Goal: Answer question/provide support: Share knowledge or assist other users

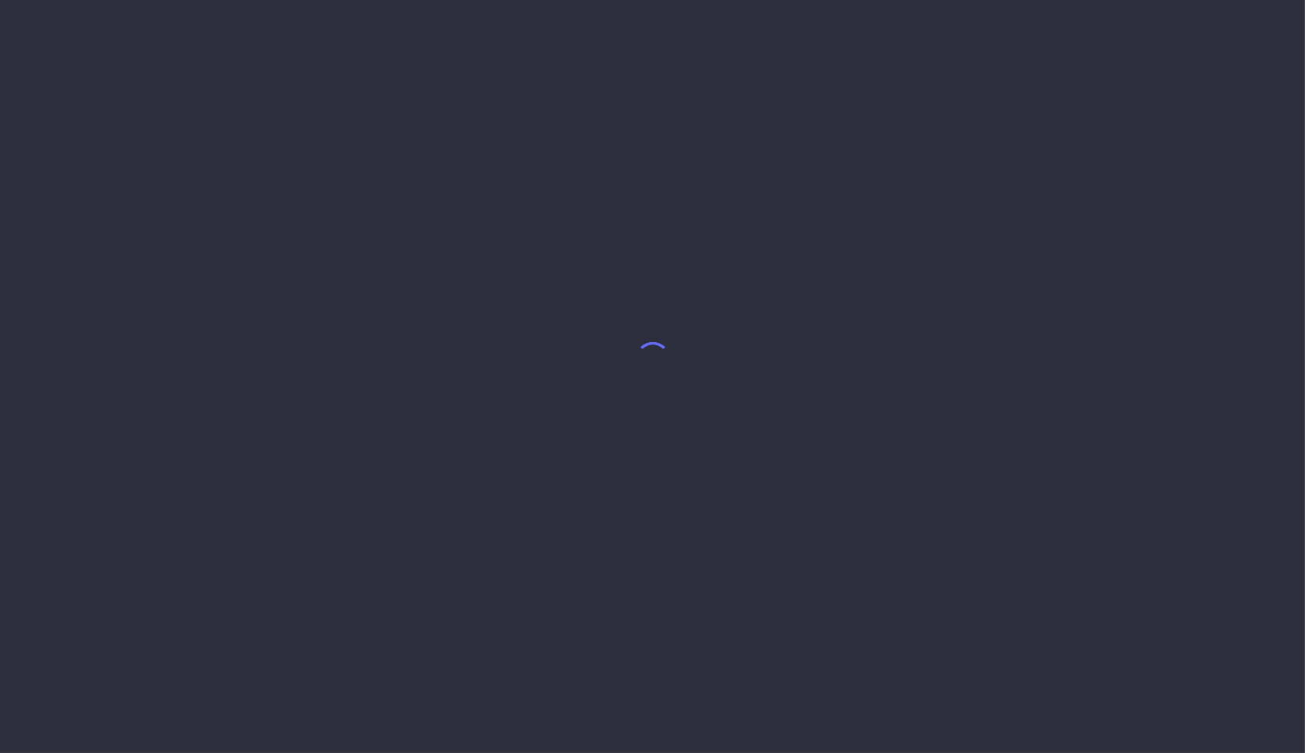
select select "9"
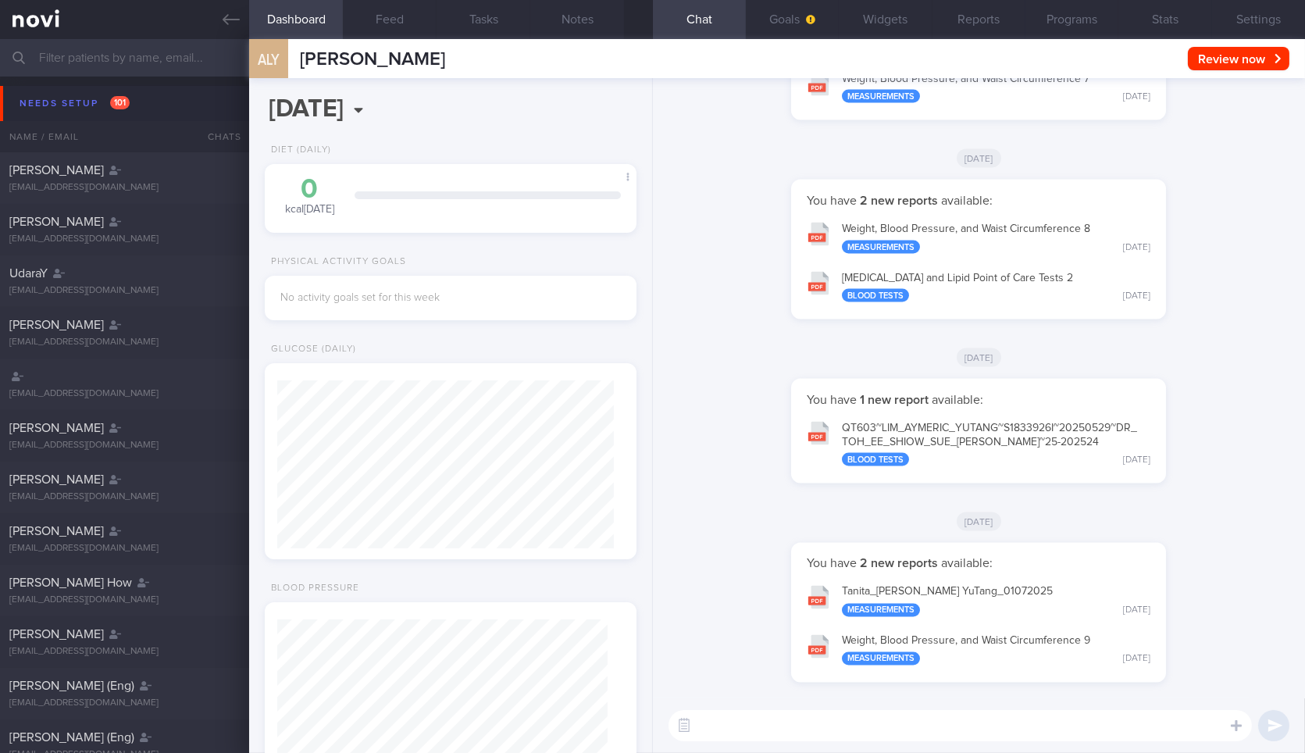
scroll to position [165, 330]
click at [227, 19] on icon at bounding box center [231, 19] width 17 height 11
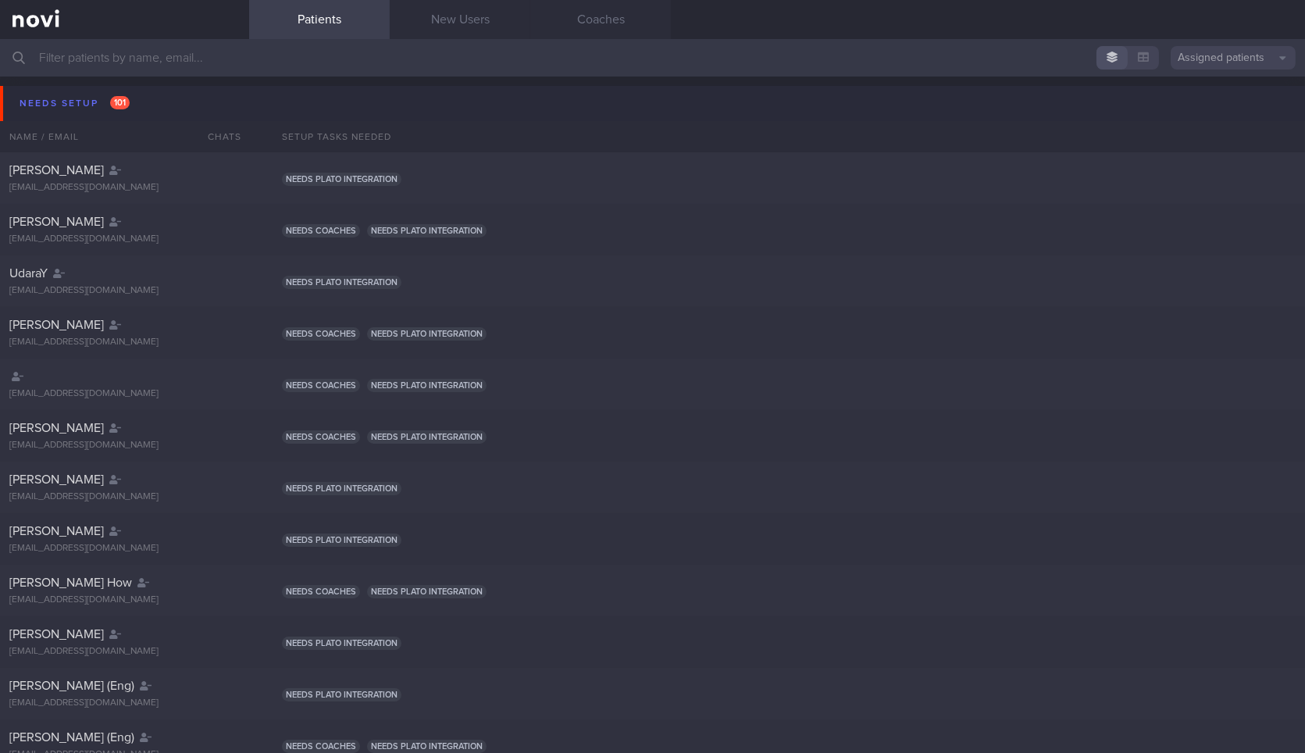
click at [198, 87] on button "Needs setup 101" at bounding box center [655, 103] width 1310 height 35
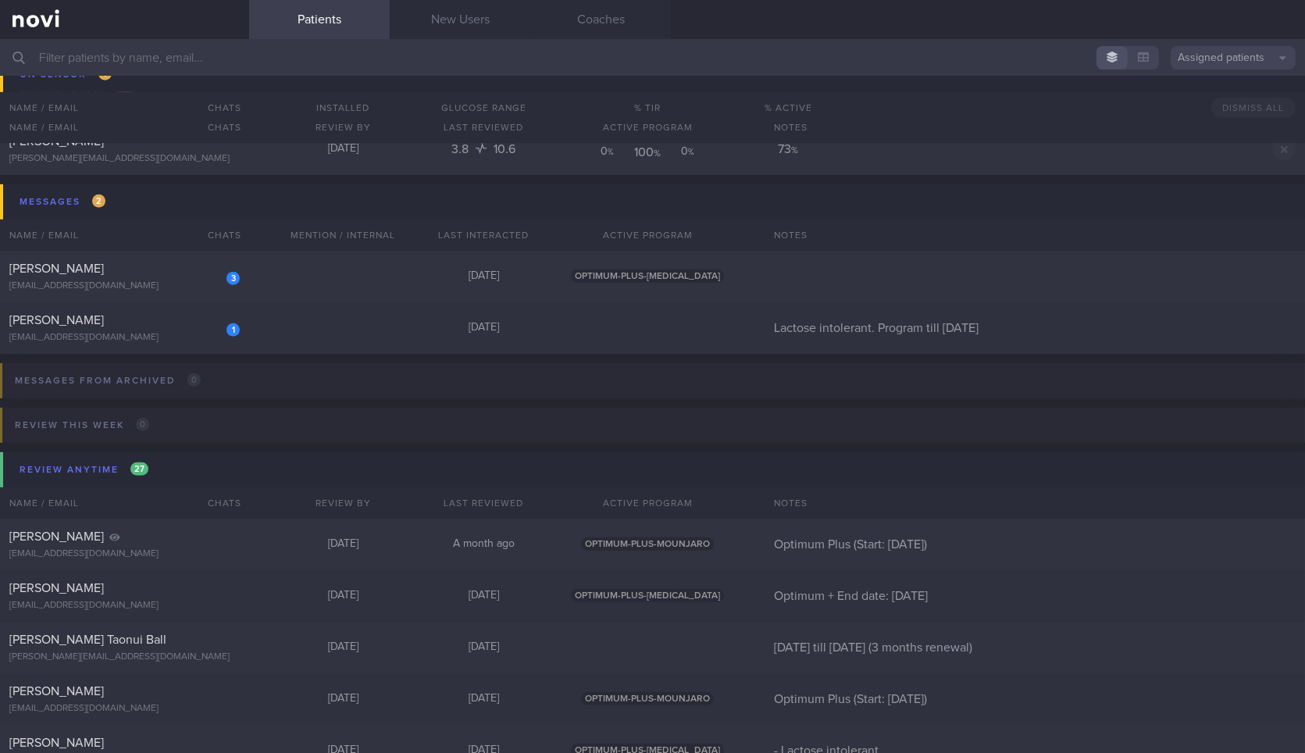
scroll to position [1743, 0]
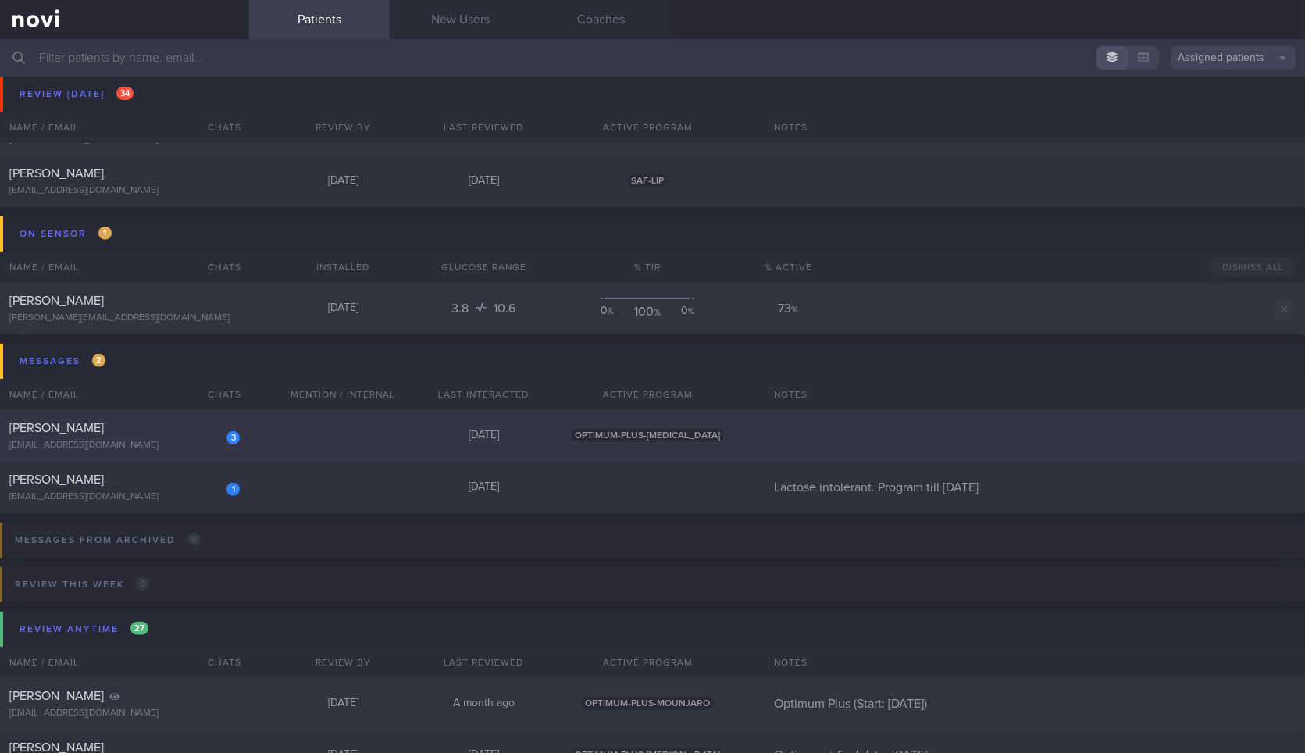
click at [272, 444] on div "3 [PERSON_NAME] [EMAIL_ADDRESS][DOMAIN_NAME] [DATE] OPTIMUM-PLUS-[MEDICAL_DATA]" at bounding box center [652, 436] width 1305 height 52
select select "9"
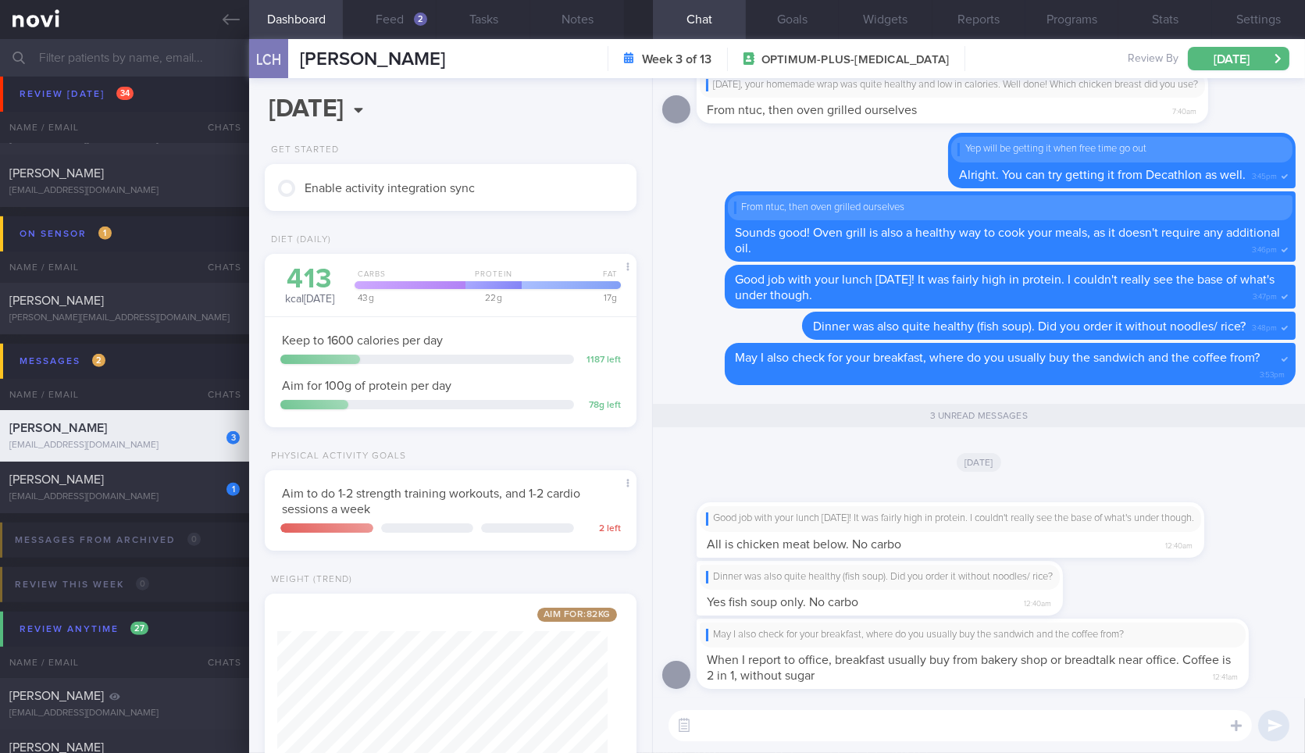
click at [573, 40] on div "LCH [PERSON_NAME] [PERSON_NAME] [PERSON_NAME][EMAIL_ADDRESS][DOMAIN_NAME] Week …" at bounding box center [777, 58] width 1056 height 39
click at [570, 29] on button "Notes" at bounding box center [577, 19] width 94 height 39
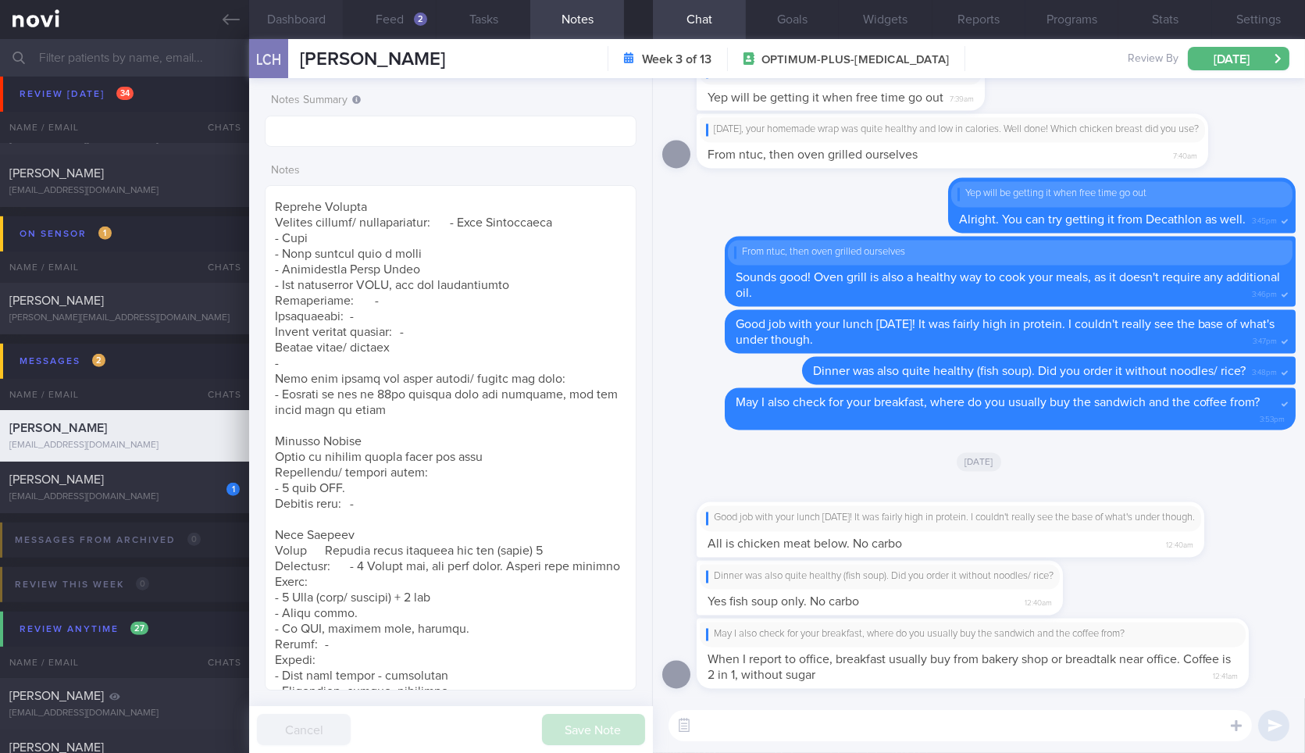
click at [309, 17] on button "Dashboard" at bounding box center [296, 19] width 94 height 39
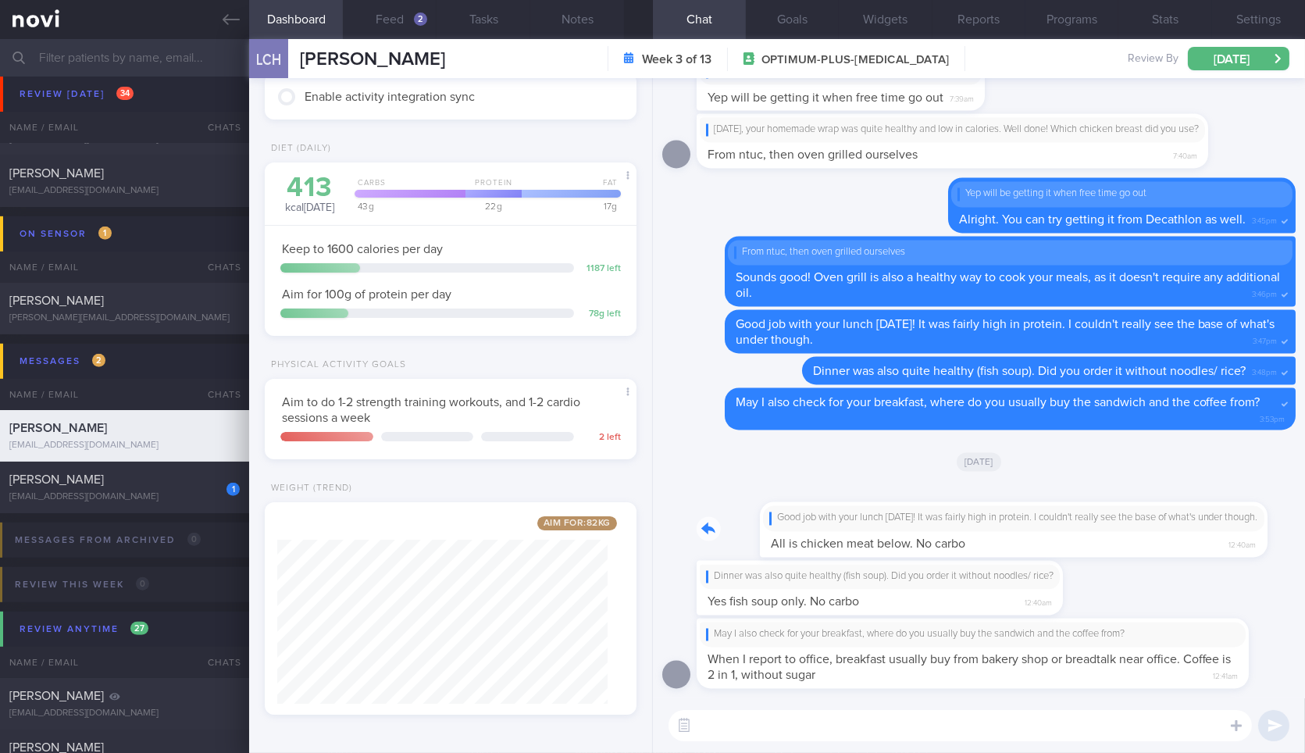
drag, startPoint x: 904, startPoint y: 545, endPoint x: 1037, endPoint y: 556, distance: 134.0
click at [1037, 556] on div "Good job with your lunch [DATE]! It was fairly high in protein. I couldn't real…" at bounding box center [974, 520] width 555 height 73
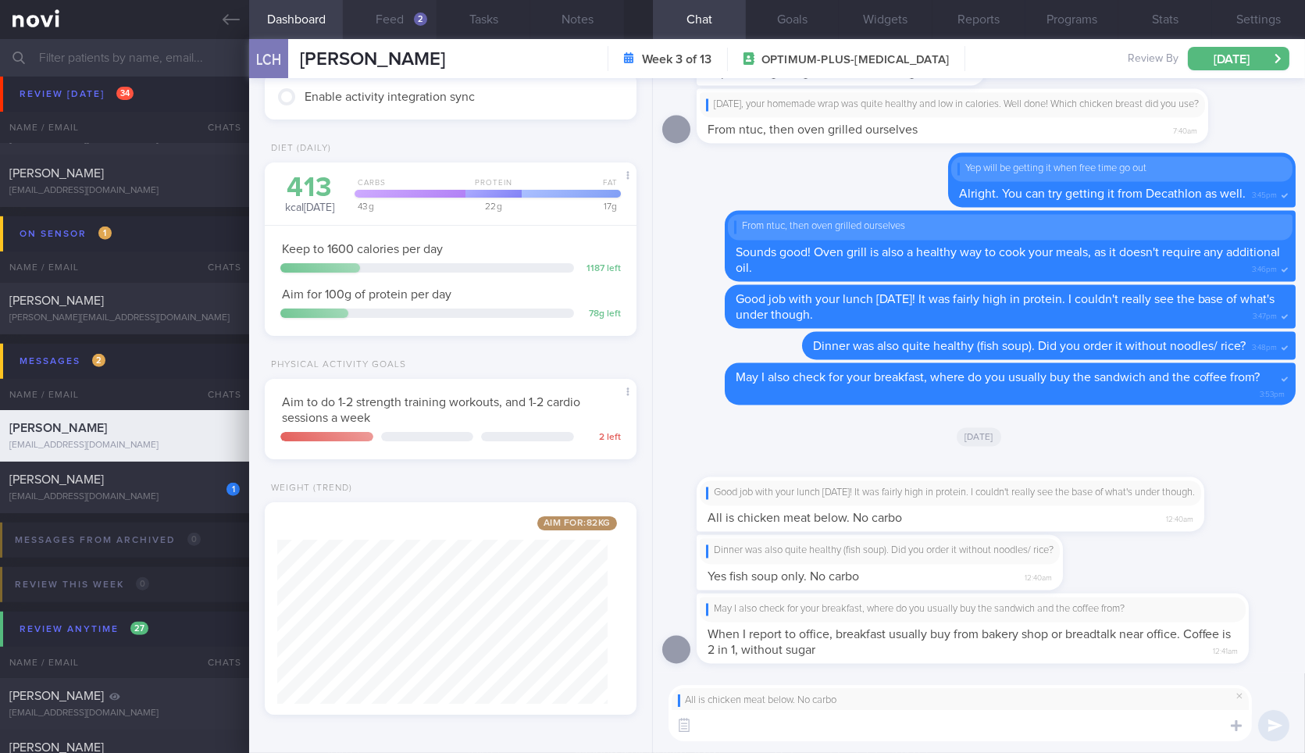
click at [417, 23] on div "2" at bounding box center [420, 18] width 13 height 13
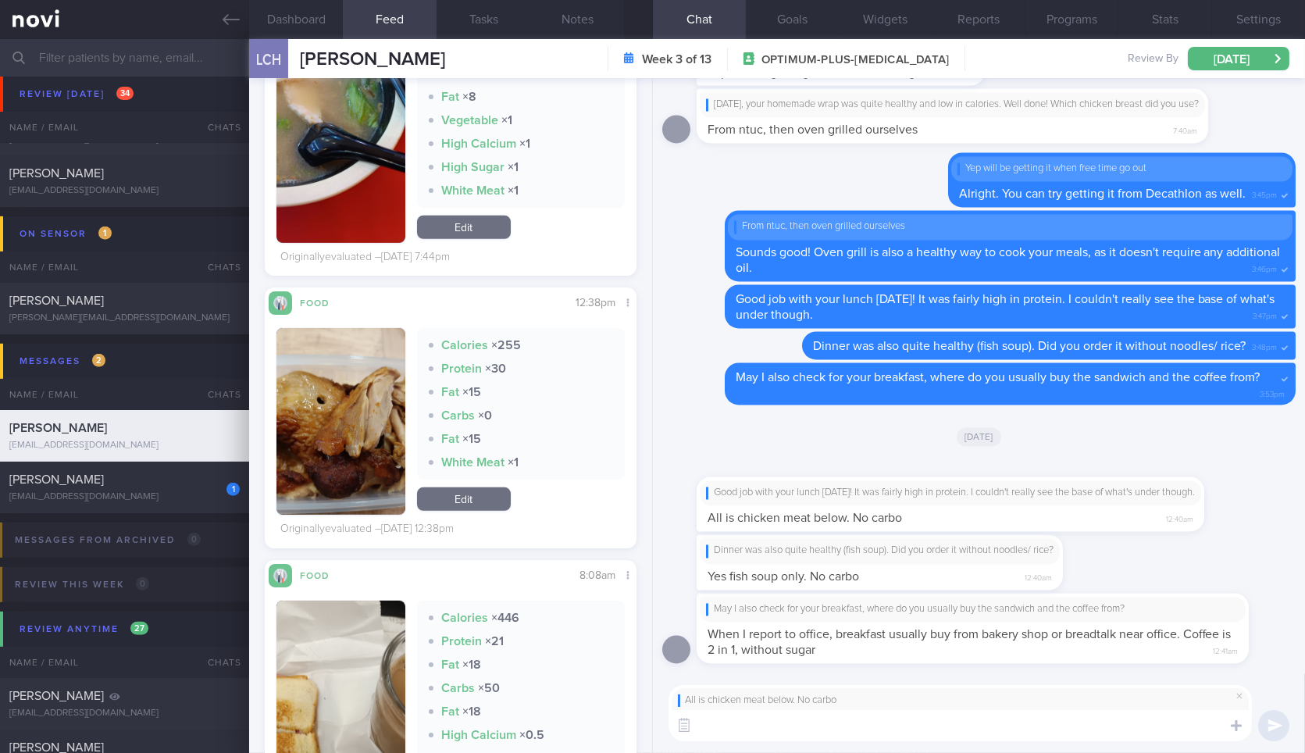
scroll to position [1863, 0]
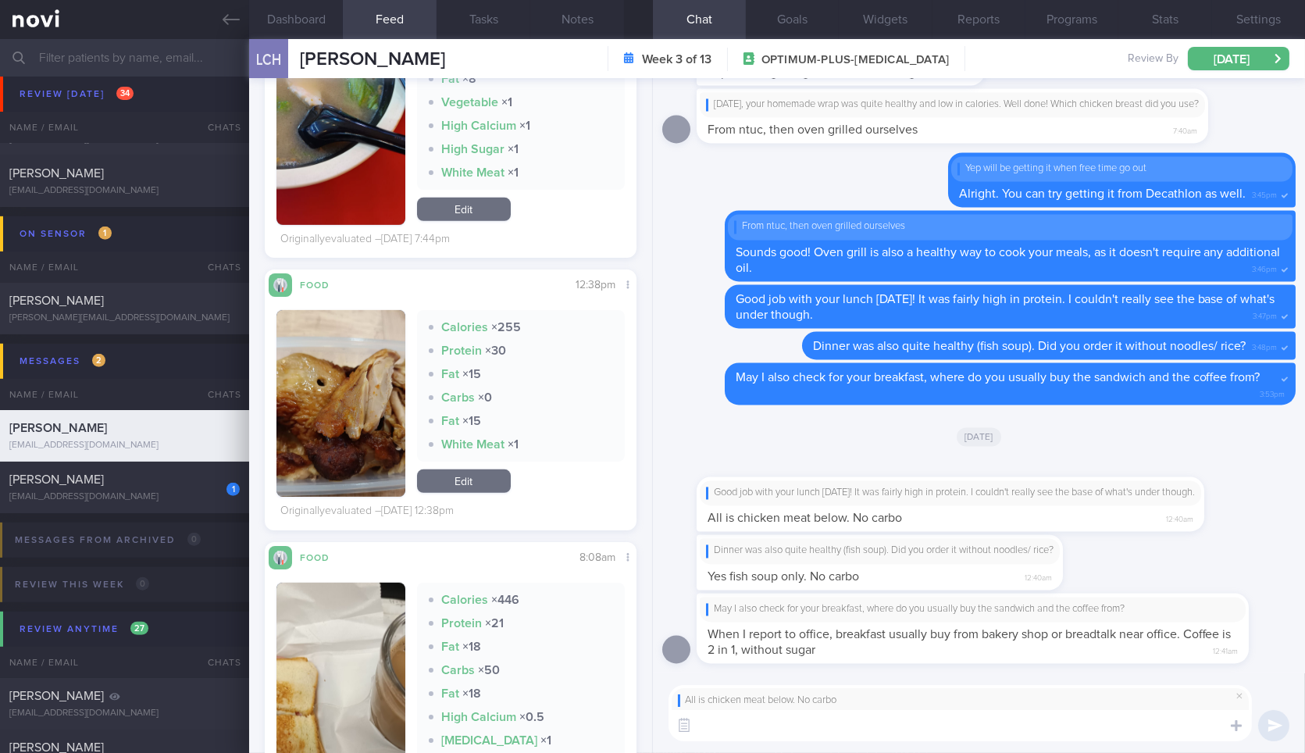
click at [372, 419] on button "button" at bounding box center [341, 403] width 128 height 187
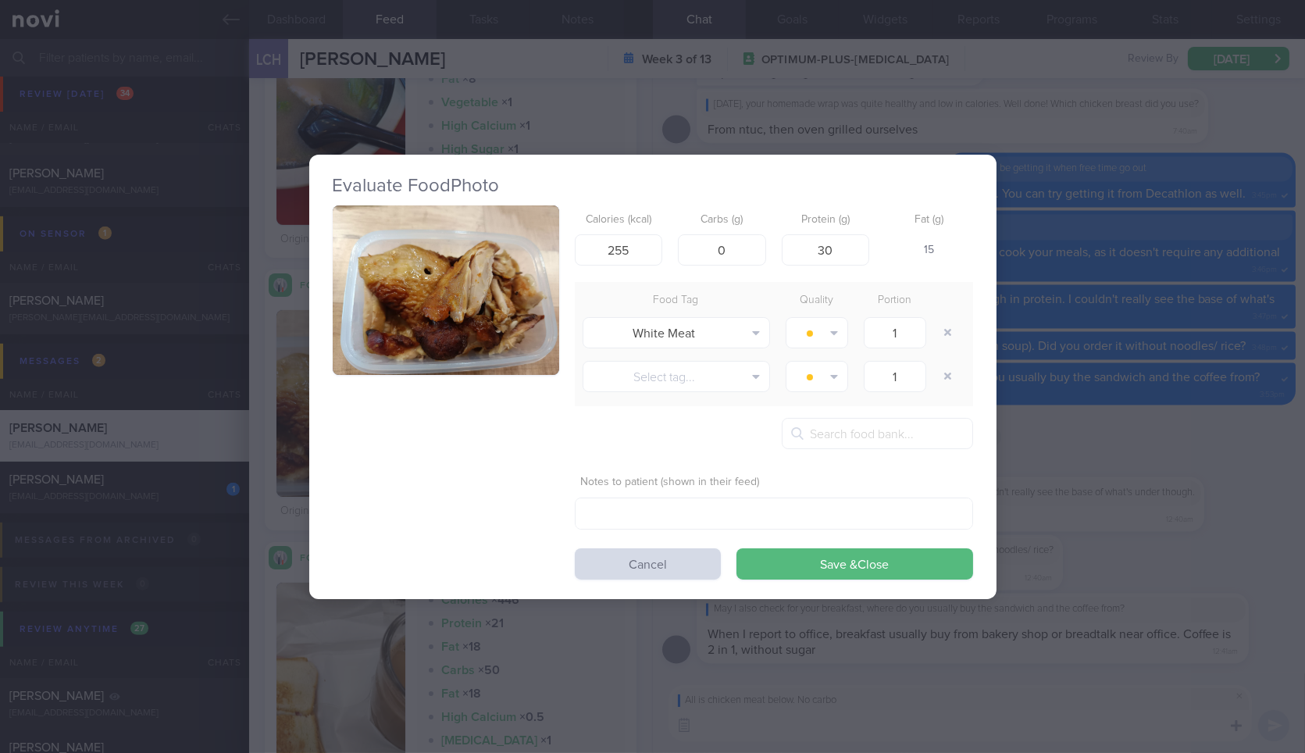
click at [534, 287] on button "button" at bounding box center [446, 290] width 227 height 170
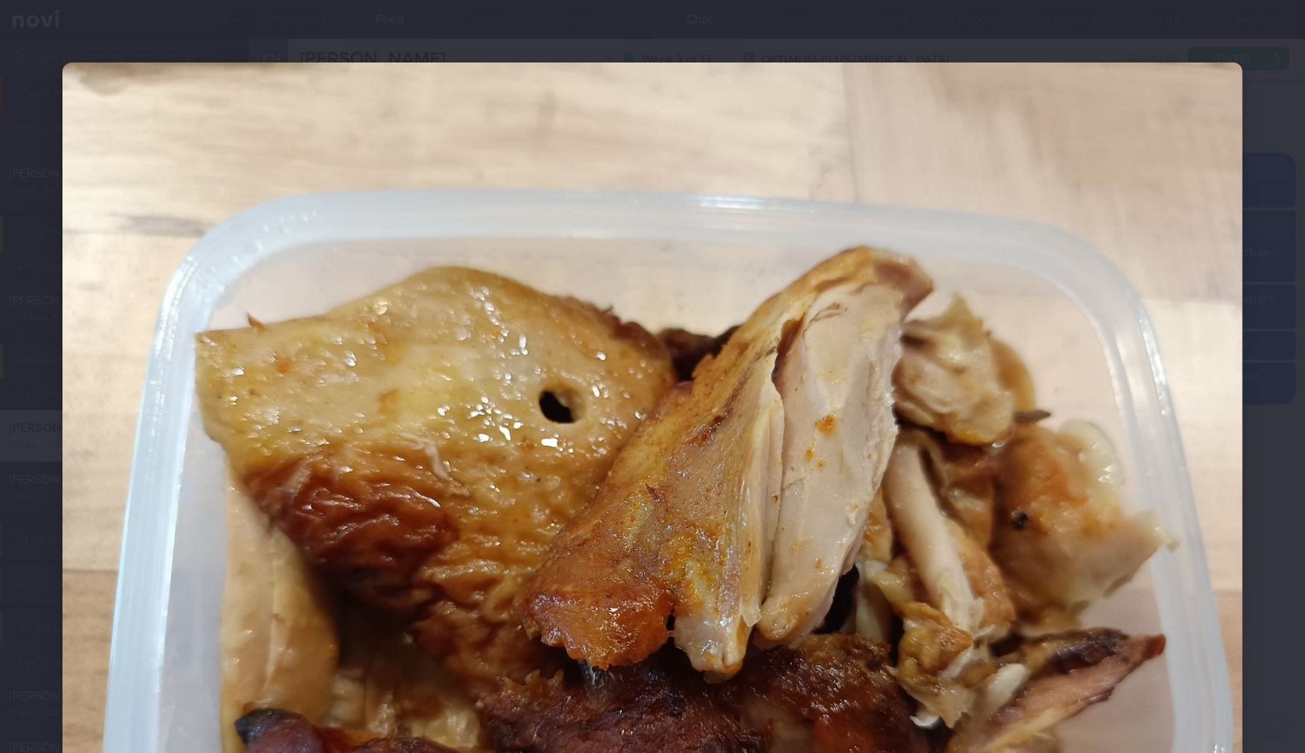
scroll to position [247, 0]
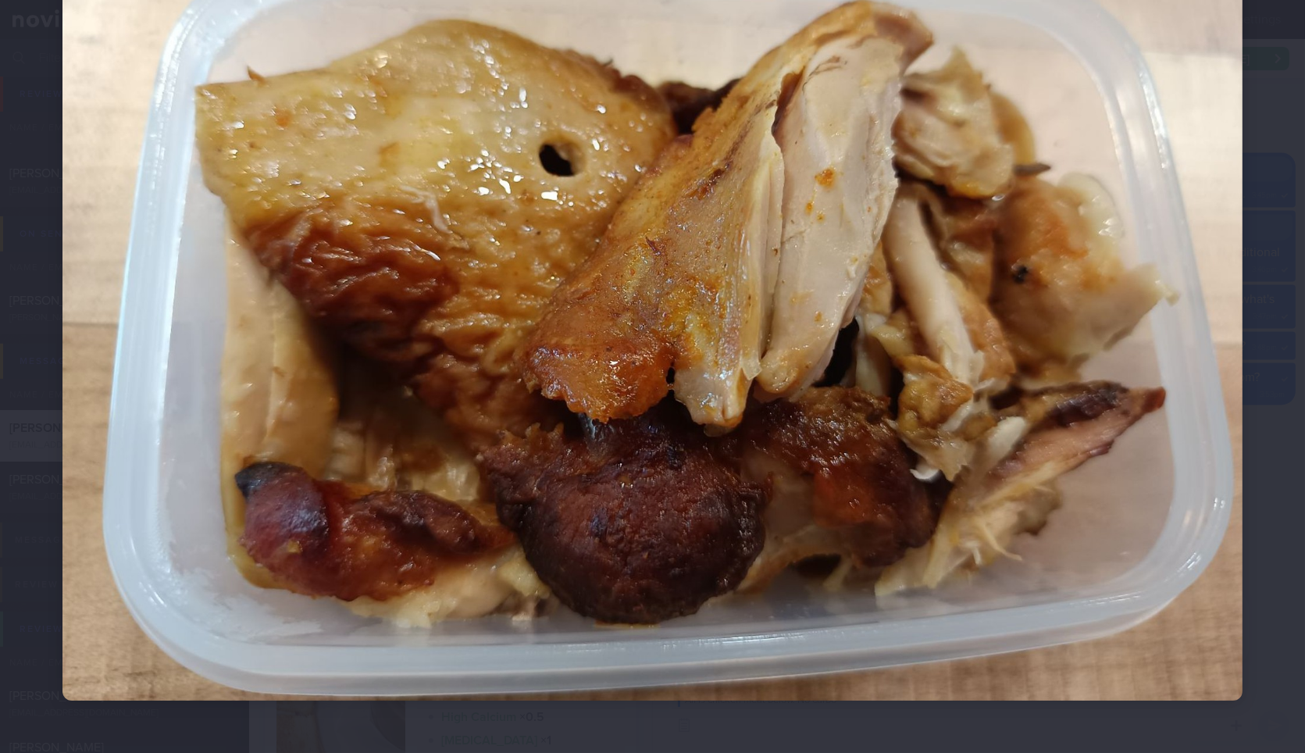
click at [1260, 429] on div at bounding box center [652, 258] width 1305 height 1010
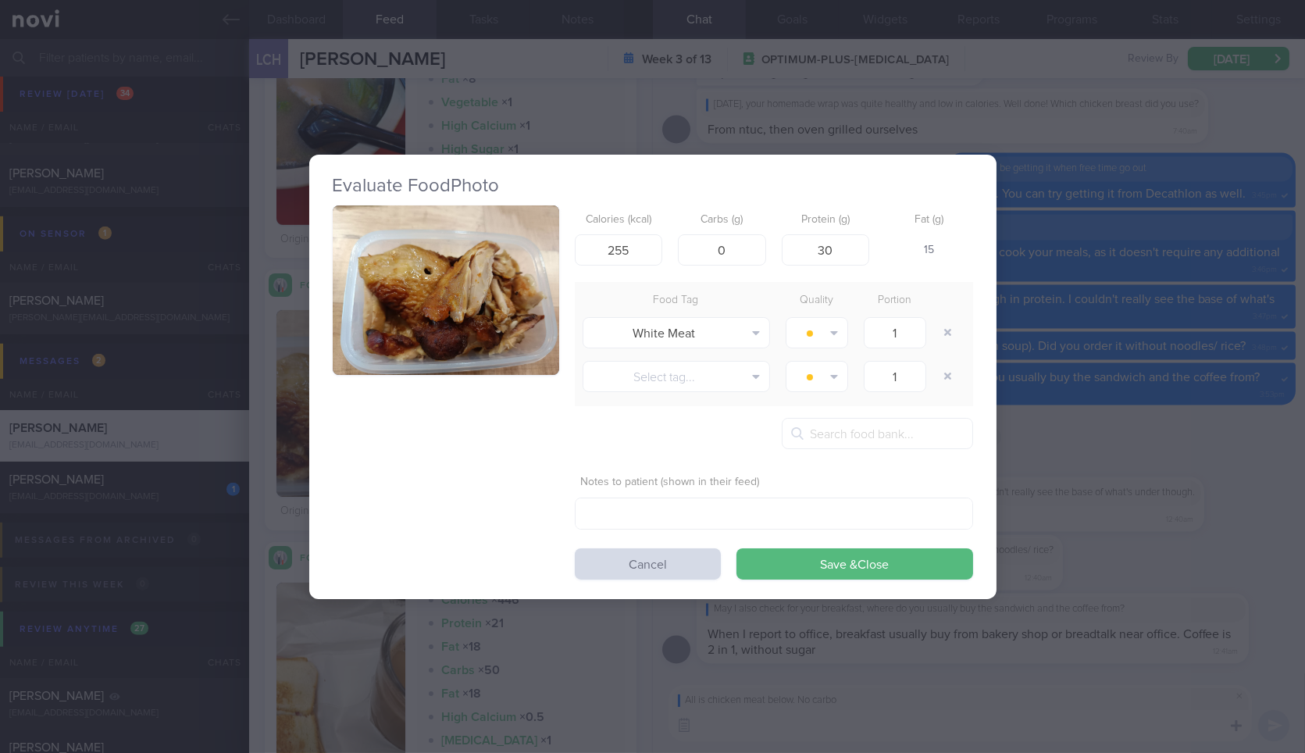
click at [1180, 410] on div "Evaluate Food Photo Calories (kcal) 255 Carbs (g) 0 Protein (g) 30 Fat (g) 15 F…" at bounding box center [652, 376] width 1305 height 753
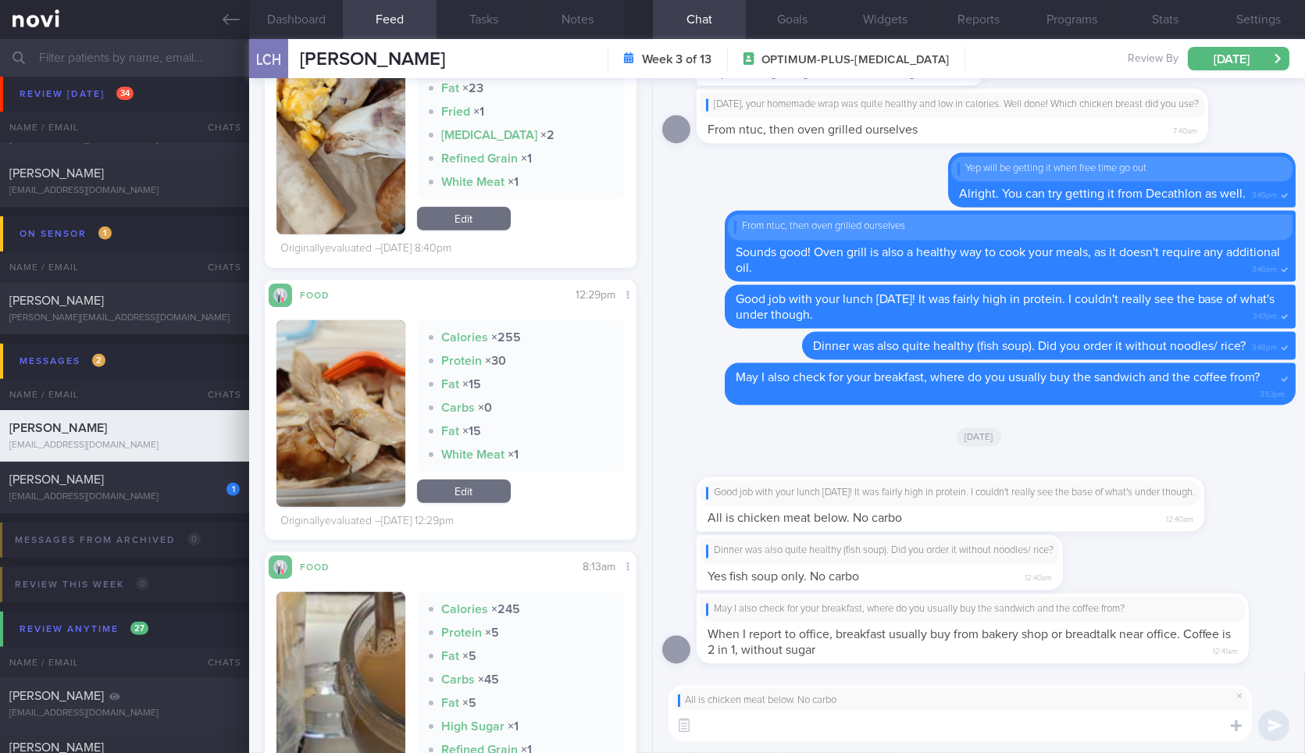
click at [852, 746] on div "All is chicken meat below. No carbo ​ ​" at bounding box center [979, 713] width 652 height 80
drag, startPoint x: 859, startPoint y: 742, endPoint x: 873, endPoint y: 738, distance: 13.8
click at [873, 738] on div "All is chicken meat below. No carbo ​ ​" at bounding box center [979, 713] width 652 height 80
click at [873, 738] on textarea at bounding box center [961, 725] width 584 height 31
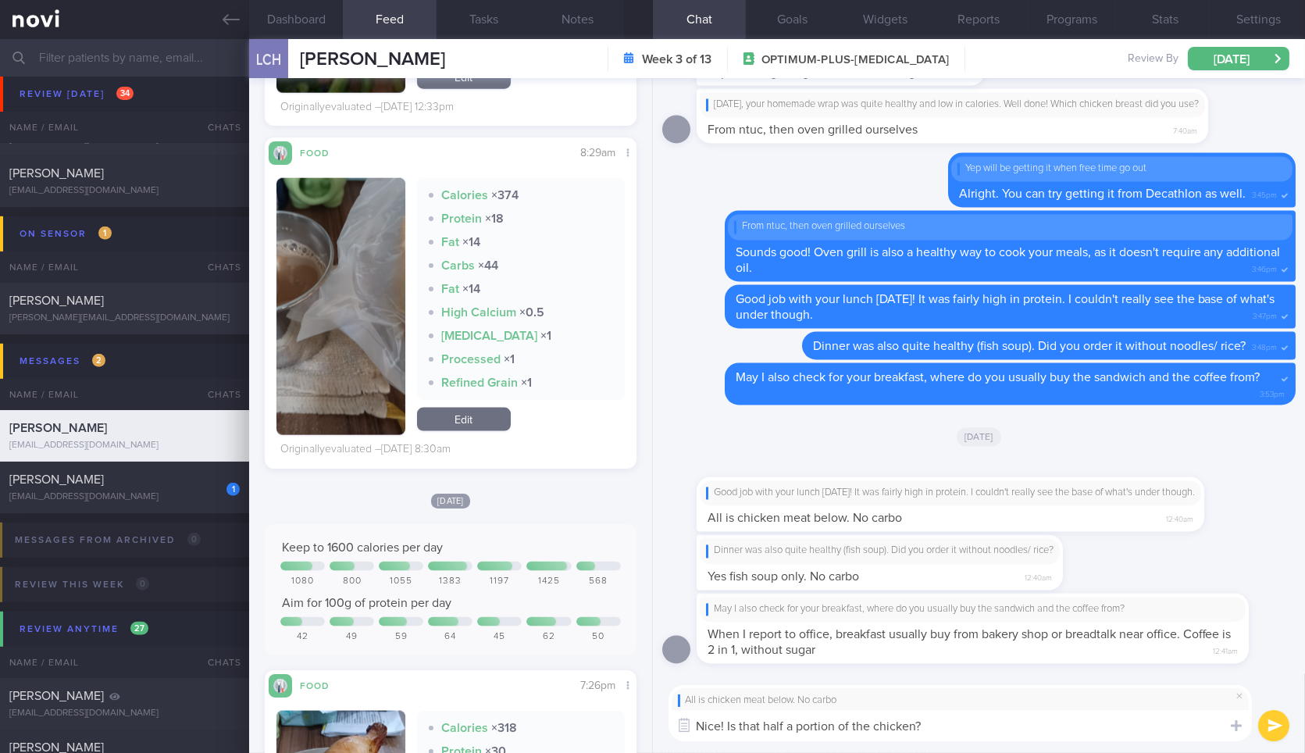
scroll to position [4837, 0]
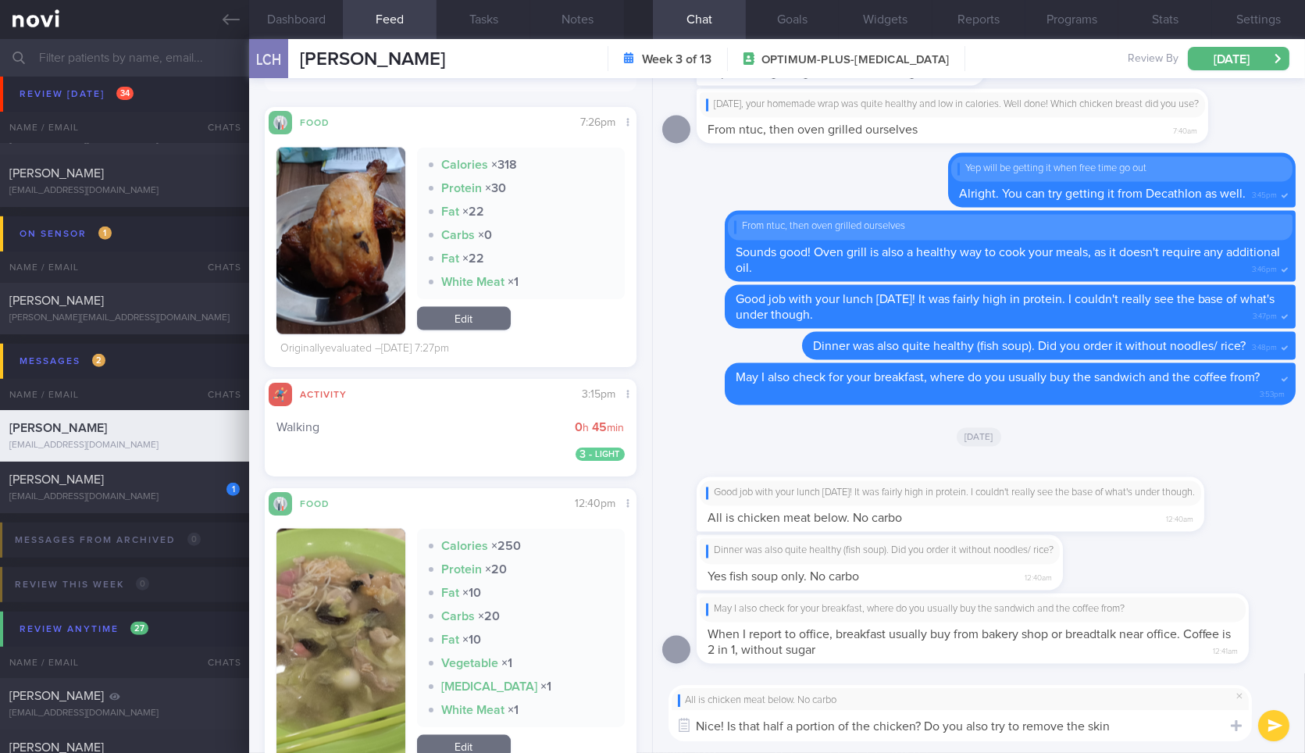
type textarea "Nice! Is that half a portion of the chicken? Do you also try to remove the skin?"
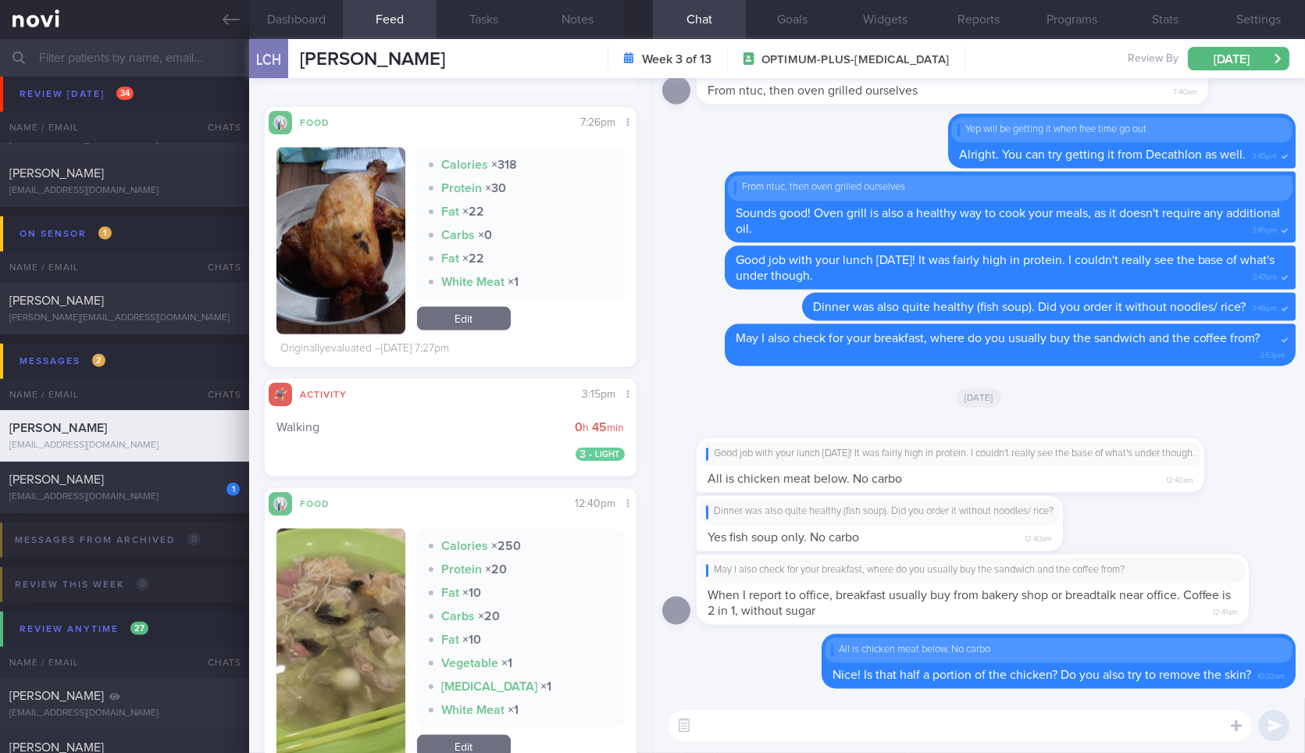
drag, startPoint x: 897, startPoint y: 528, endPoint x: 1127, endPoint y: 512, distance: 230.2
click at [1127, 512] on div "Dinner was also quite healthy (fish soup). Did you order it without noodles/ ri…" at bounding box center [979, 525] width 634 height 58
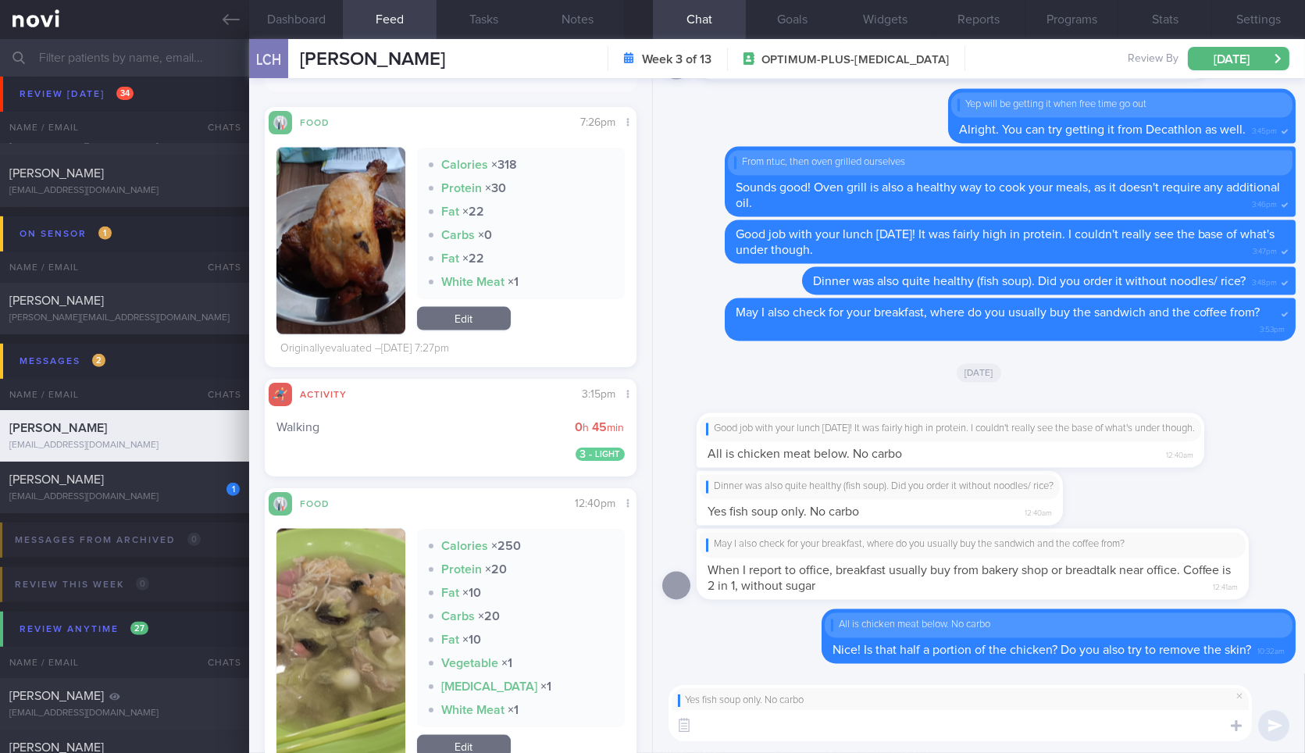
type textarea "👍"
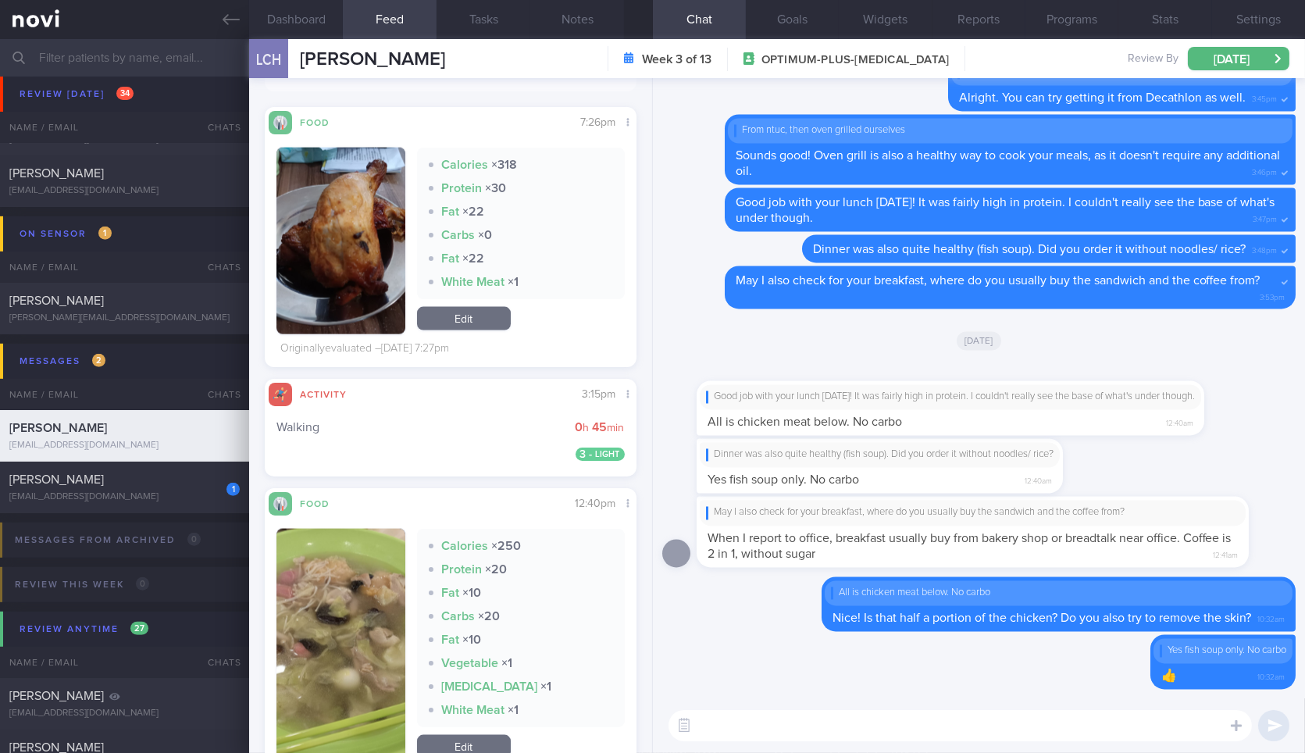
drag, startPoint x: 1077, startPoint y: 562, endPoint x: 1305, endPoint y: 565, distance: 227.4
click at [1305, 565] on div "Delete Yes fish soup only. No carbo 👍 10:32am [GEOGRAPHIC_DATA] All is chicken …" at bounding box center [979, 388] width 652 height 620
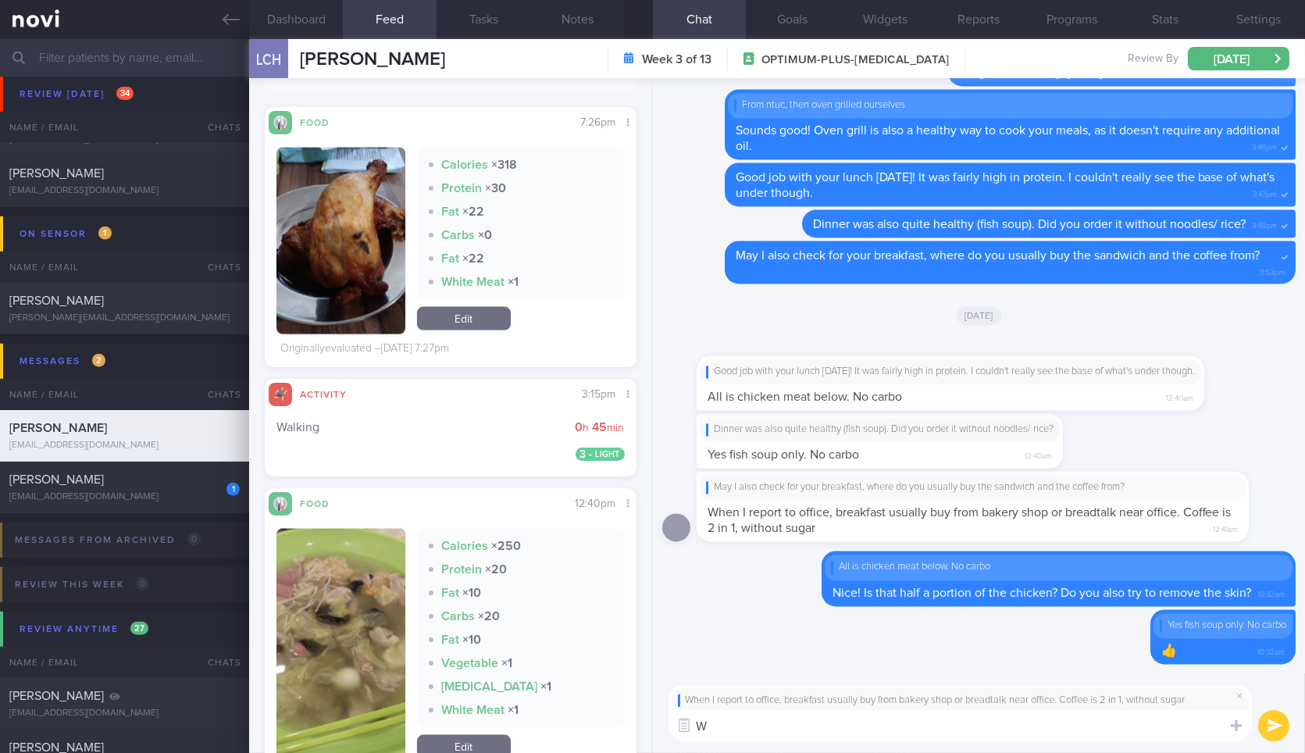
click at [1087, 722] on textarea "W" at bounding box center [961, 725] width 584 height 31
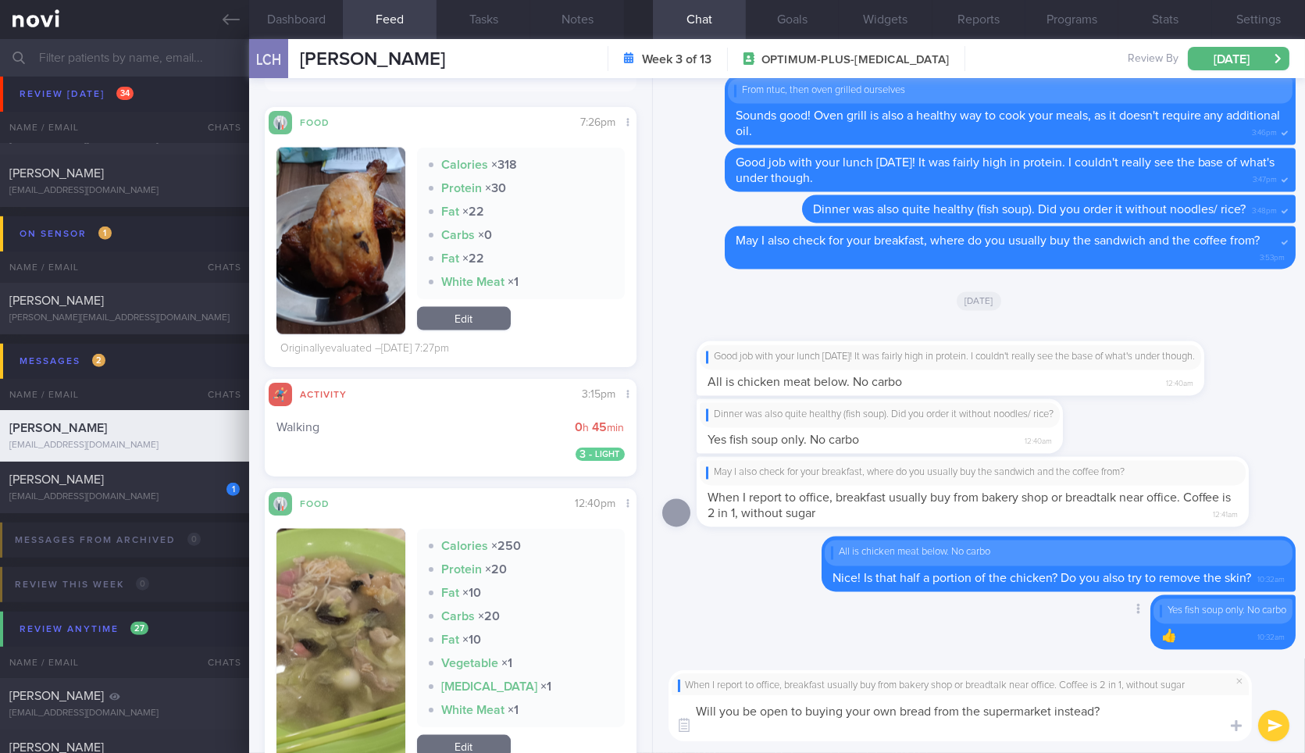
type textarea "Will you be open to buying your own bread from the supermarket instead?"
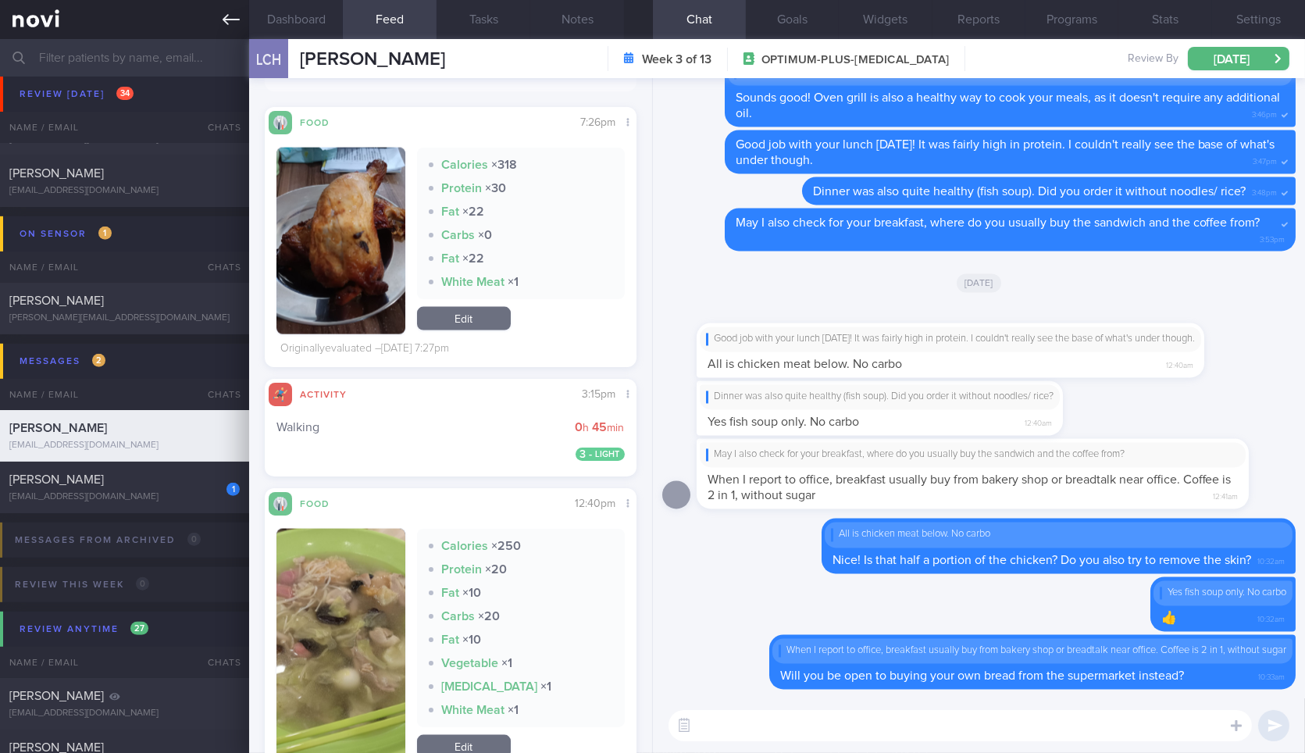
click at [219, 30] on link at bounding box center [124, 19] width 249 height 39
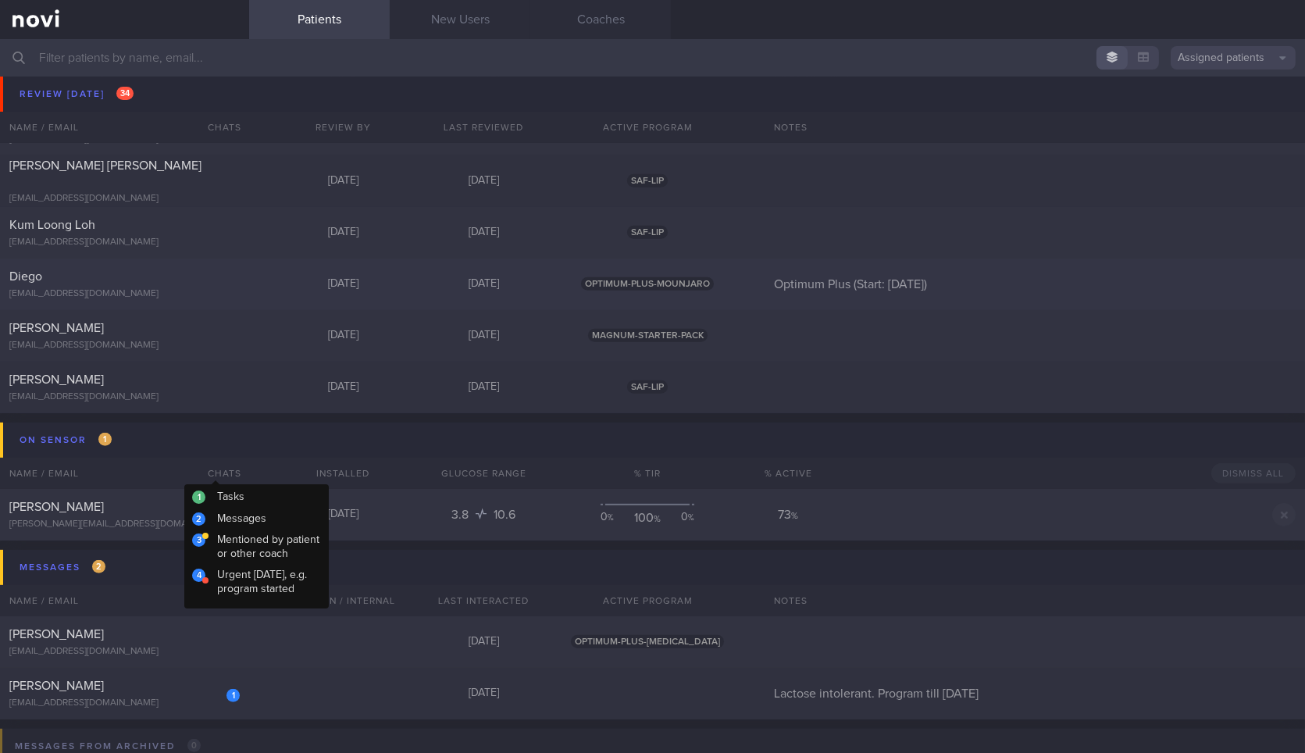
scroll to position [1550, 0]
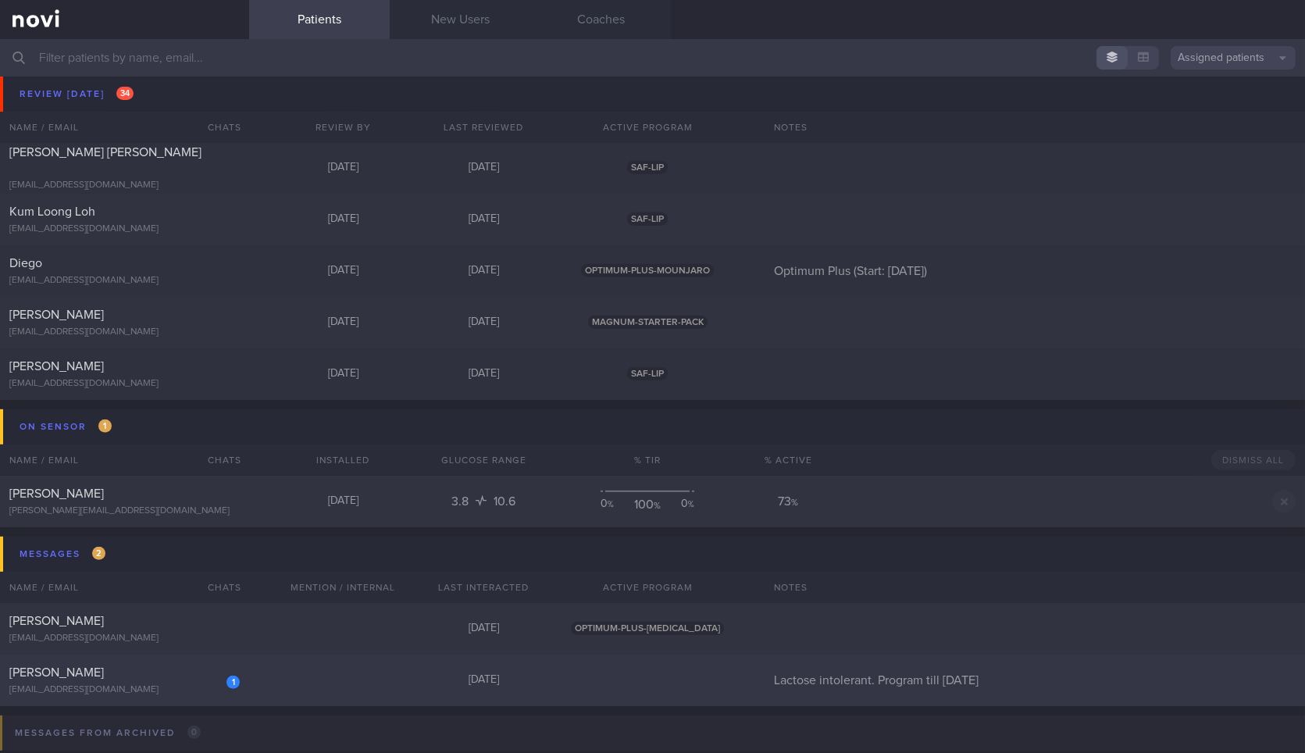
click at [164, 681] on div "1 [PERSON_NAME] [EMAIL_ADDRESS][DOMAIN_NAME]" at bounding box center [124, 680] width 249 height 31
select select "9"
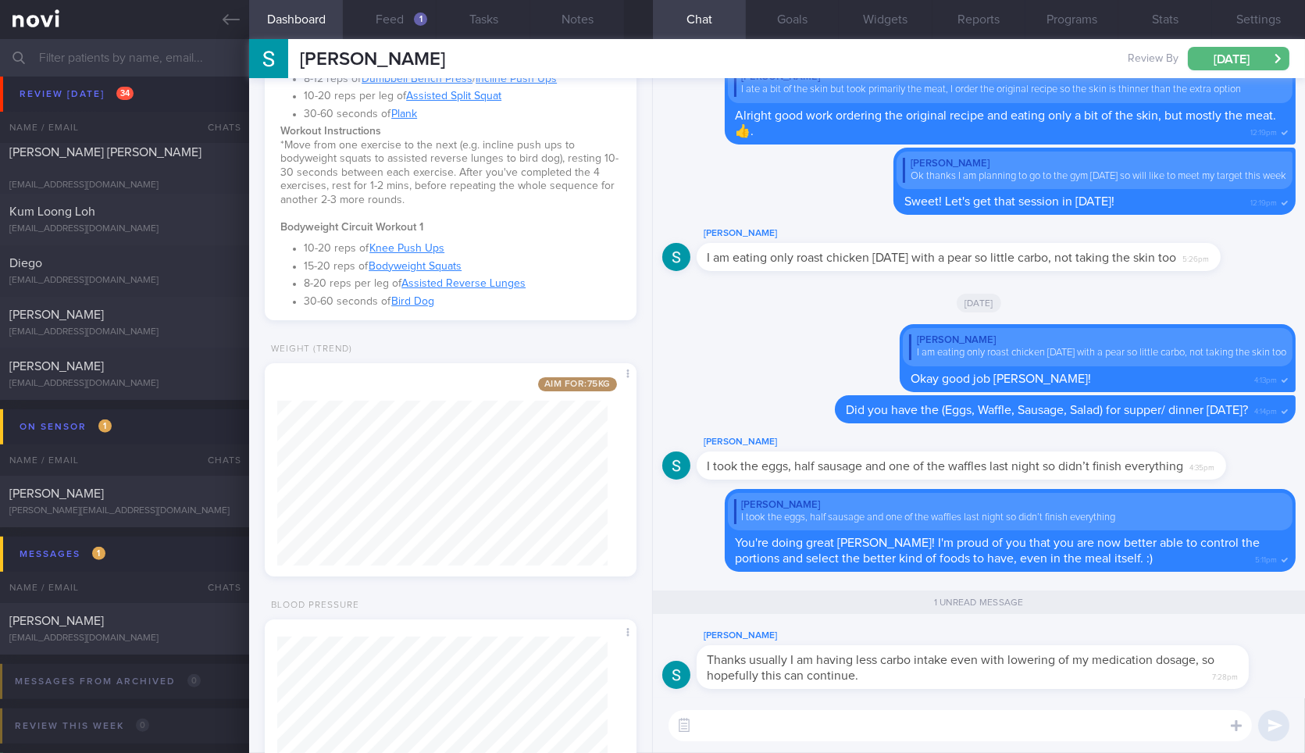
scroll to position [647, 0]
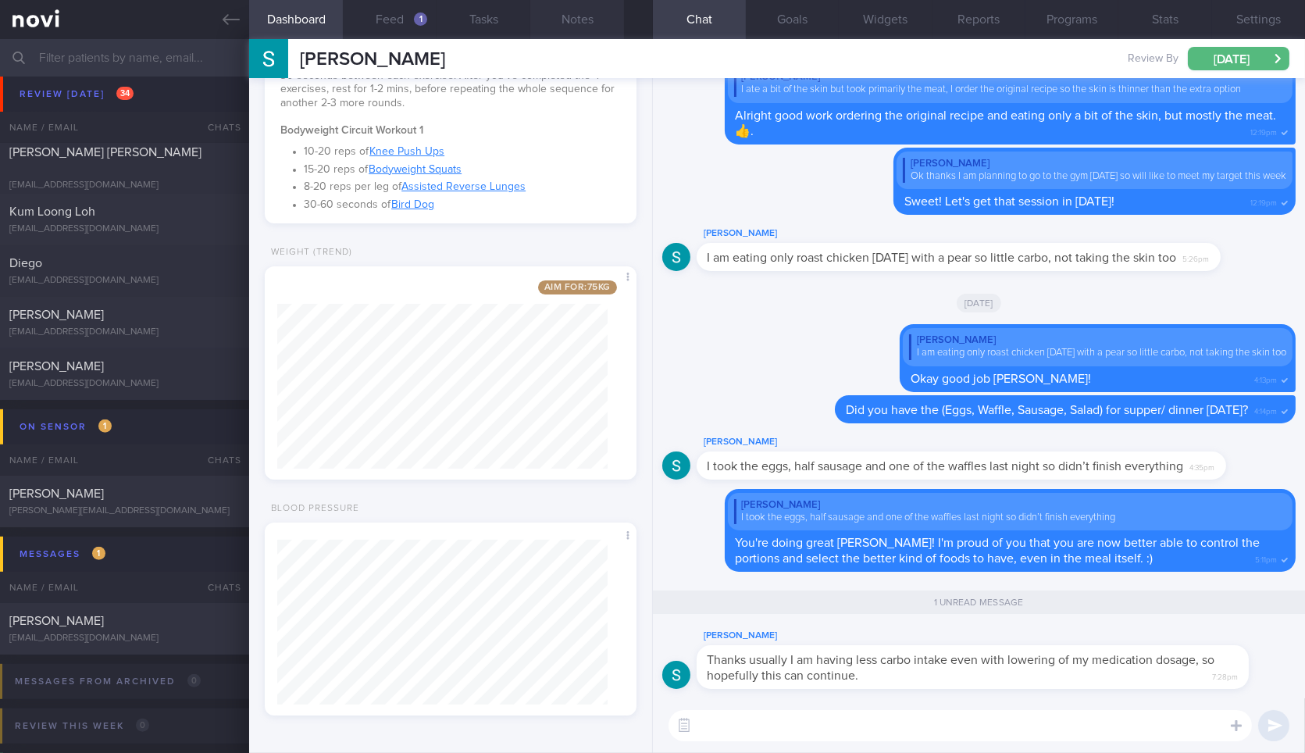
click at [574, 16] on button "Notes" at bounding box center [577, 19] width 94 height 39
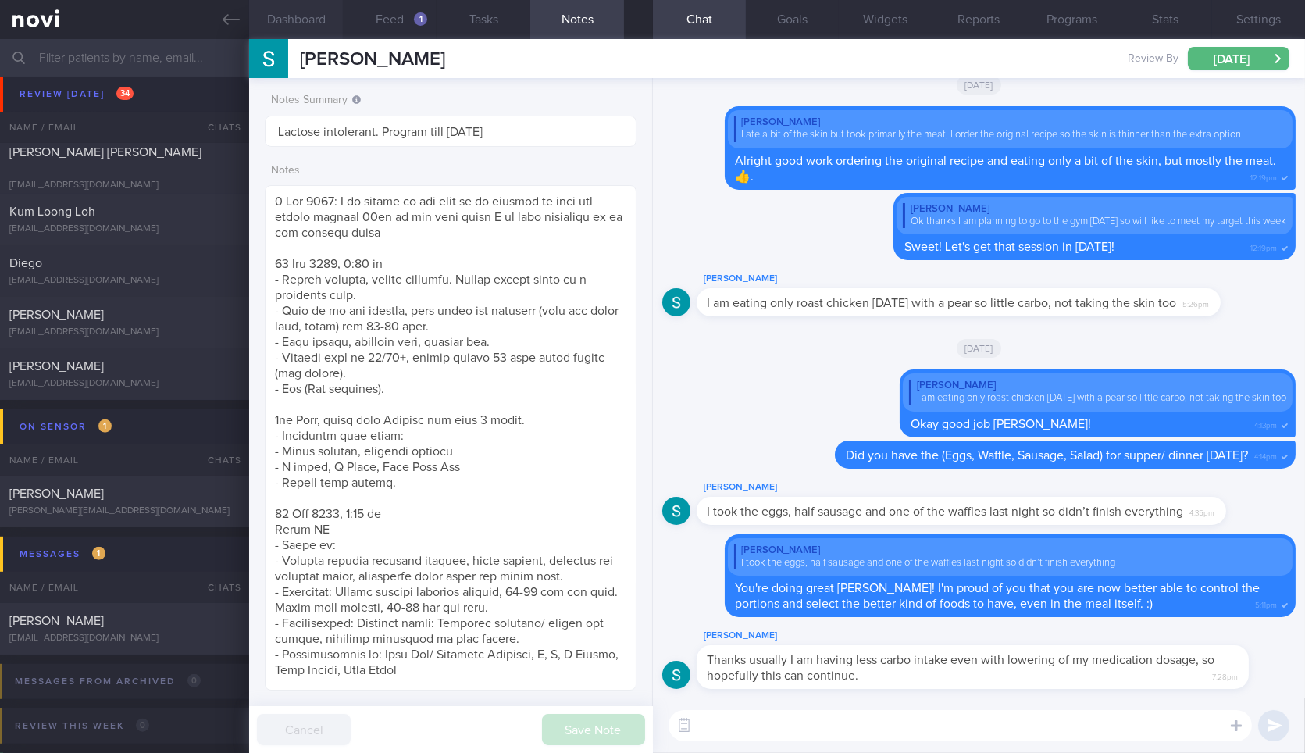
click at [312, 17] on button "Dashboard" at bounding box center [296, 19] width 94 height 39
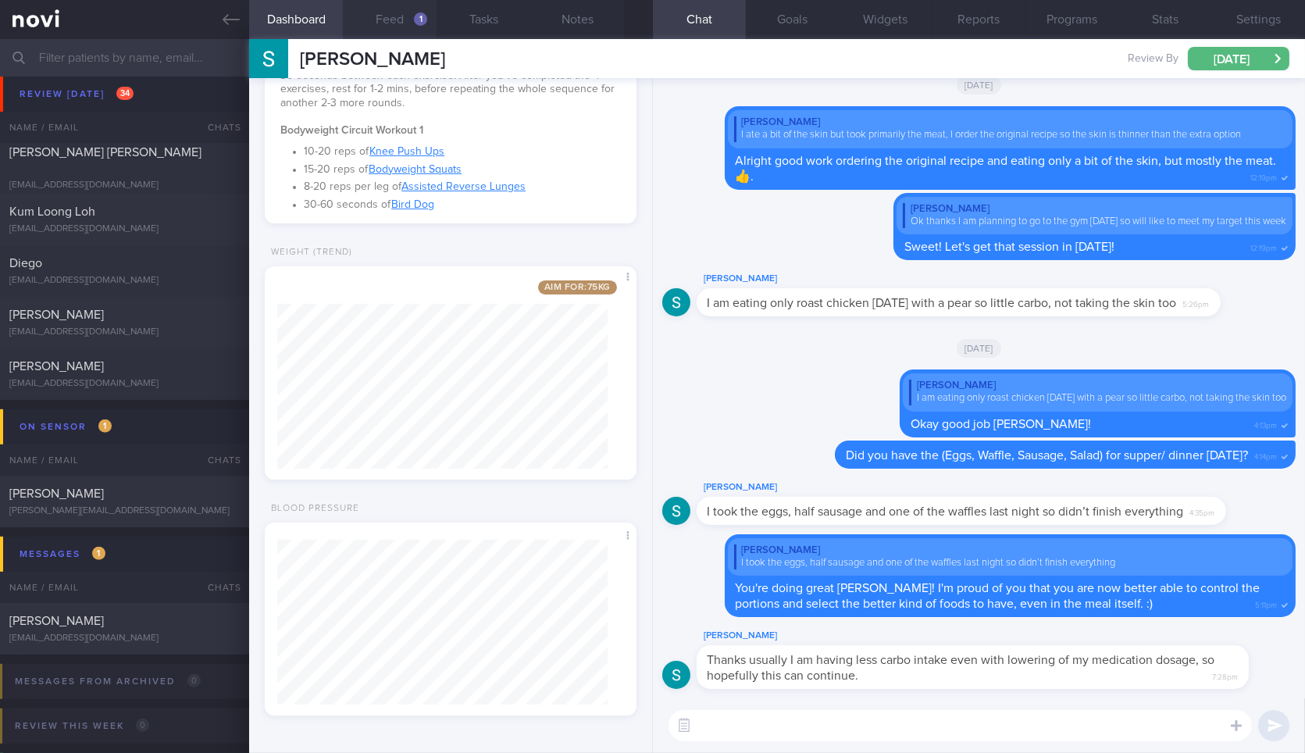
click at [400, 30] on button "Feed 1" at bounding box center [390, 19] width 94 height 39
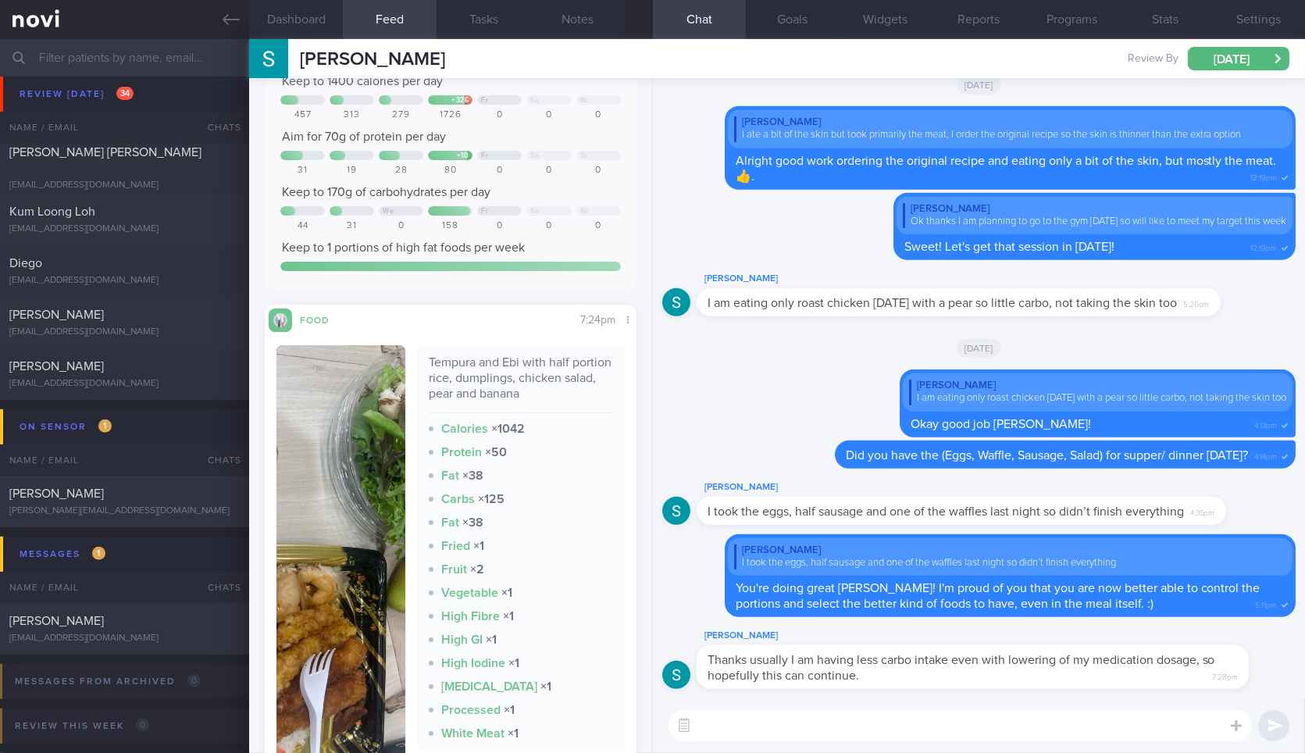
scroll to position [120, 0]
click at [812, 733] on textarea at bounding box center [961, 725] width 584 height 31
type textarea "Okay that's good to hear/"
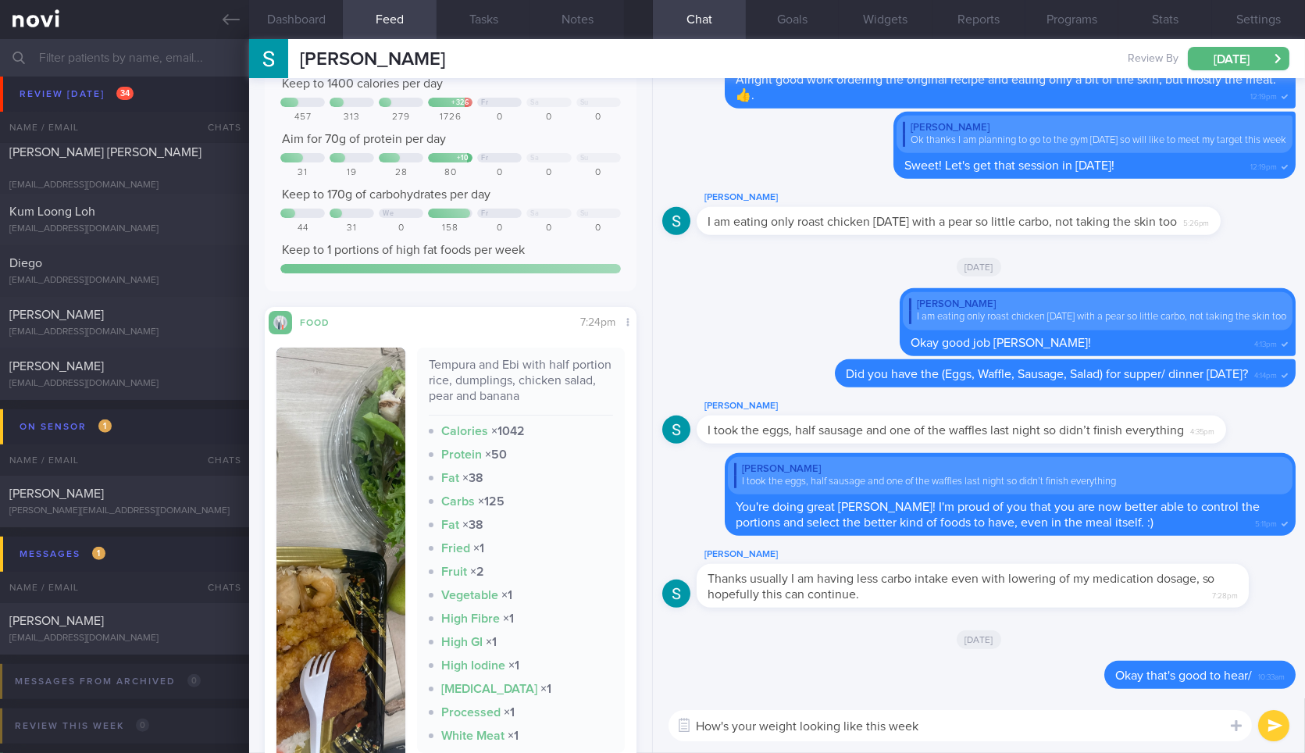
type textarea "How's your weight looking like this week?"
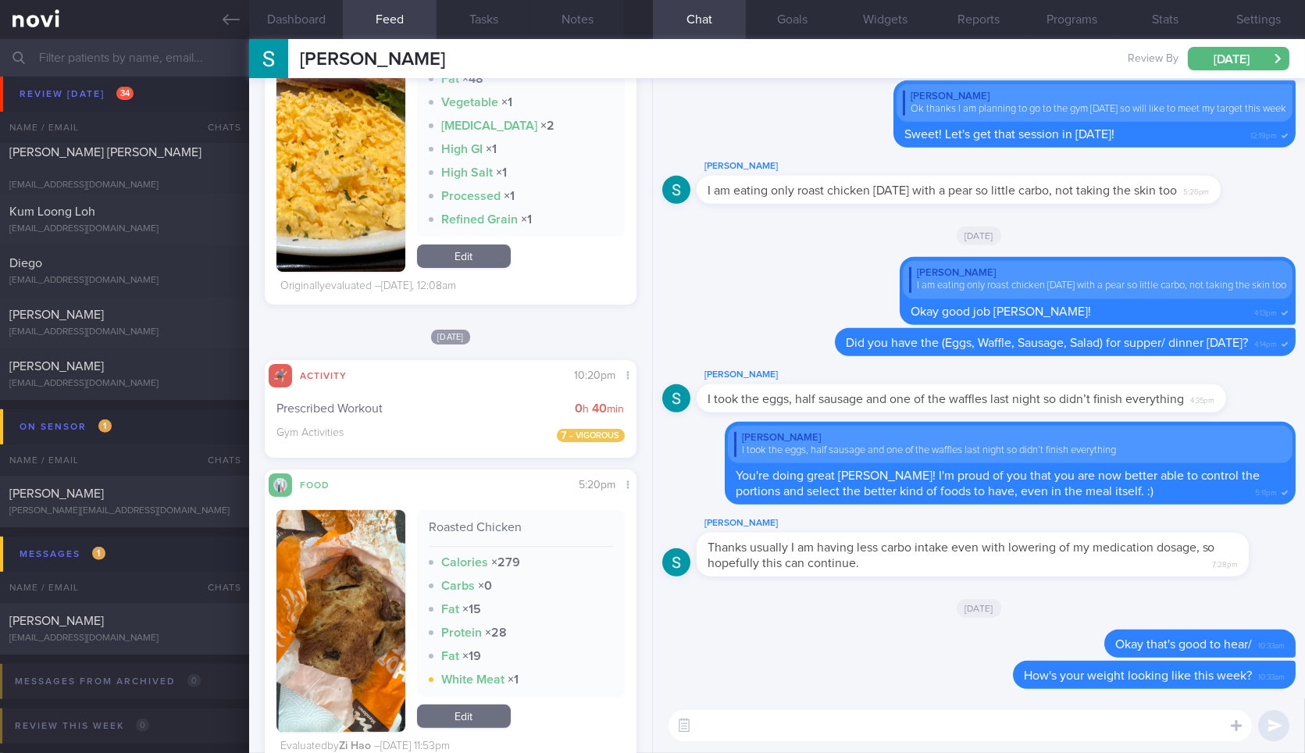
scroll to position [1112, 0]
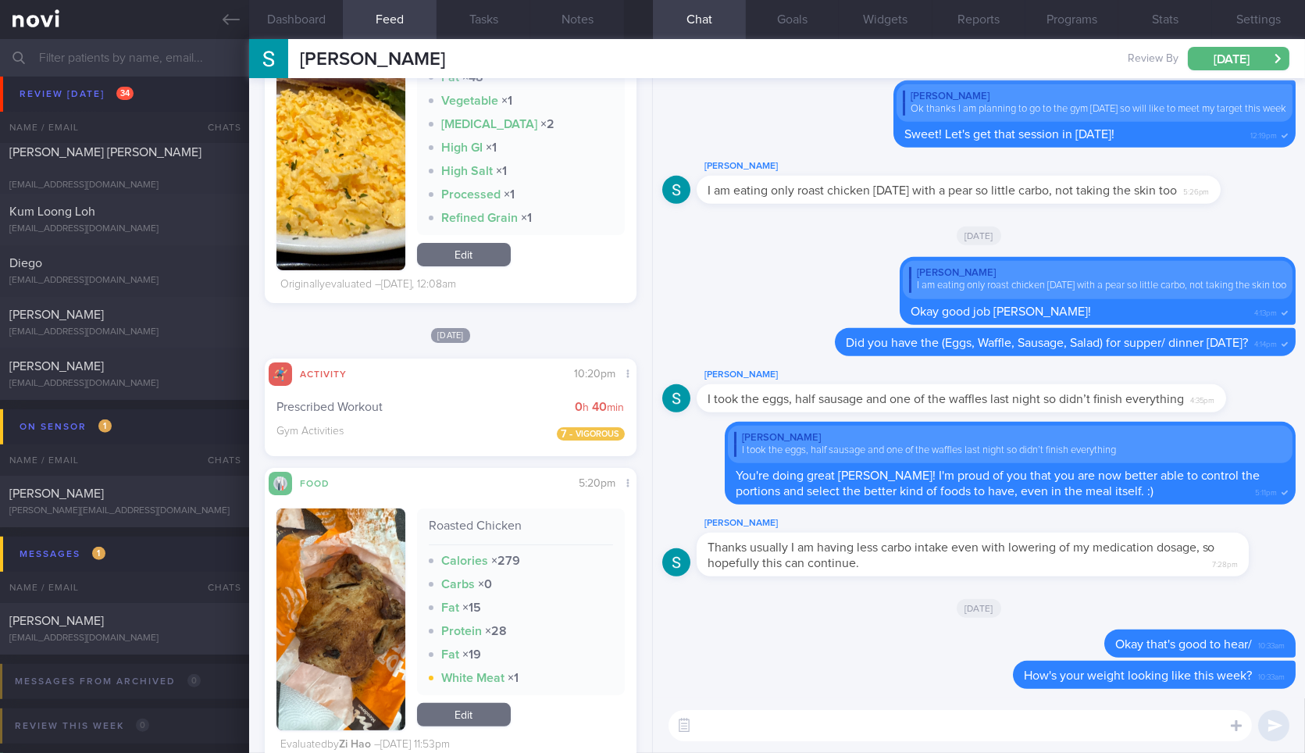
click at [855, 729] on textarea at bounding box center [961, 725] width 584 height 31
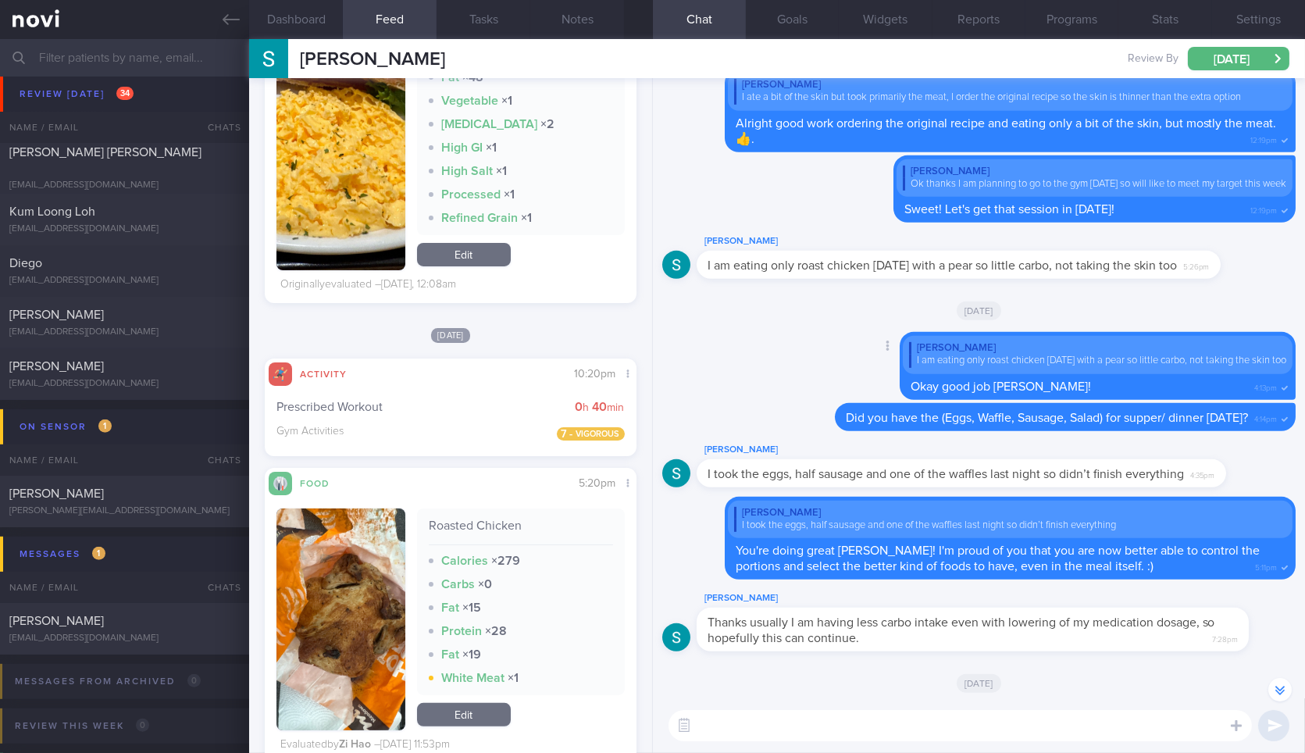
scroll to position [-78, 0]
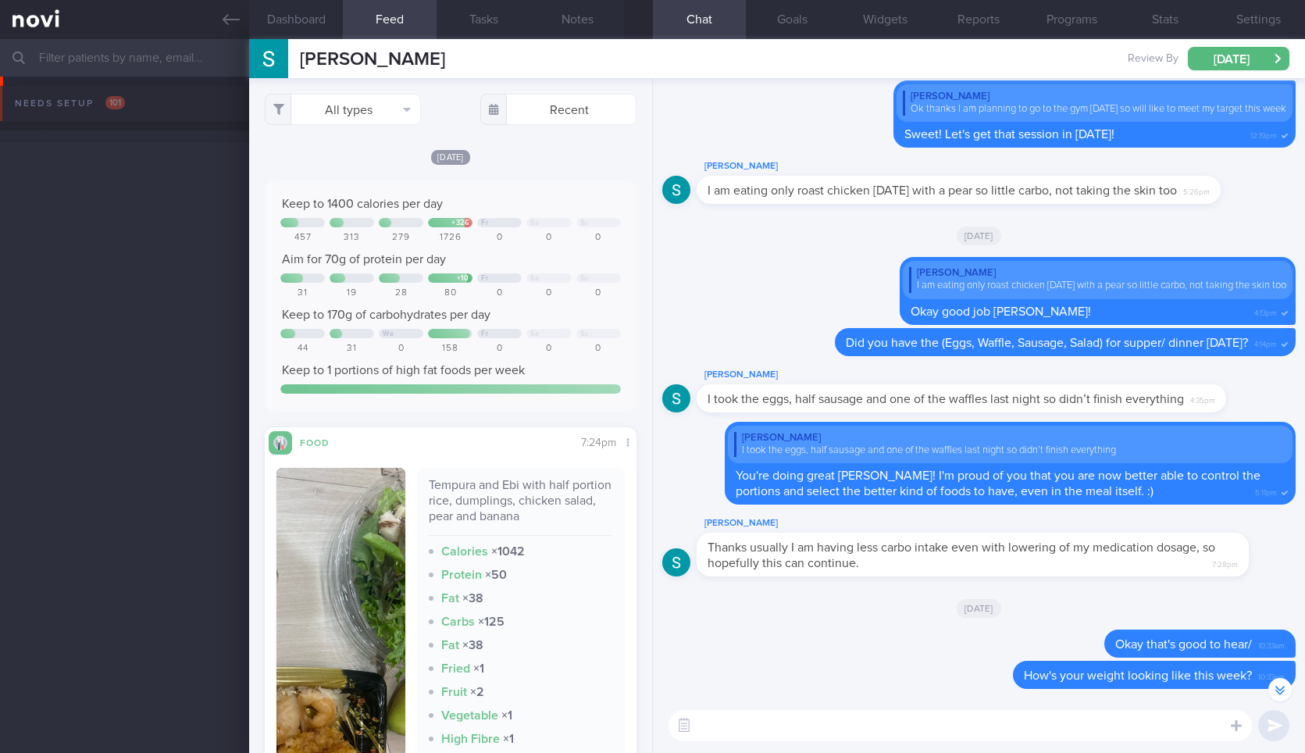
select select "9"
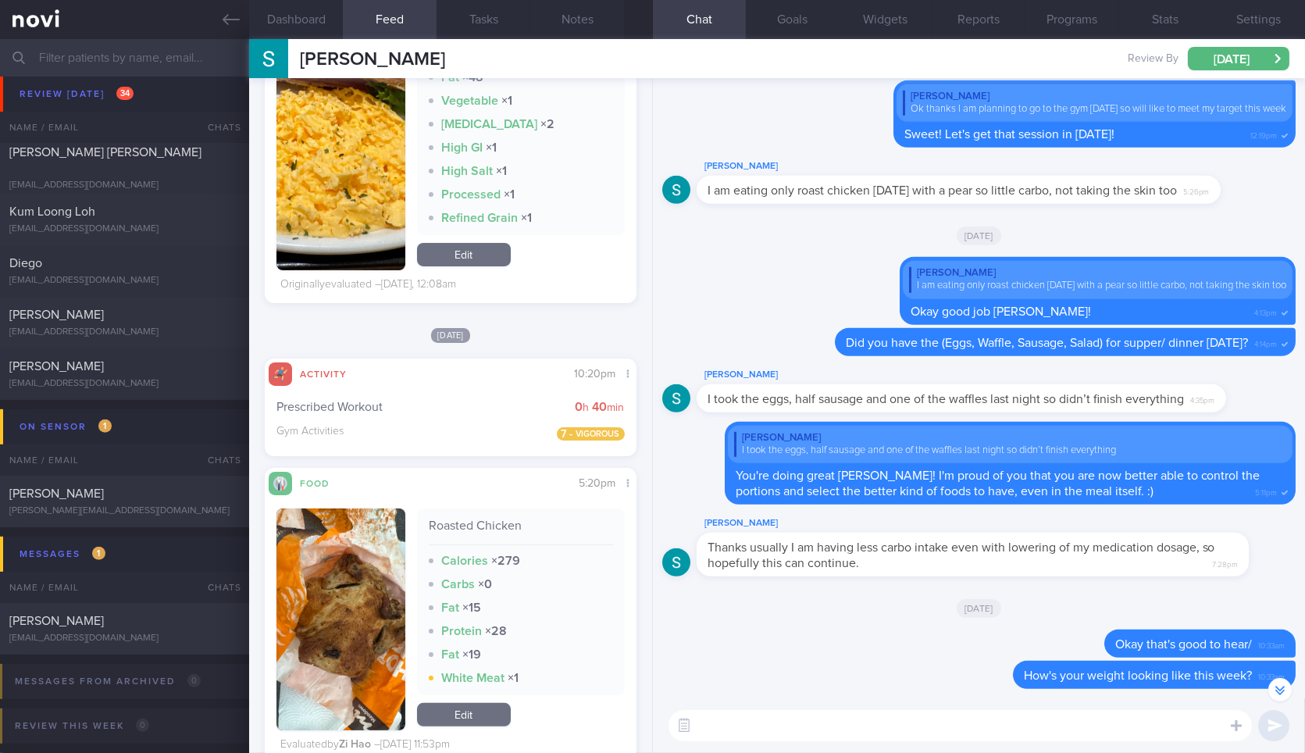
scroll to position [-78, 0]
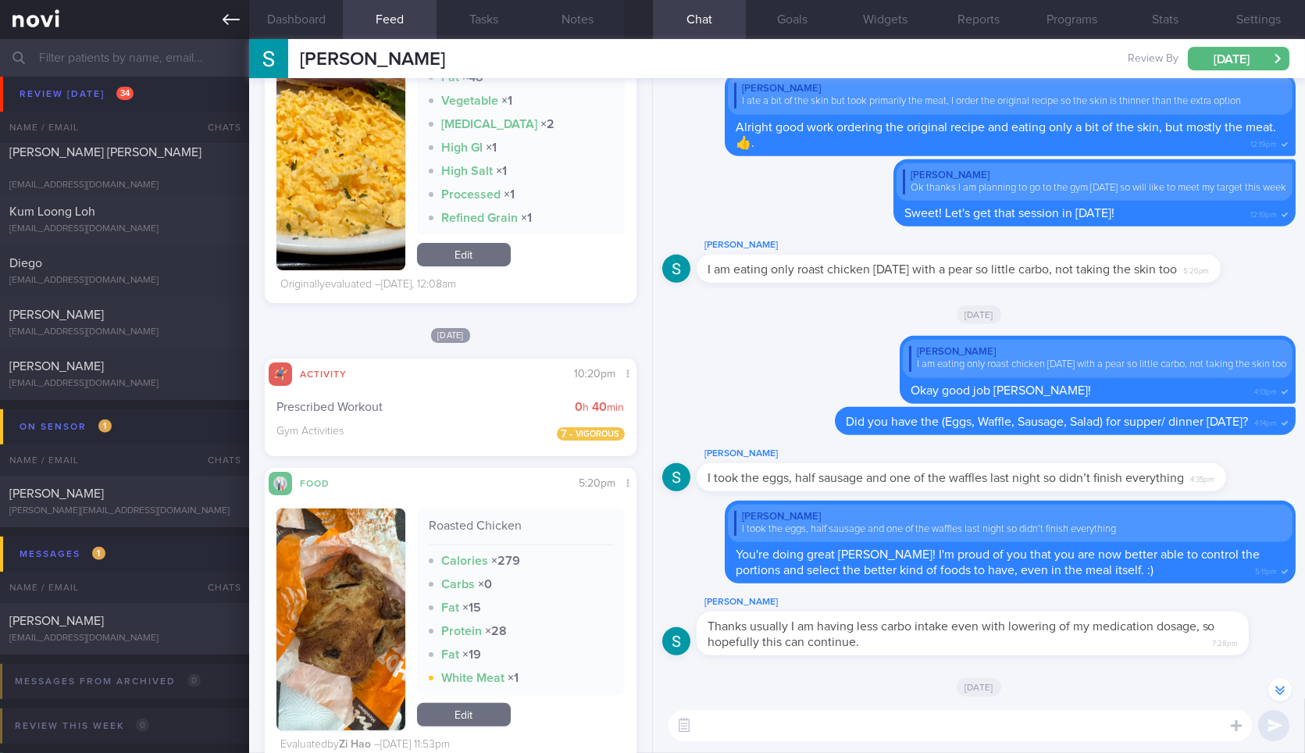
click at [230, 19] on icon at bounding box center [231, 19] width 17 height 11
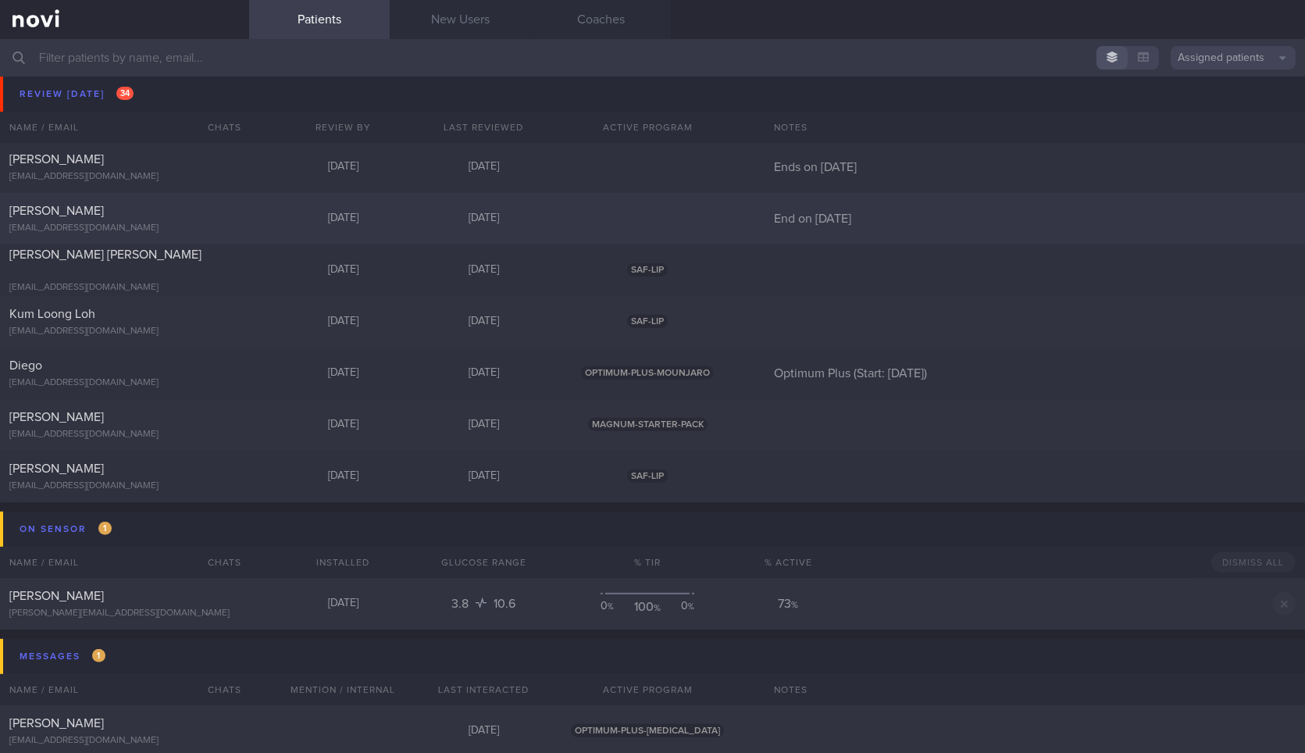
scroll to position [1448, 0]
click at [229, 472] on div "[PERSON_NAME]" at bounding box center [122, 468] width 227 height 16
select select "9"
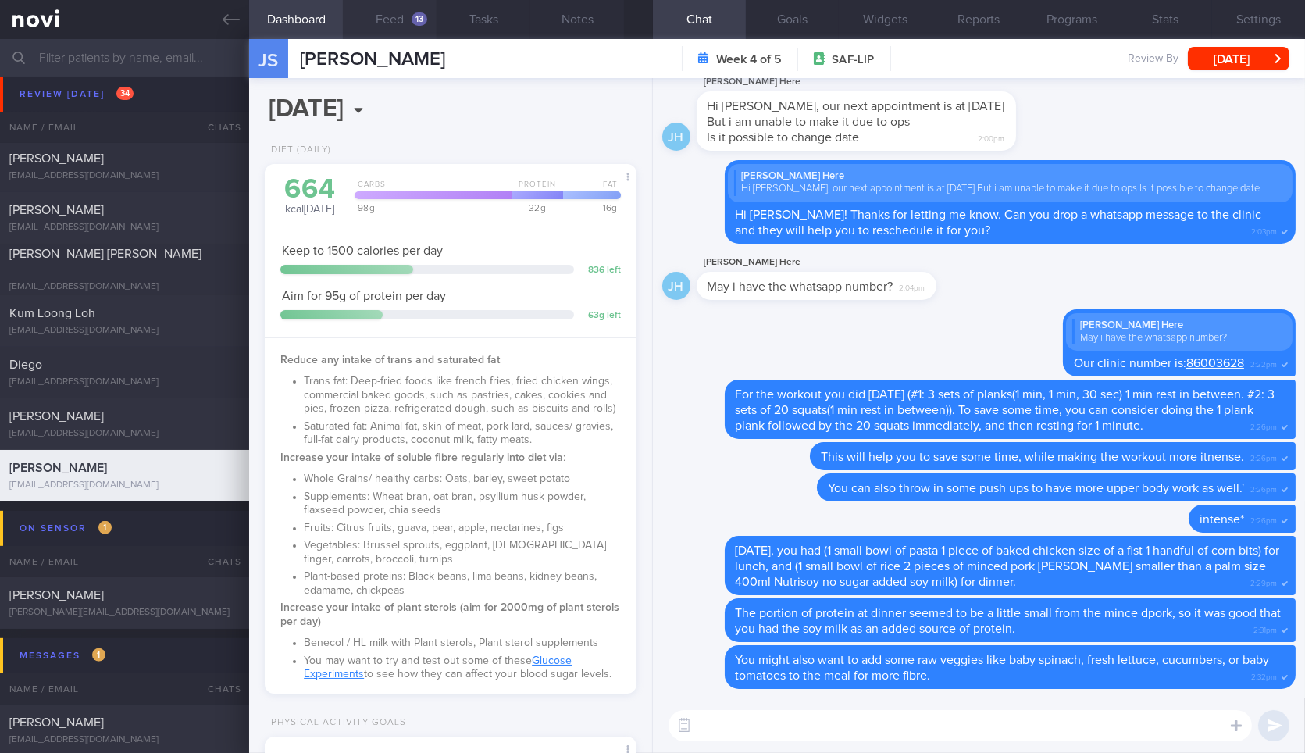
click at [399, 29] on button "Feed 13" at bounding box center [390, 19] width 94 height 39
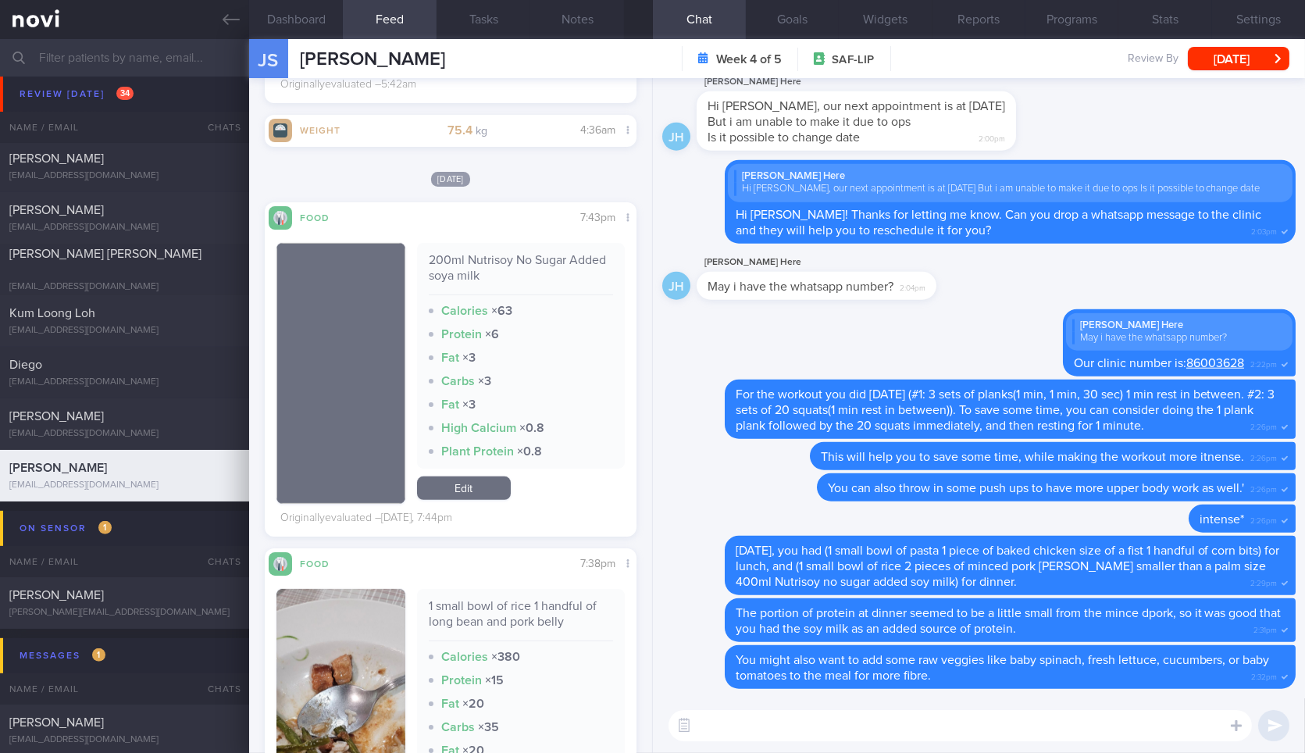
scroll to position [1466, 0]
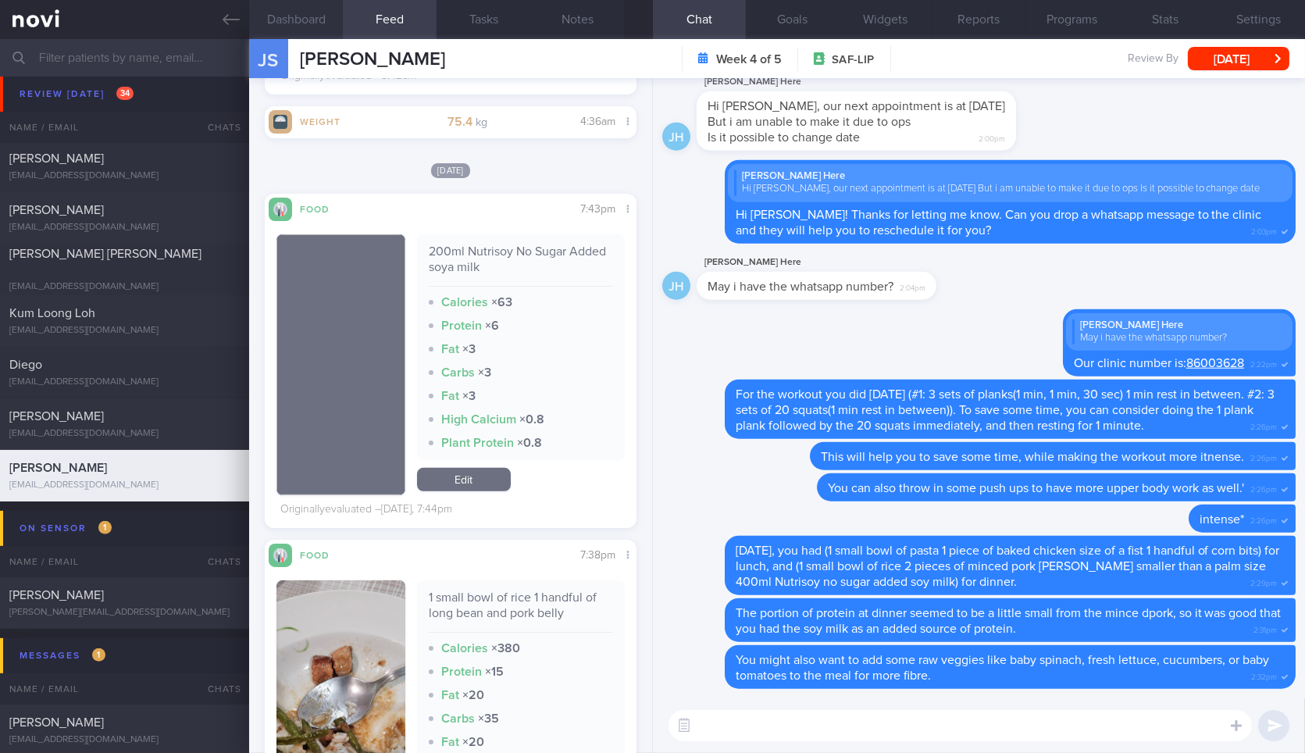
click at [301, 16] on button "Dashboard" at bounding box center [296, 19] width 94 height 39
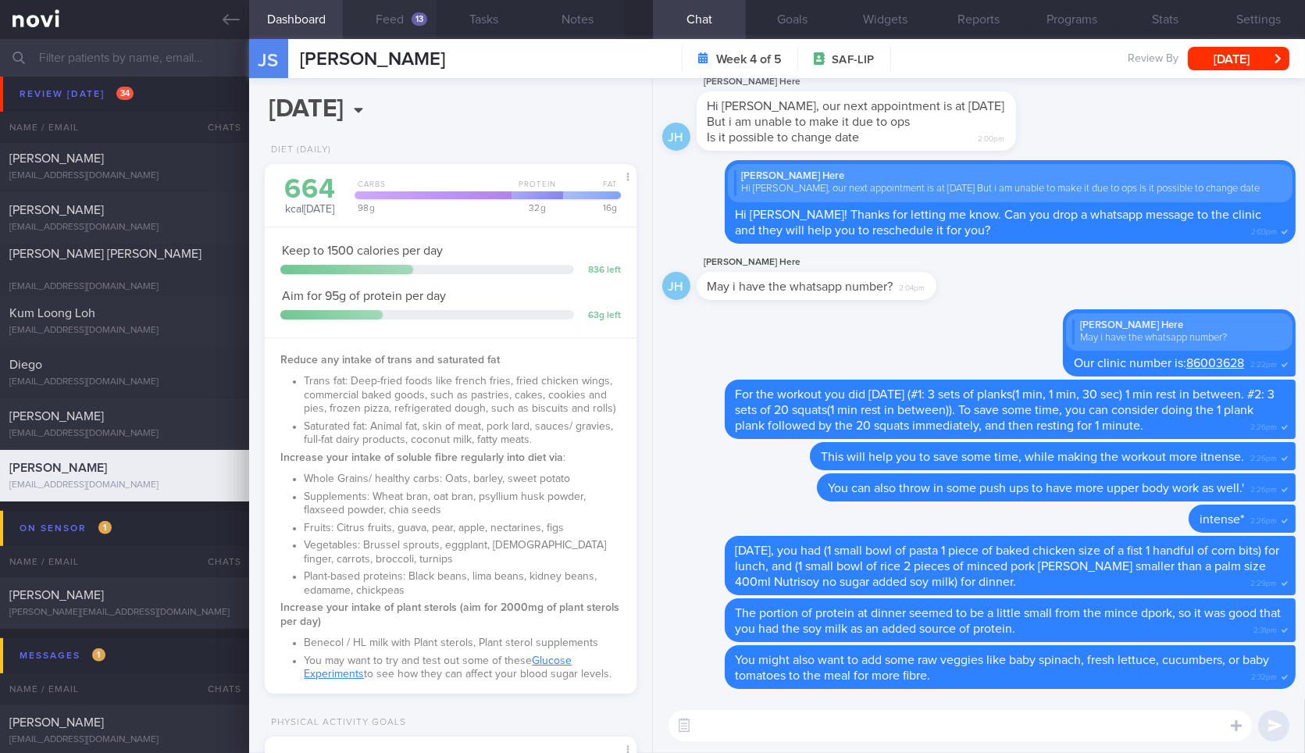
click at [395, 20] on button "Feed 13" at bounding box center [390, 19] width 94 height 39
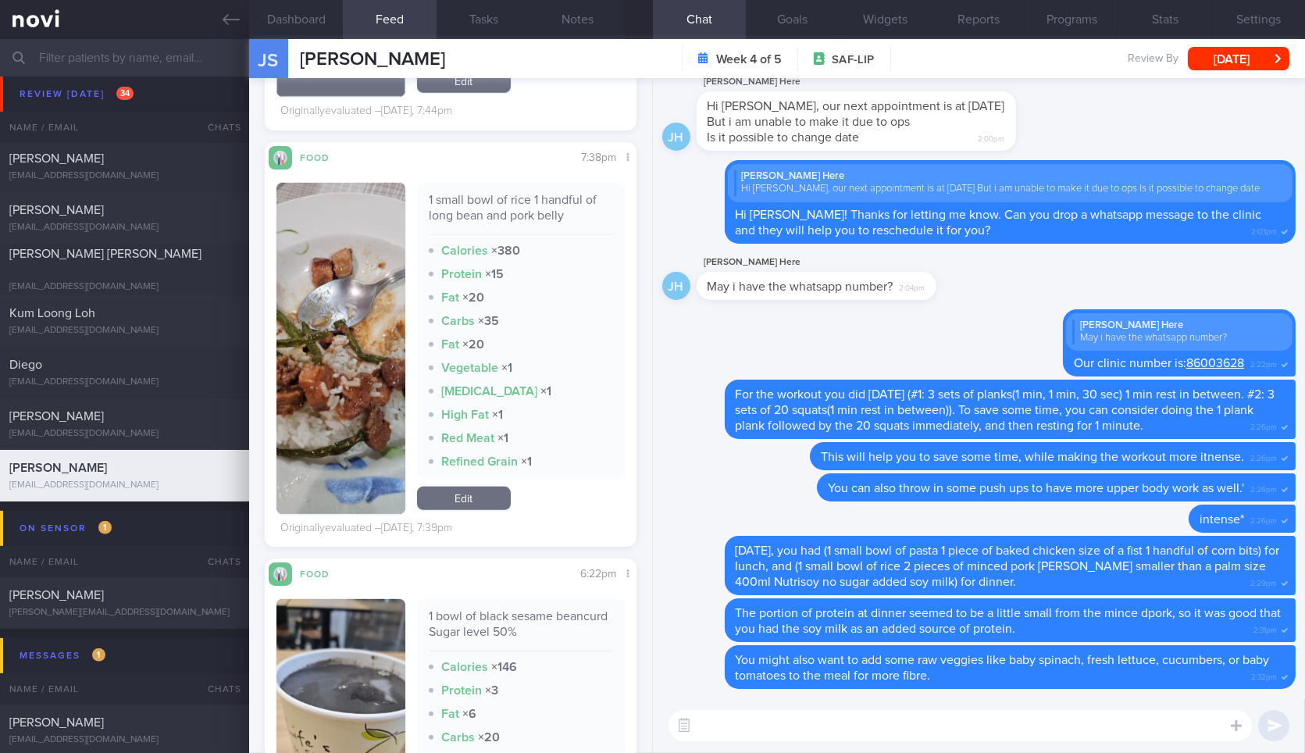
scroll to position [1905, 0]
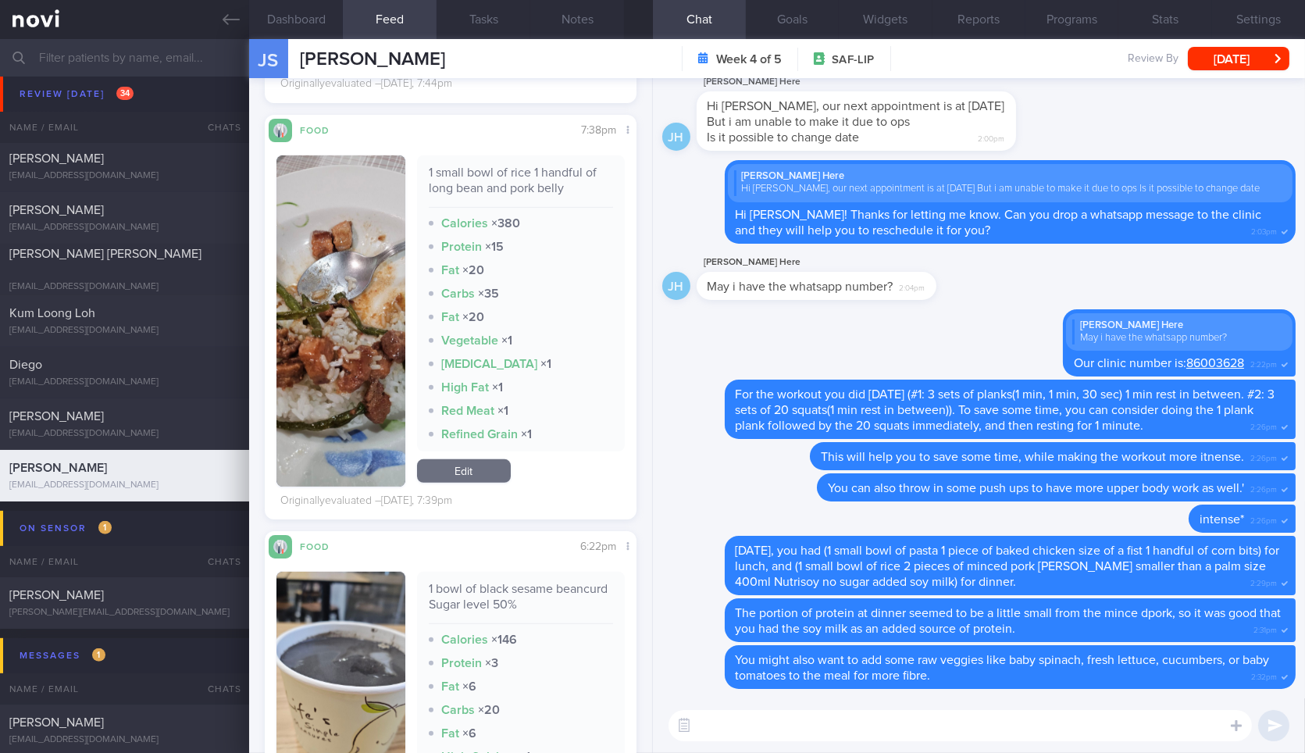
click at [353, 321] on button "button" at bounding box center [341, 320] width 128 height 331
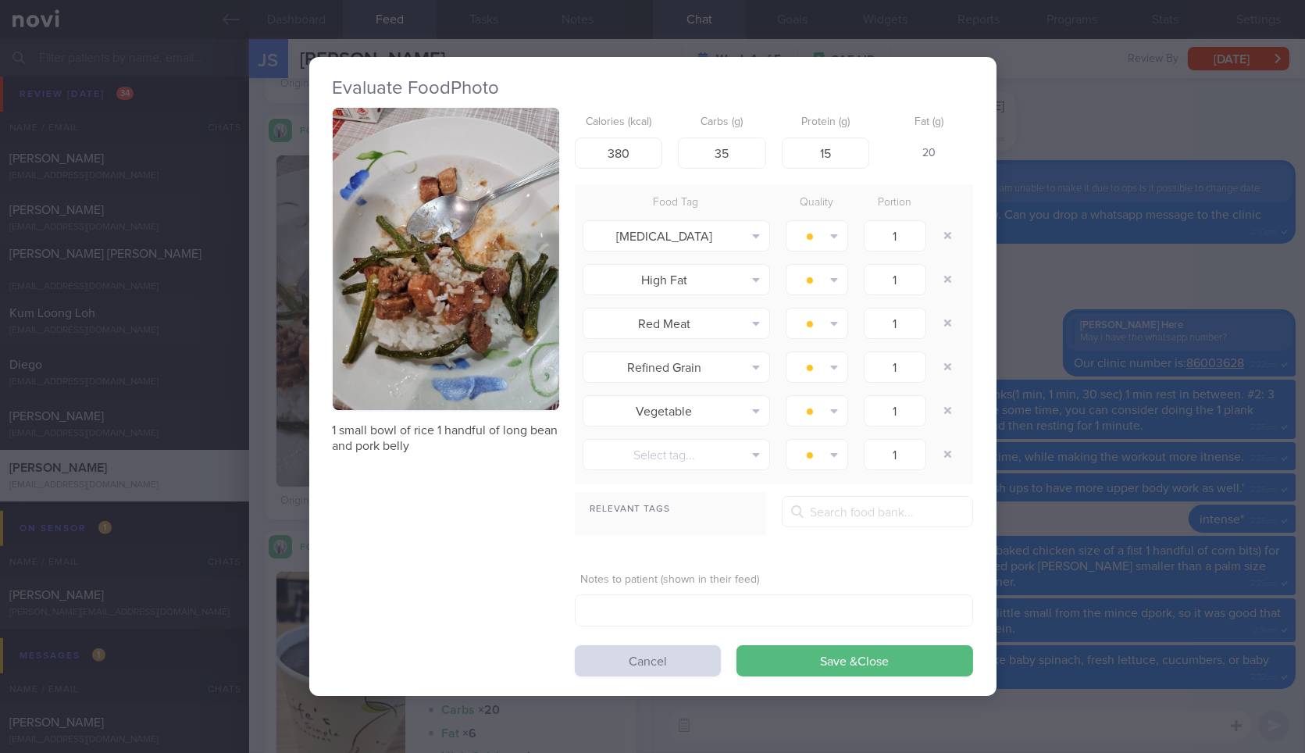
click at [450, 327] on button "button" at bounding box center [446, 259] width 227 height 302
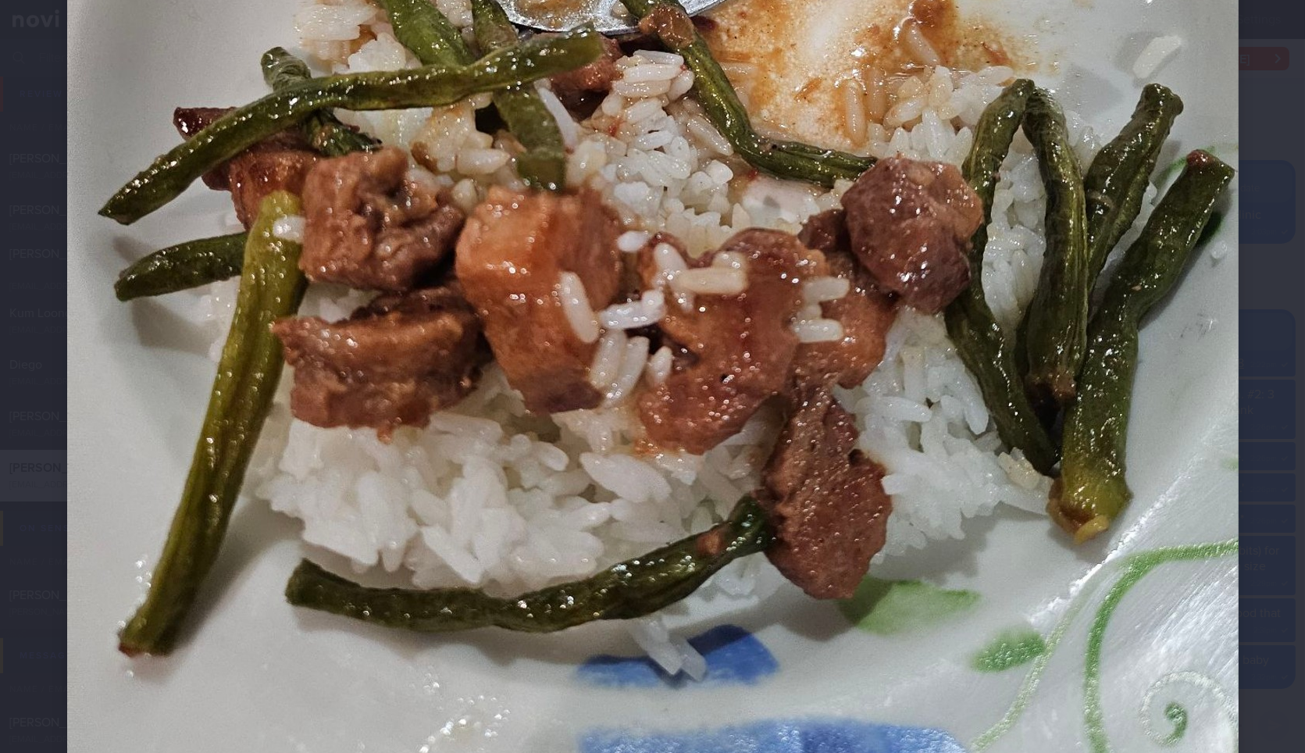
scroll to position [730, 0]
click at [1261, 506] on div at bounding box center [653, 113] width 1297 height 1687
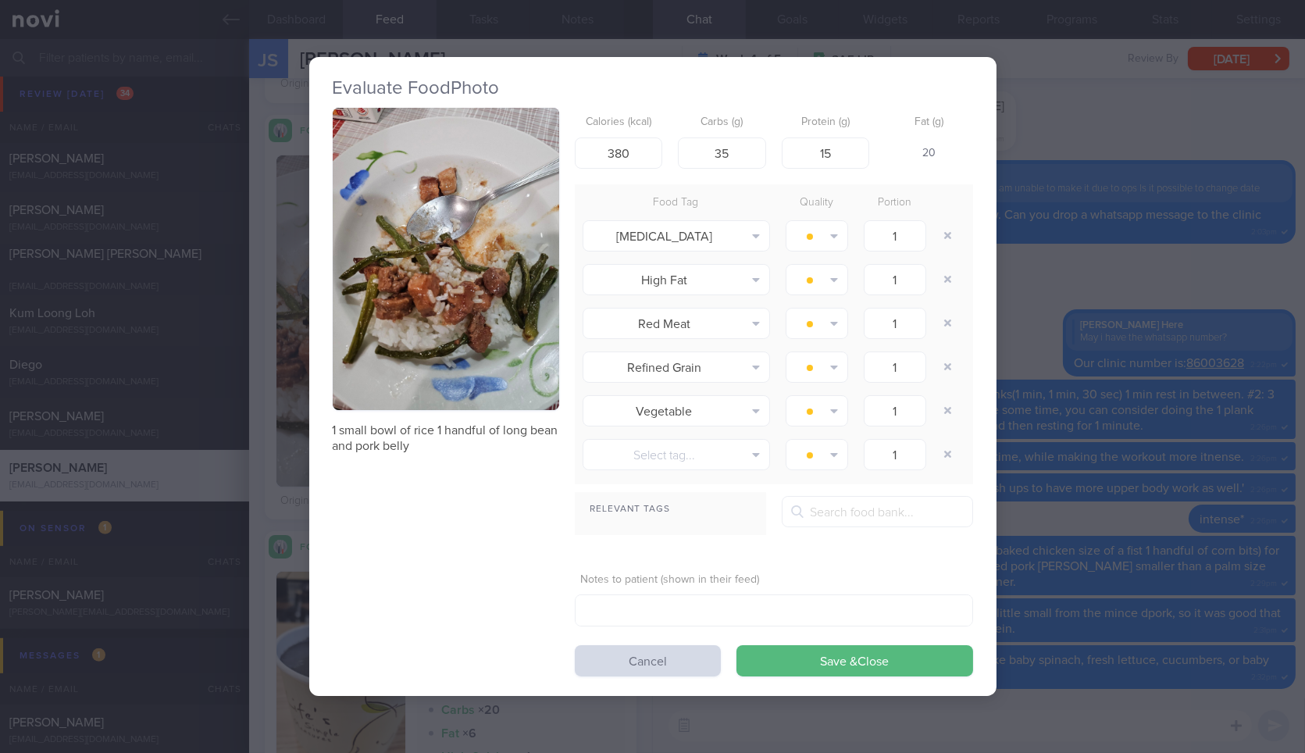
click at [1261, 506] on div "Evaluate Food Photo 1 small bowl of rice 1 handful of long bean and pork belly …" at bounding box center [652, 376] width 1305 height 753
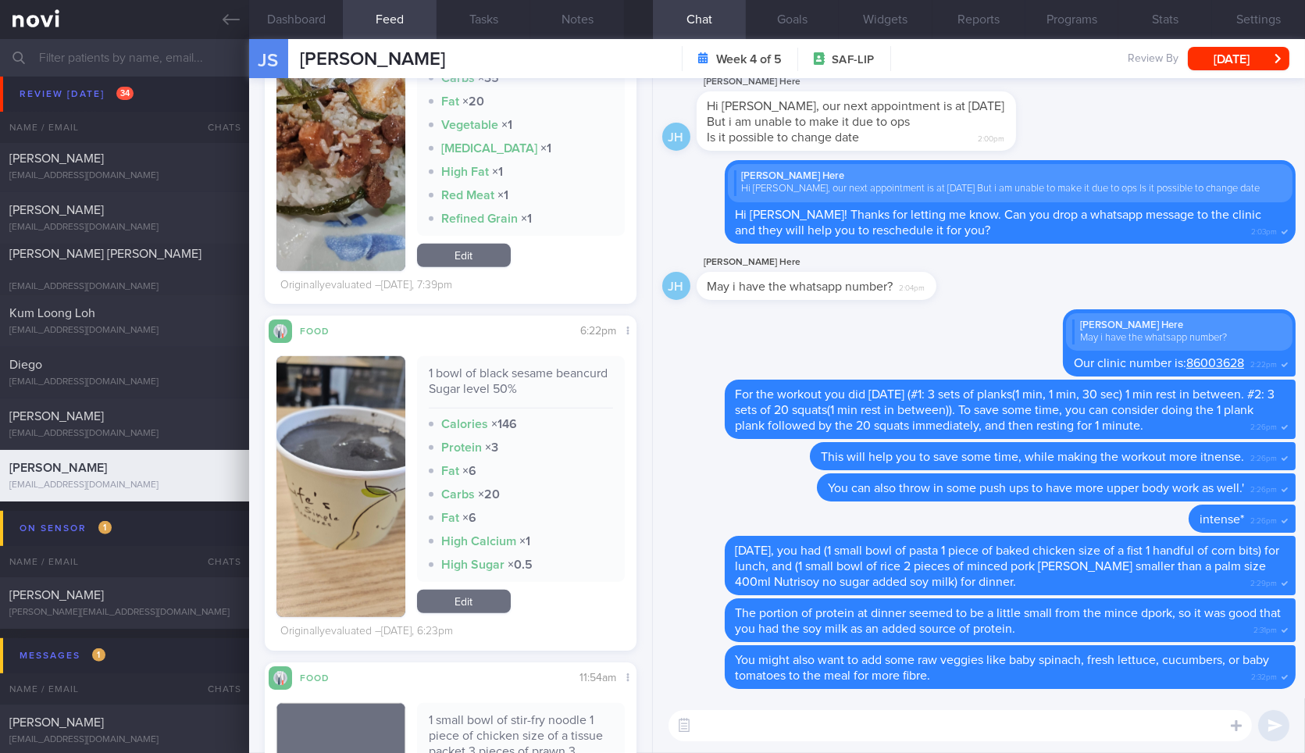
scroll to position [2225, 0]
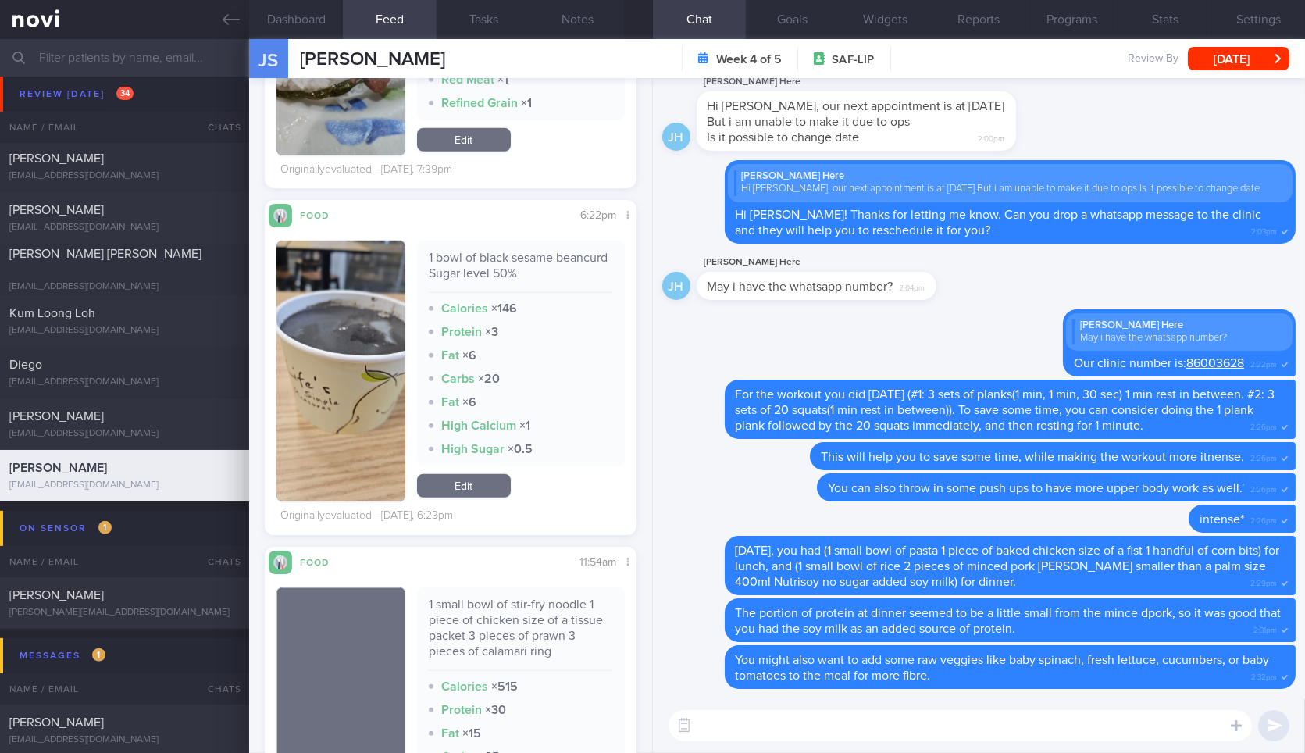
click at [388, 395] on button "button" at bounding box center [341, 371] width 128 height 261
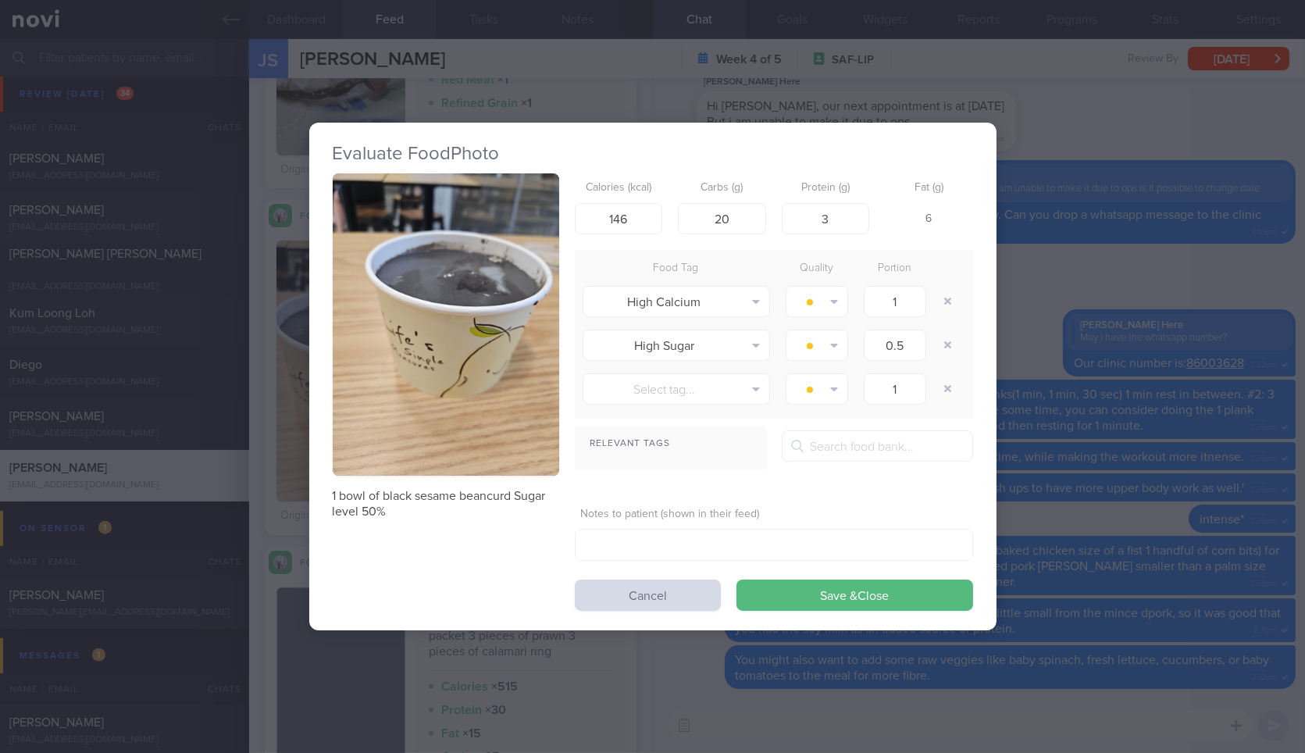
click at [384, 490] on p "1 bowl of black sesame beancurd Sugar level 50%" at bounding box center [446, 503] width 227 height 31
copy div "1 bowl of black sesame beancurd Sugar level 50%"
click at [1121, 501] on div "Evaluate Food Photo 1 bowl of black sesame beancurd Sugar level 50% Calories (k…" at bounding box center [652, 376] width 1305 height 753
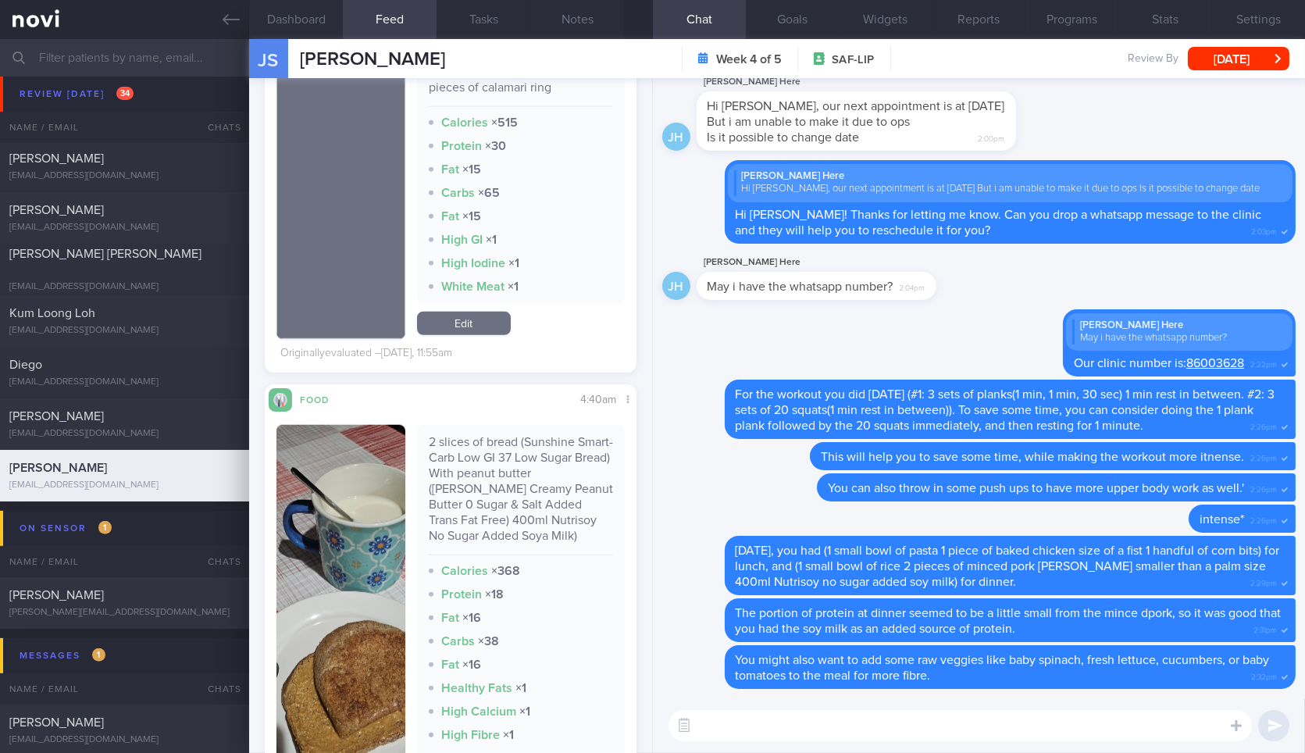
scroll to position [2866, 0]
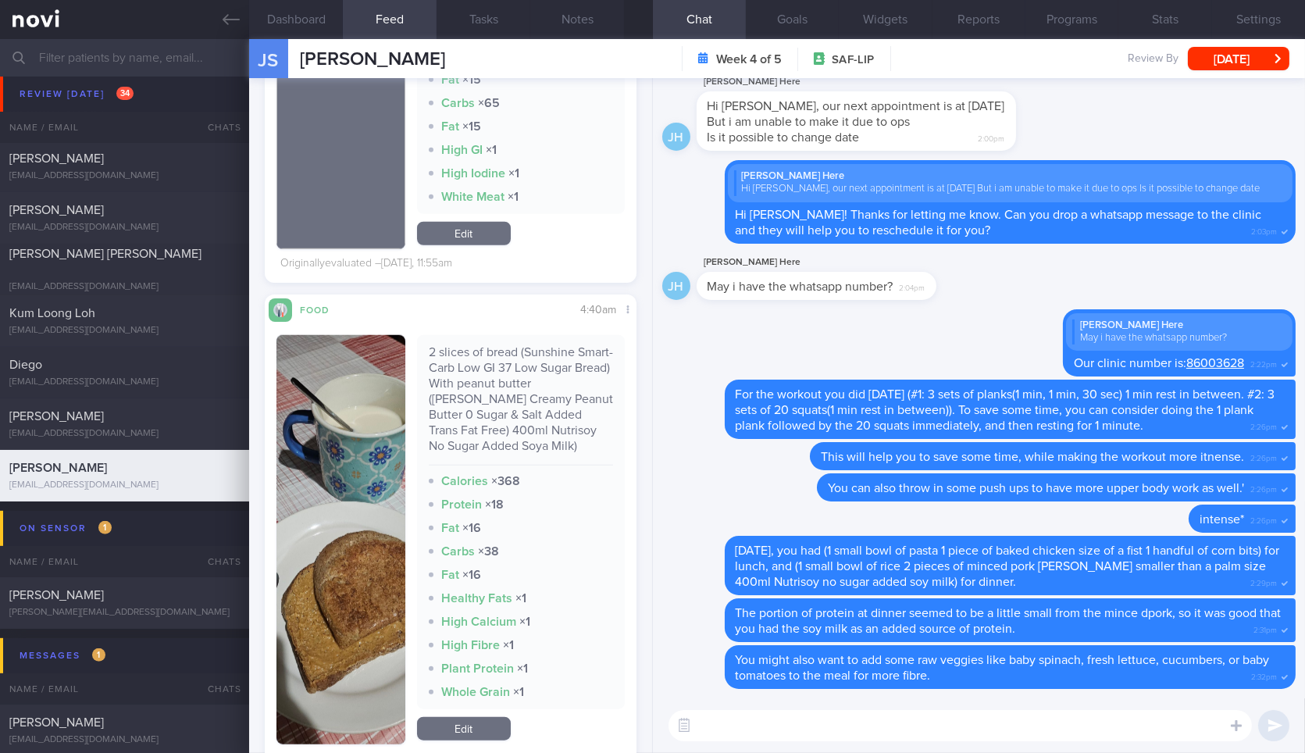
click at [580, 467] on div "2 slices of bread (Sunshine Smart-Carb Low GI 37 Low Sugar Bread) With peanut b…" at bounding box center [521, 522] width 208 height 374
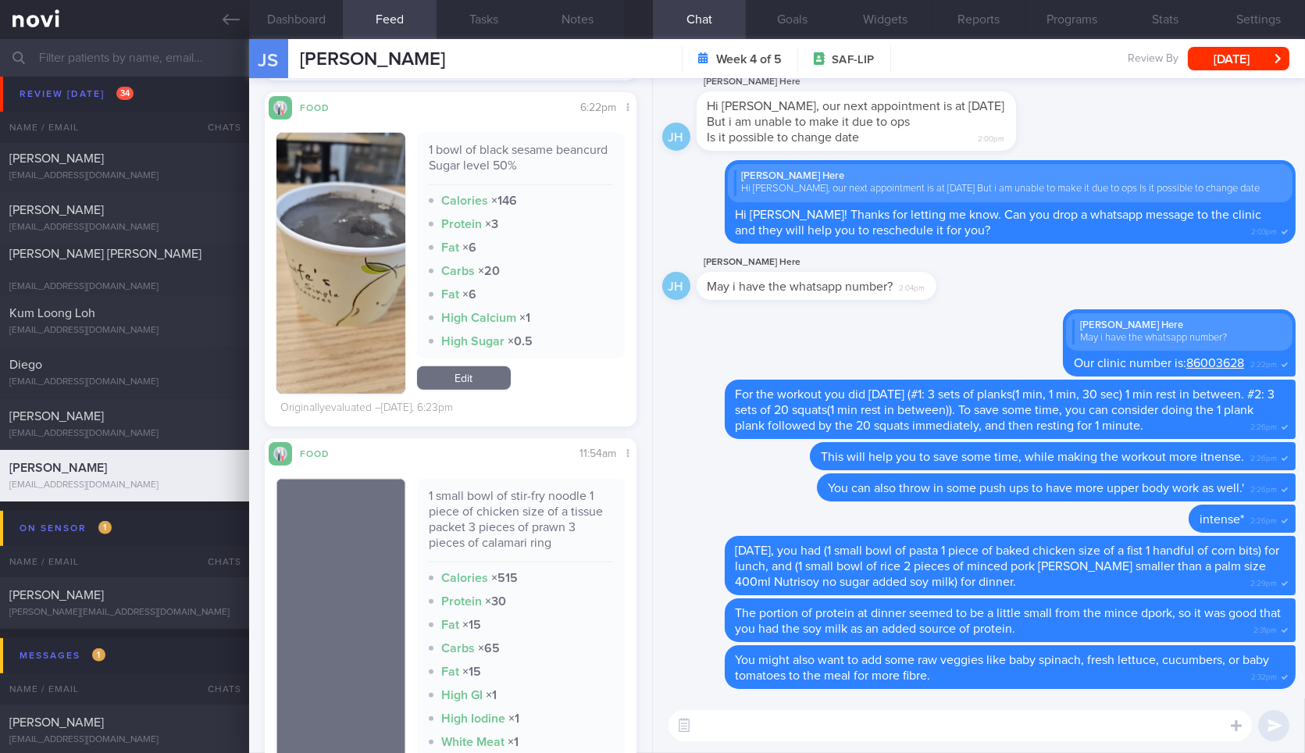
scroll to position [2332, 0]
drag, startPoint x: 395, startPoint y: 353, endPoint x: 502, endPoint y: 191, distance: 195.0
click at [502, 191] on div "1 bowl of black sesame beancurd Sugar level 50% Calories × 146 Protein × 3 Fat …" at bounding box center [521, 247] width 208 height 226
click at [370, 233] on button "button" at bounding box center [341, 264] width 128 height 261
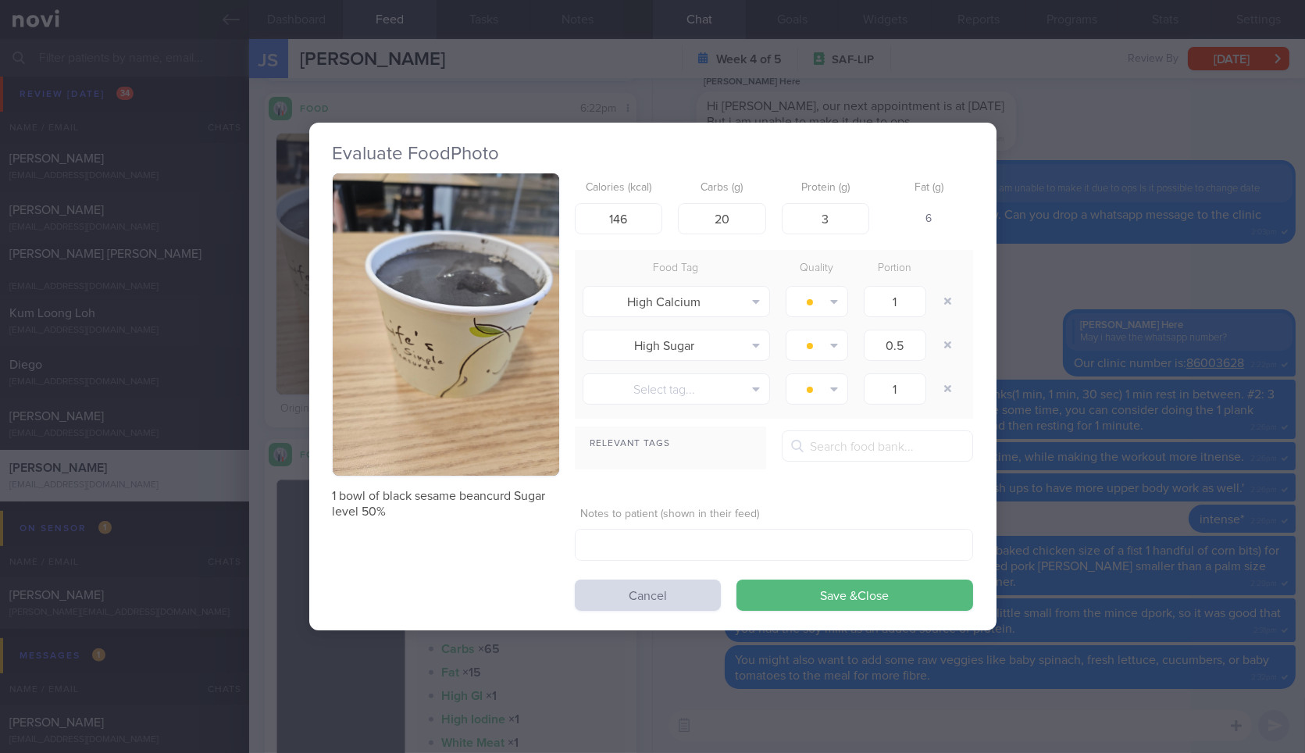
click at [509, 262] on button "button" at bounding box center [446, 324] width 227 height 302
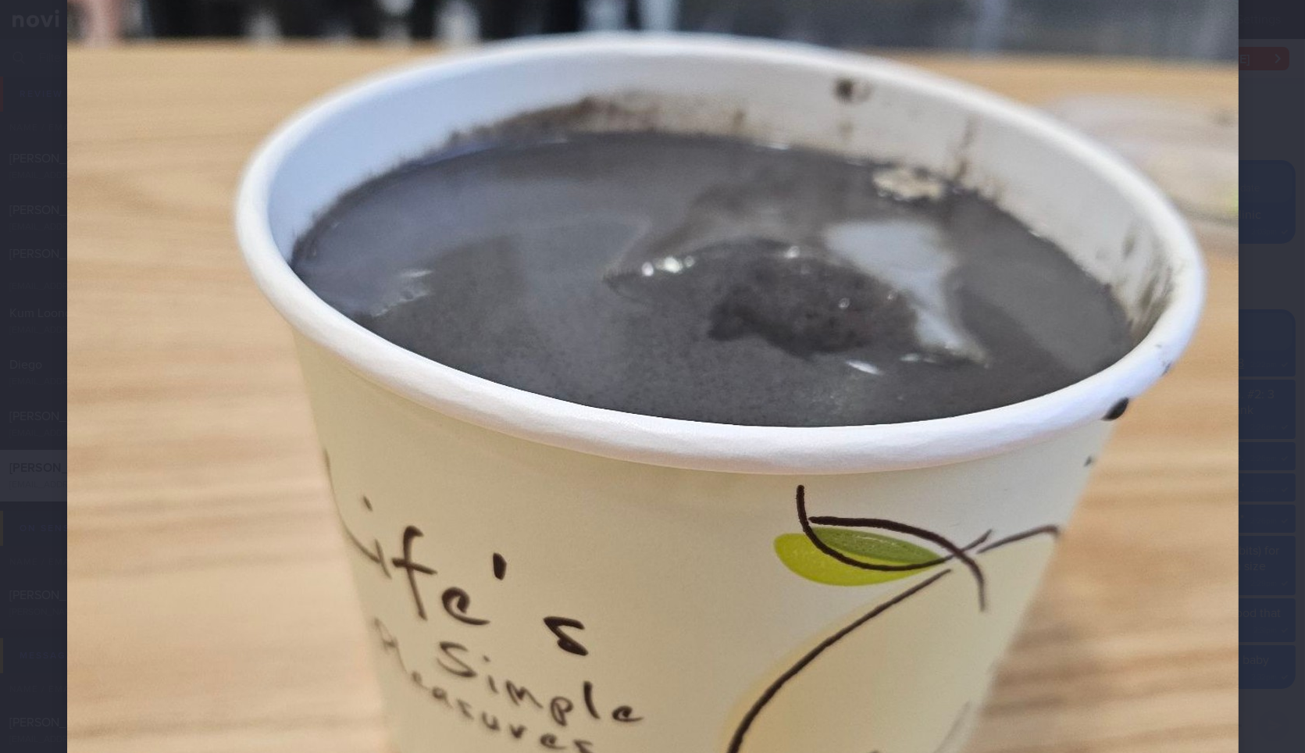
scroll to position [326, 0]
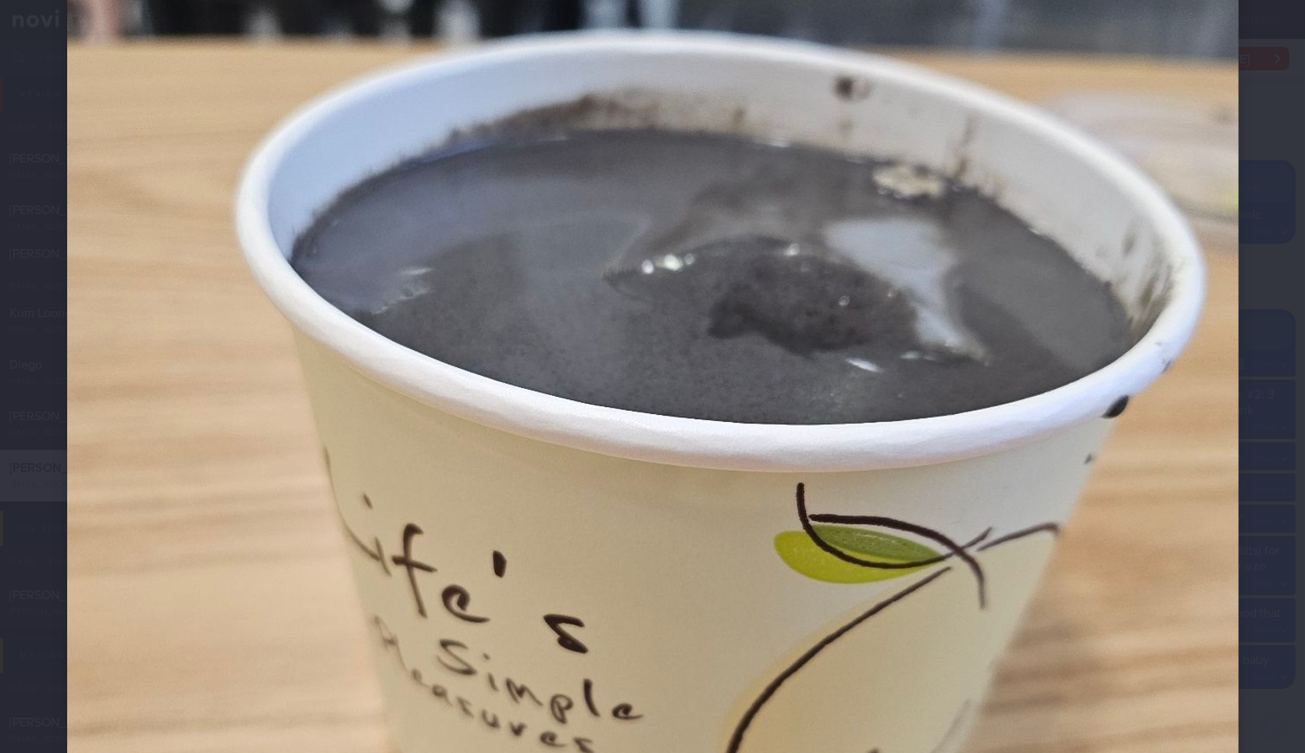
click at [1234, 250] on div at bounding box center [653, 517] width 1297 height 1687
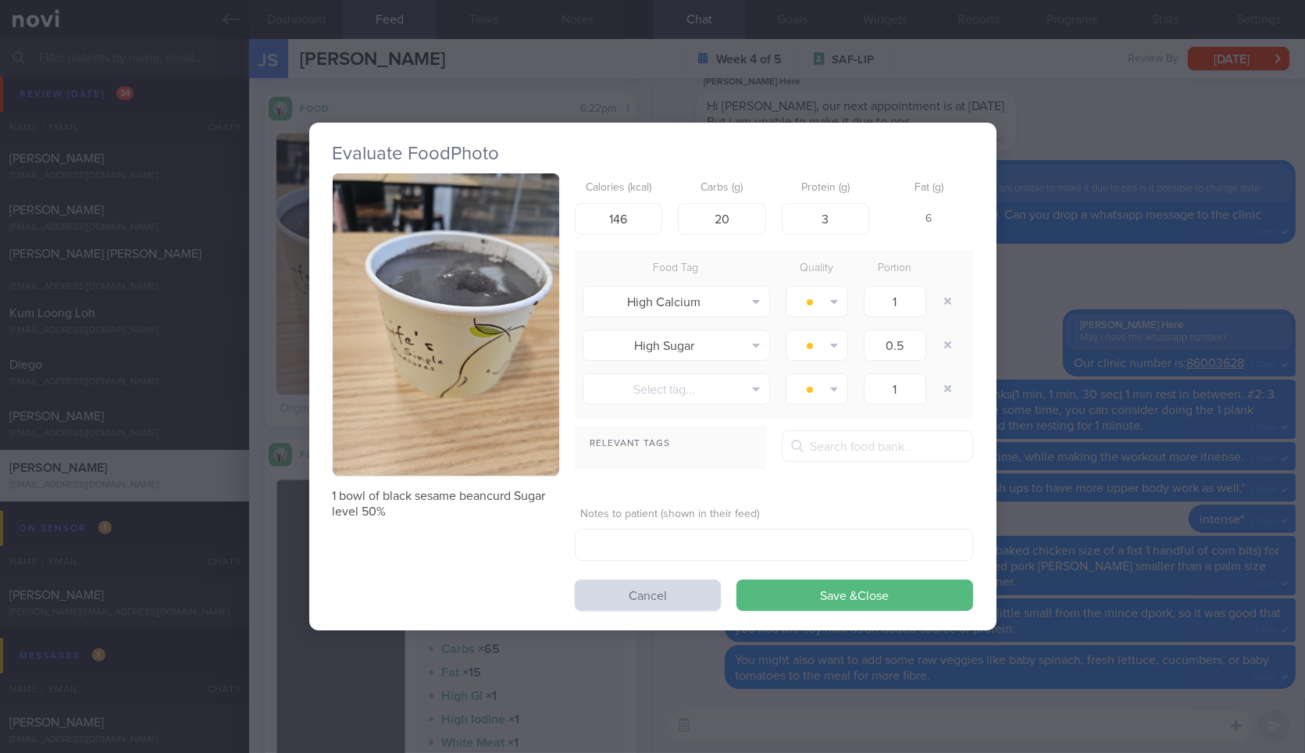
click at [1234, 250] on div "Evaluate Food Photo 1 bowl of black sesame beancurd Sugar level 50% Calories (k…" at bounding box center [652, 376] width 1305 height 753
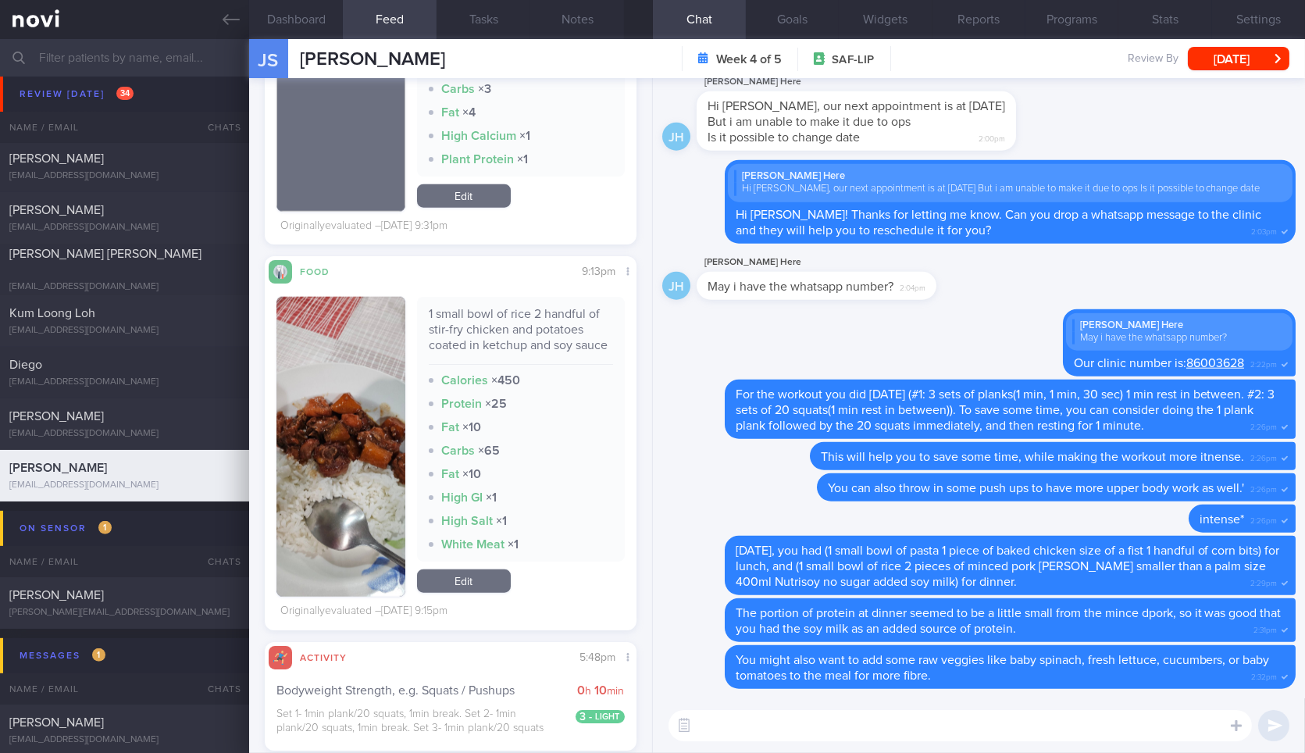
scroll to position [3861, 0]
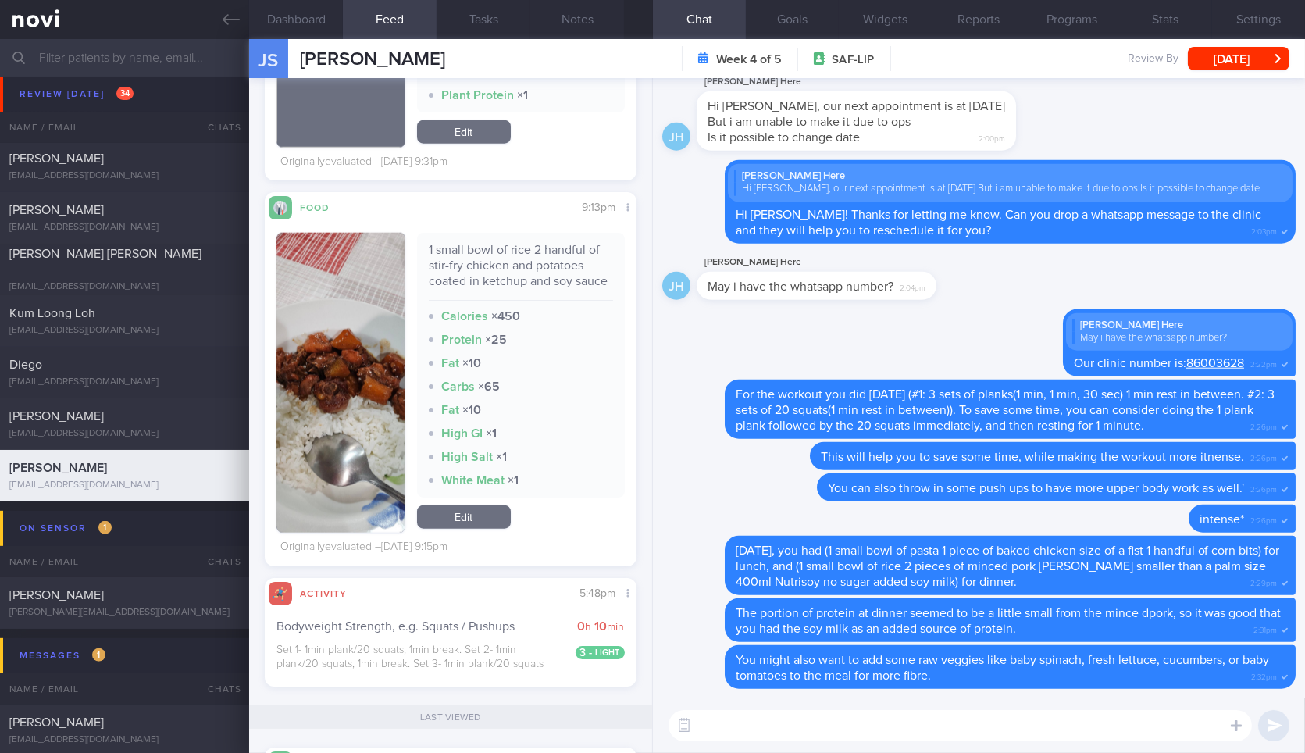
click at [356, 342] on button "button" at bounding box center [341, 383] width 128 height 300
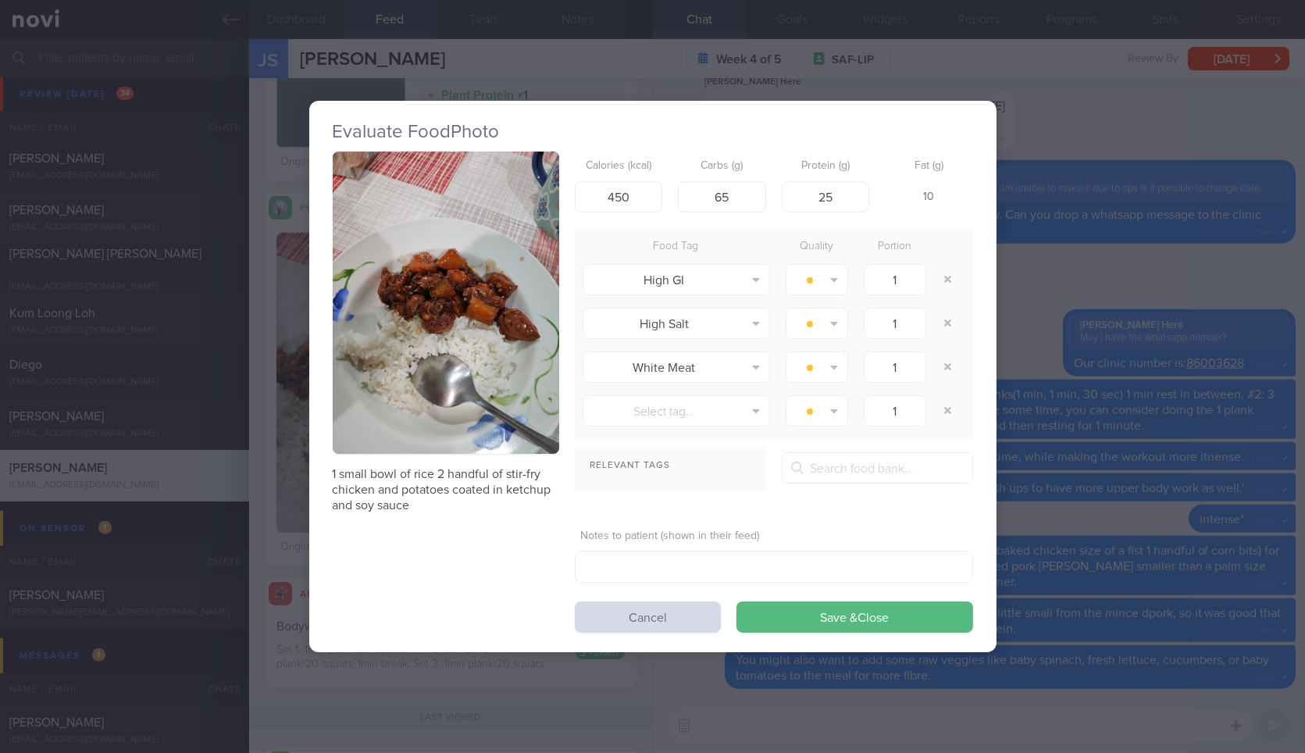
click at [412, 359] on button "button" at bounding box center [446, 303] width 227 height 302
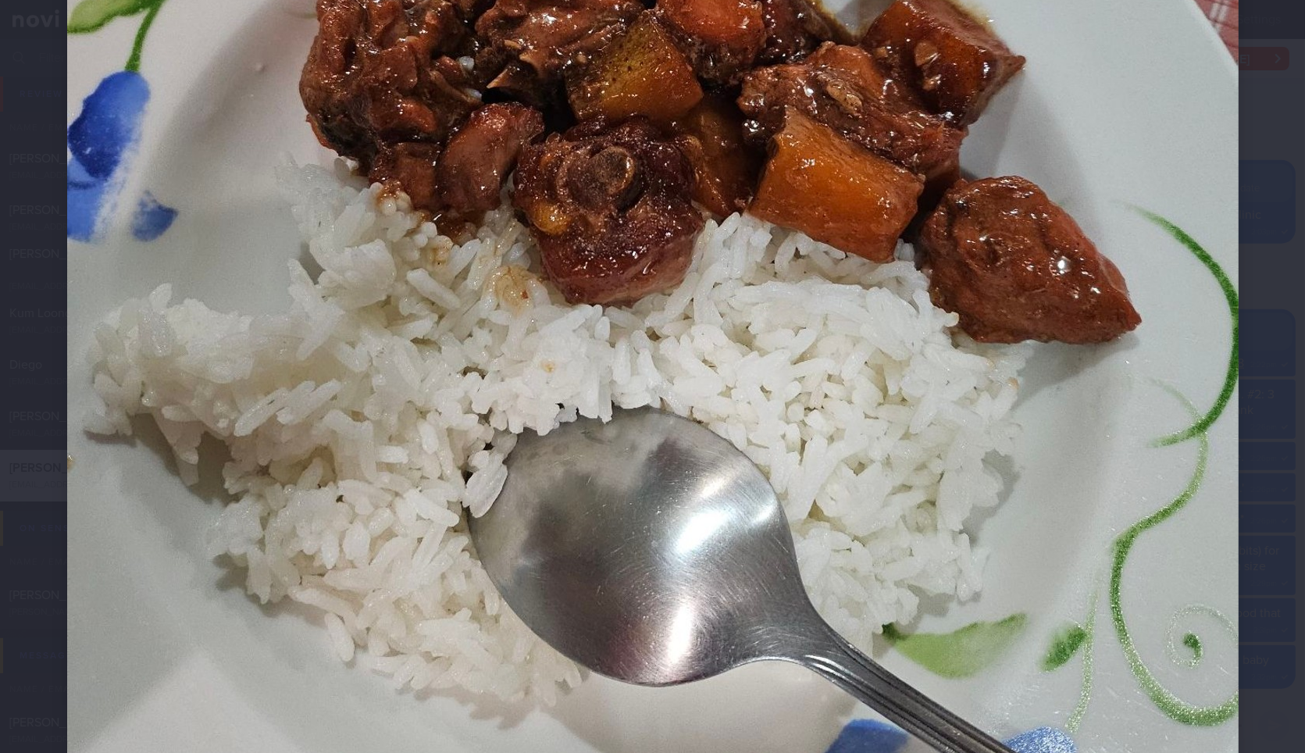
scroll to position [590, 0]
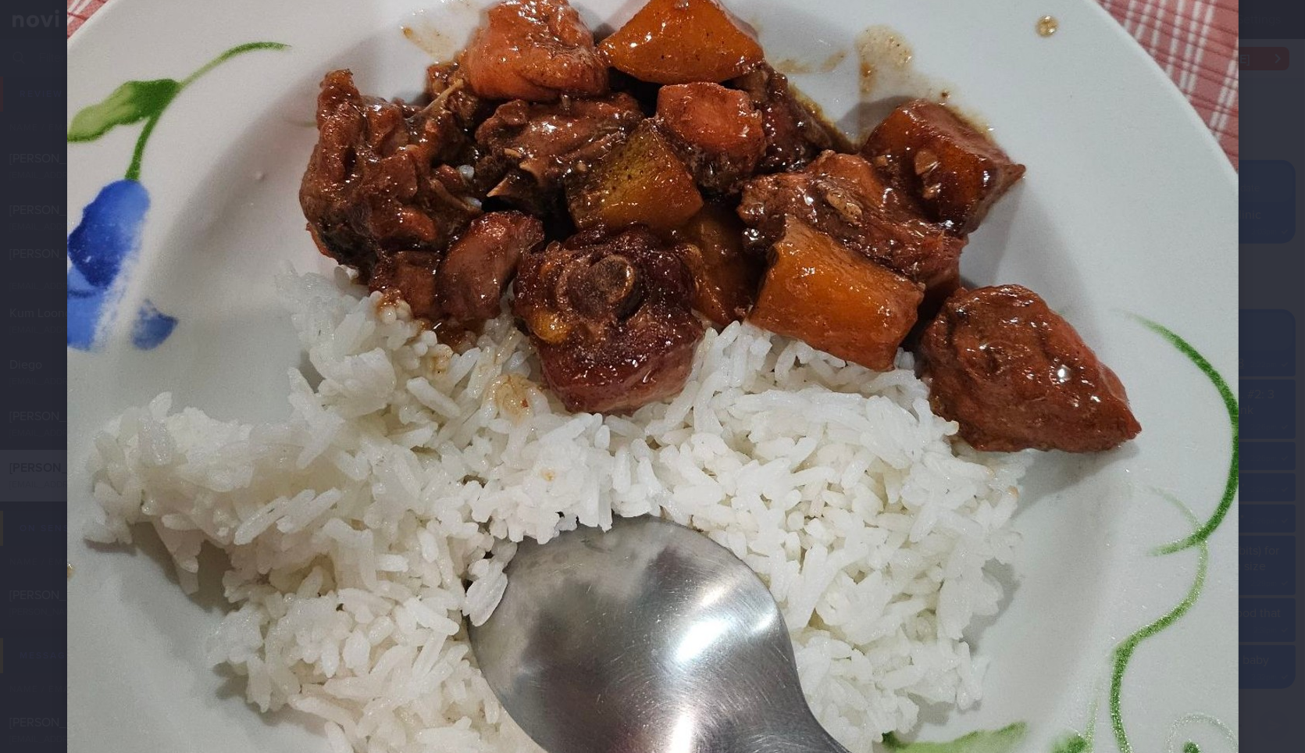
click at [1254, 436] on div at bounding box center [653, 253] width 1297 height 1687
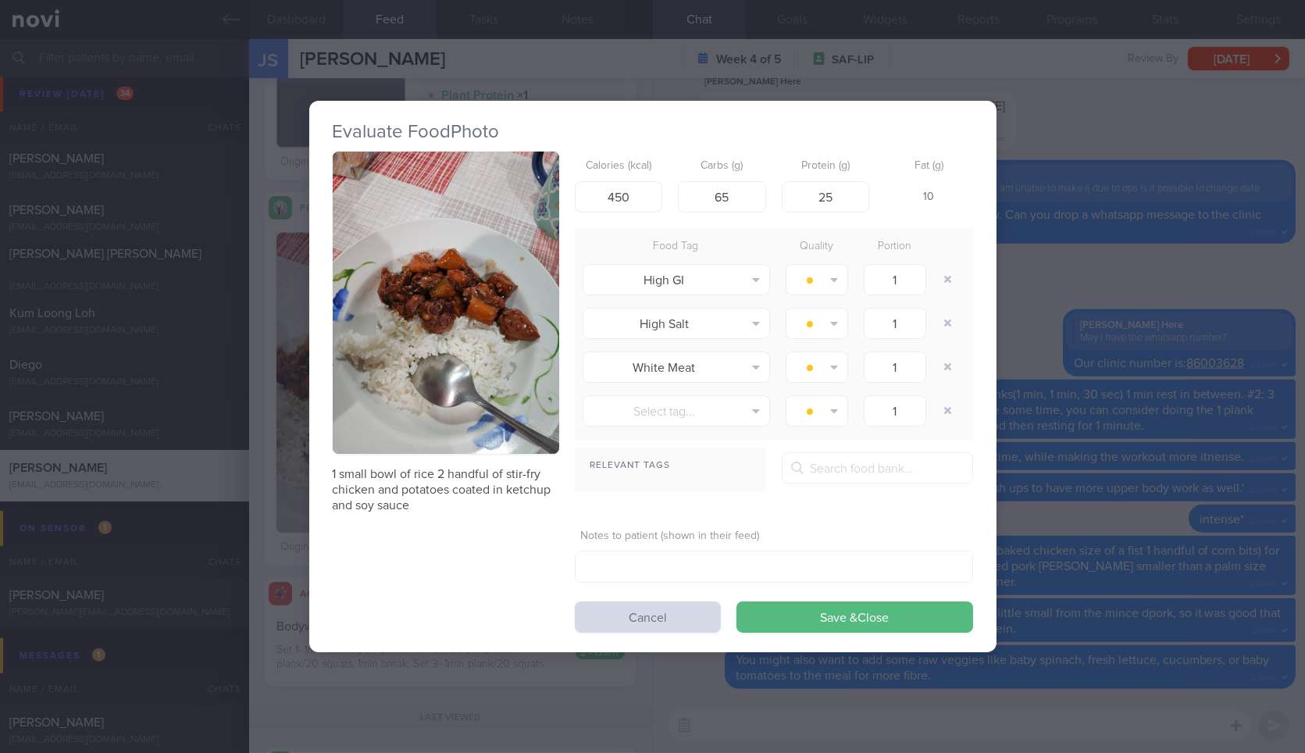
click at [1254, 436] on div "Evaluate Food Photo 1 small bowl of rice 2 handful of stir-fry chicken and pota…" at bounding box center [652, 376] width 1305 height 753
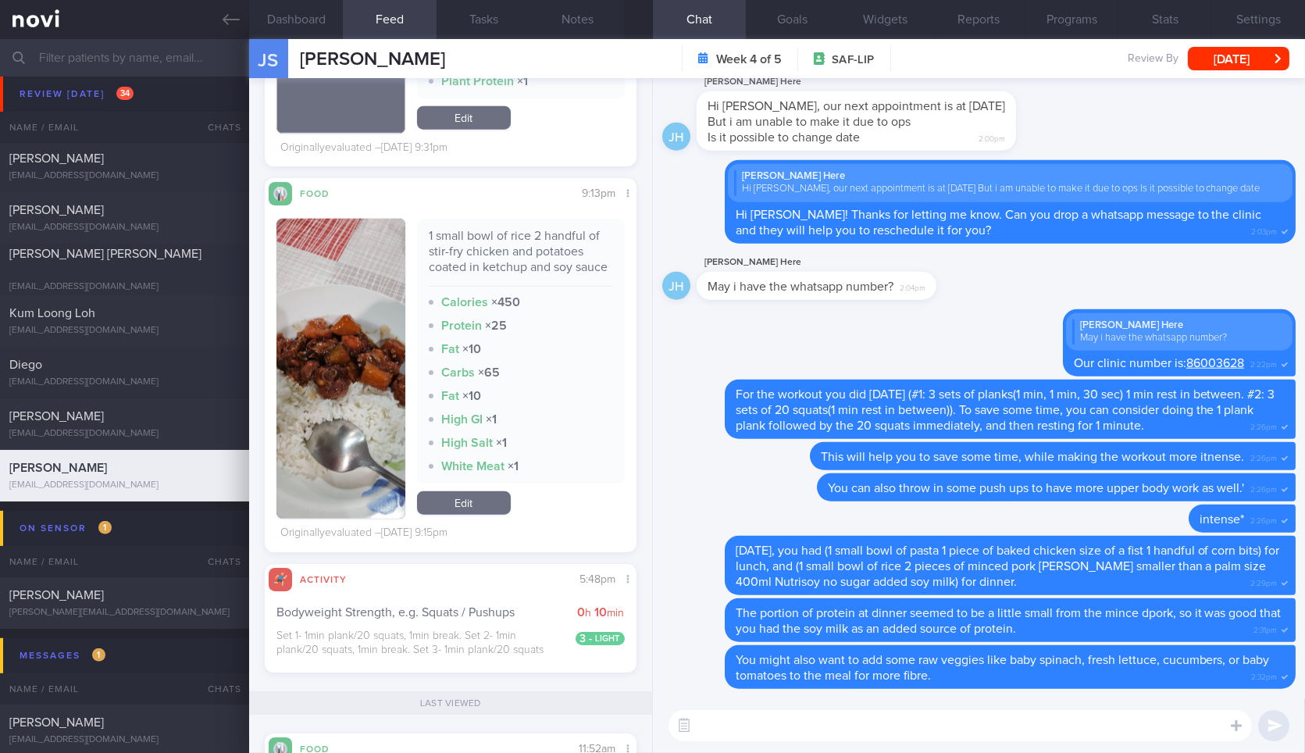
scroll to position [3852, 0]
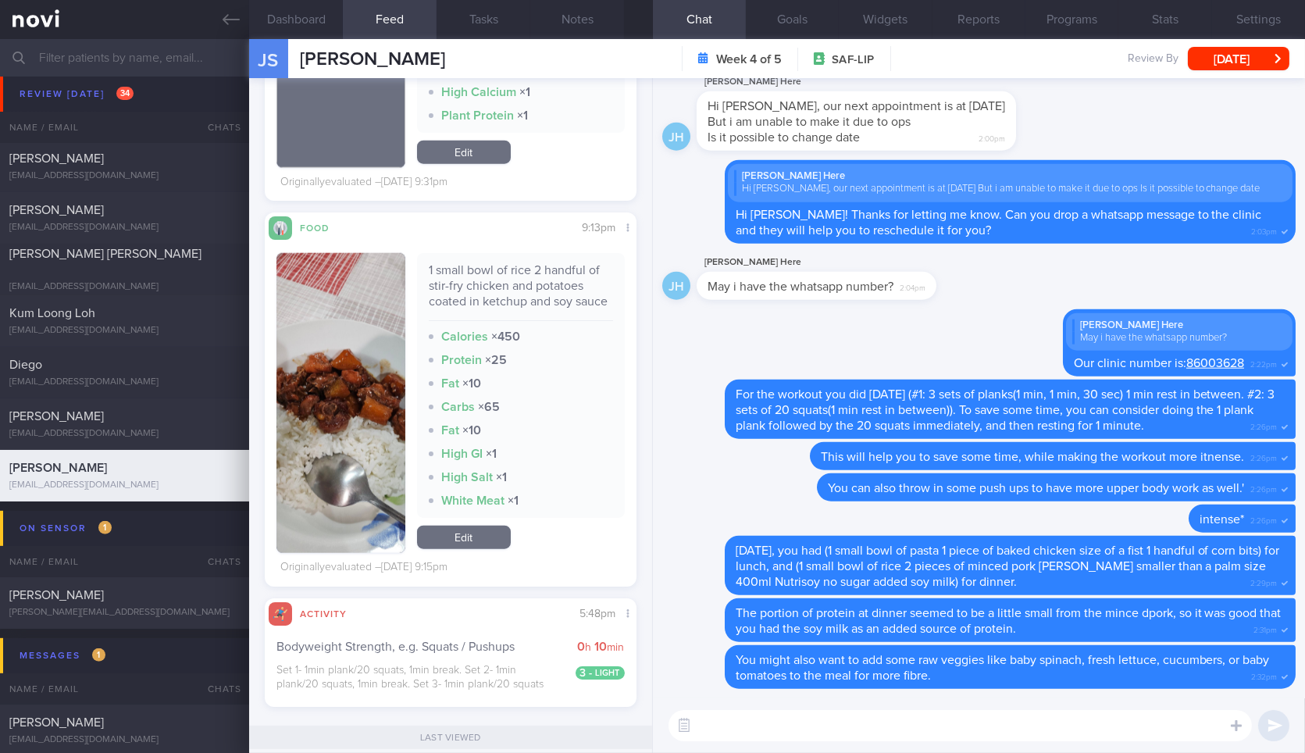
click at [510, 579] on div "1 small bowl of rice 2 handful of stir-fry chicken and potatoes coated in ketch…" at bounding box center [451, 409] width 348 height 339
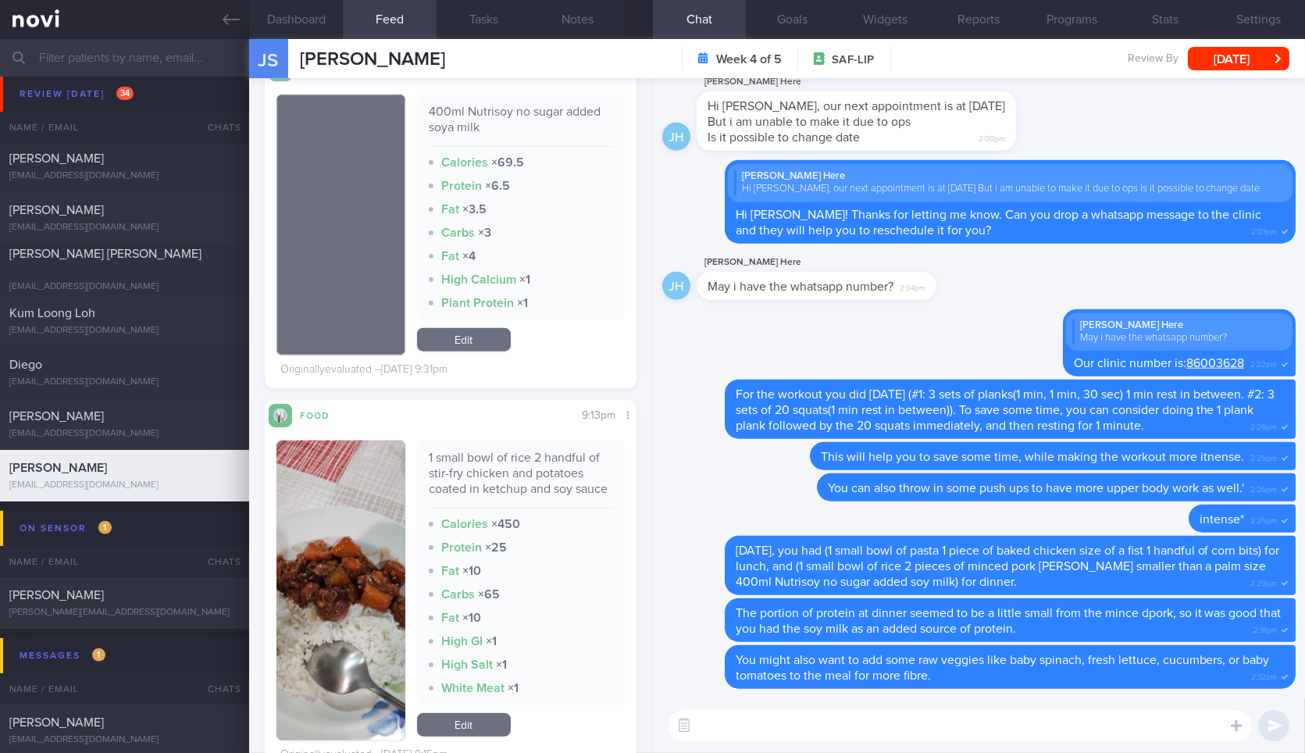
scroll to position [3663, 0]
click at [774, 722] on textarea at bounding box center [961, 725] width 584 height 31
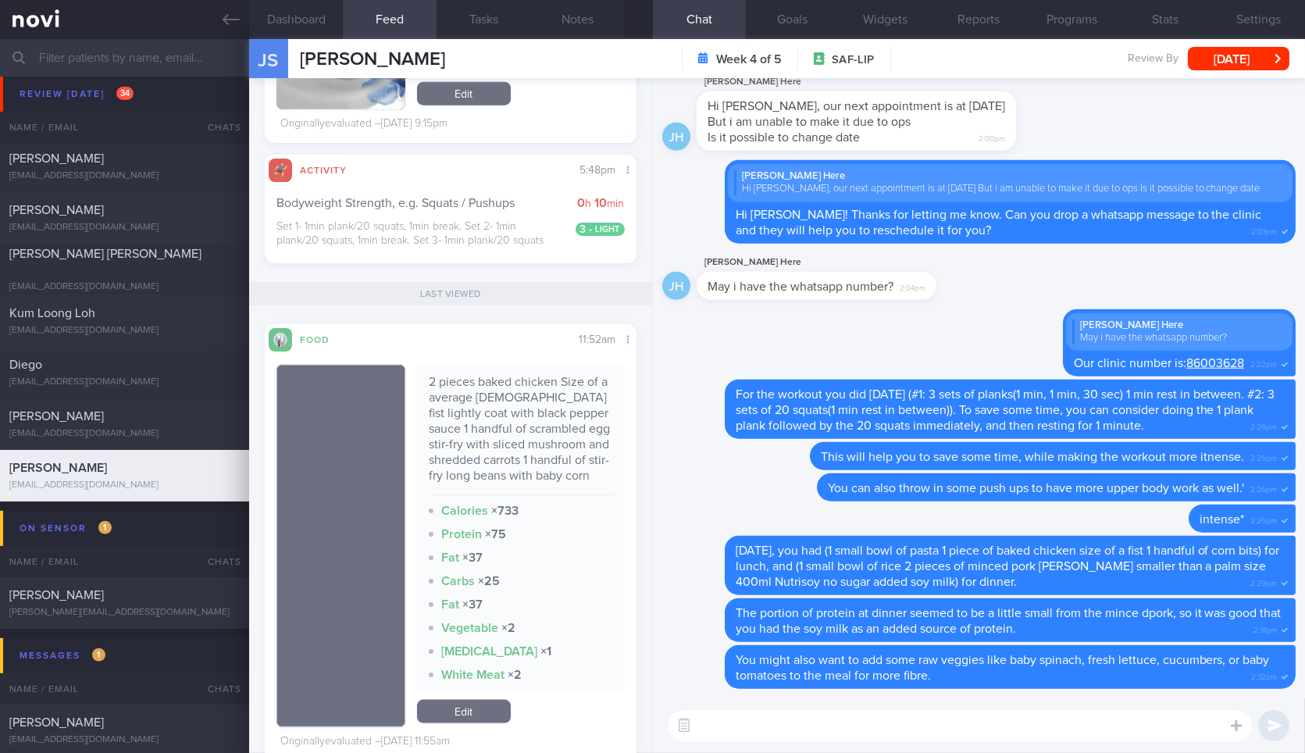
scroll to position [4262, 0]
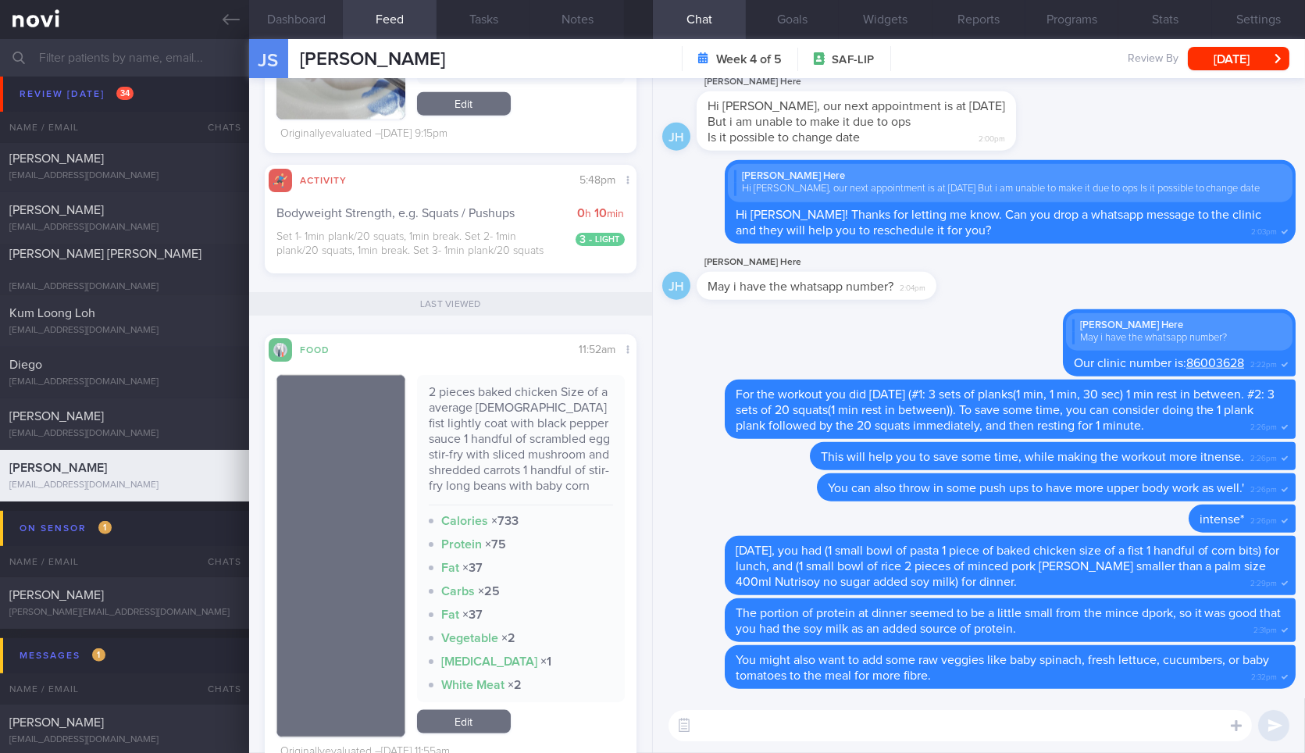
click at [303, 23] on button "Dashboard" at bounding box center [296, 19] width 94 height 39
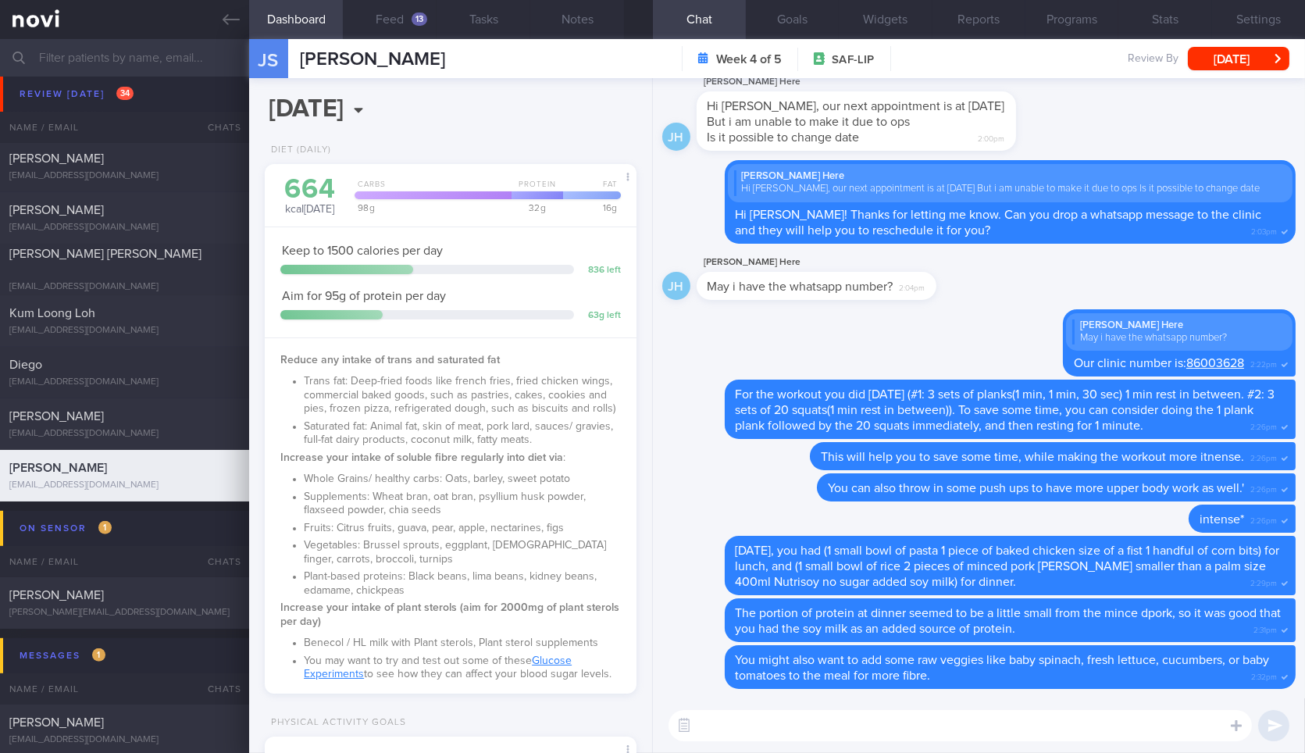
scroll to position [609, 0]
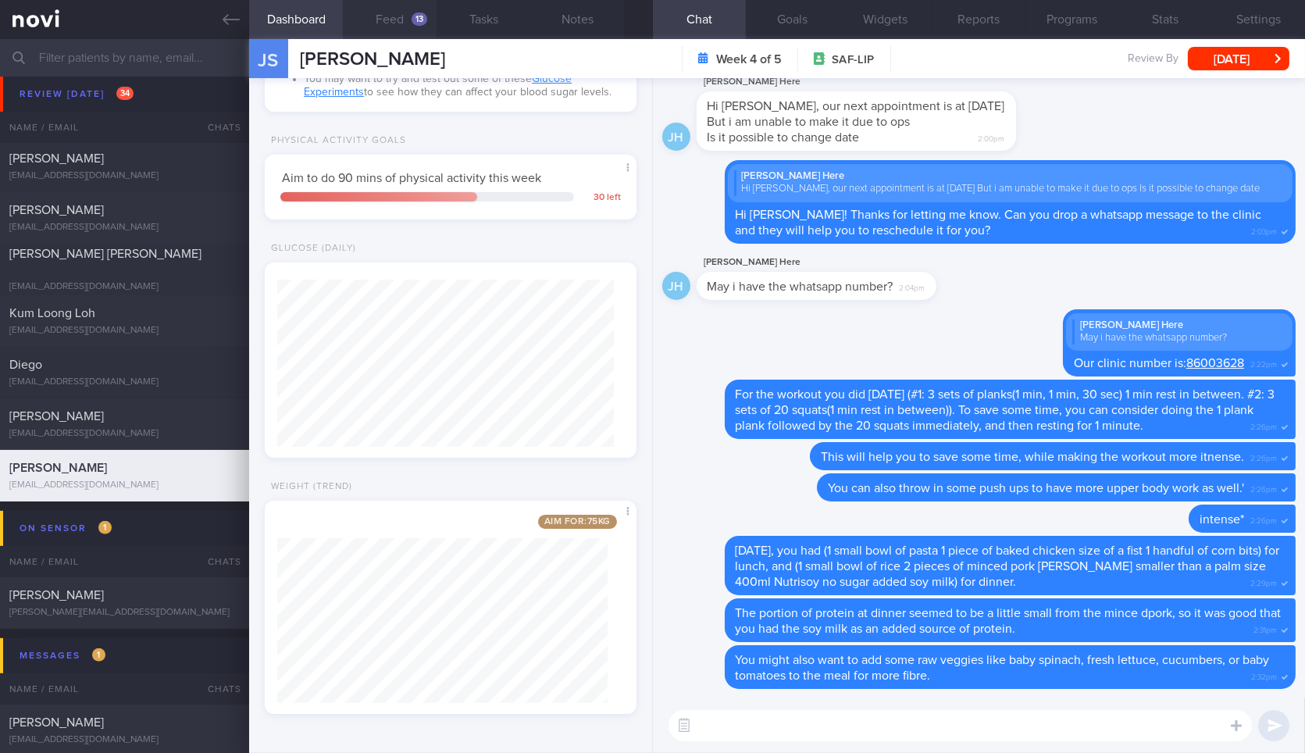
click at [397, 27] on button "Feed 13" at bounding box center [390, 19] width 94 height 39
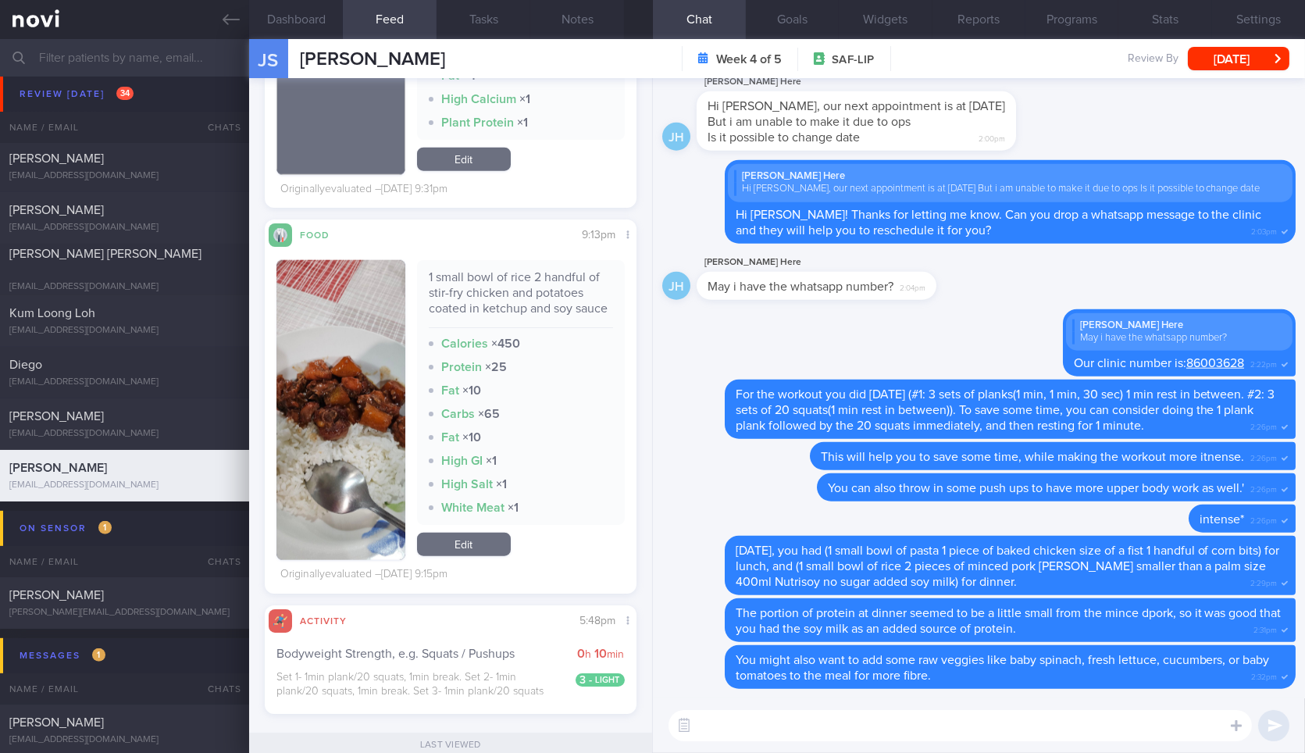
scroll to position [3830, 0]
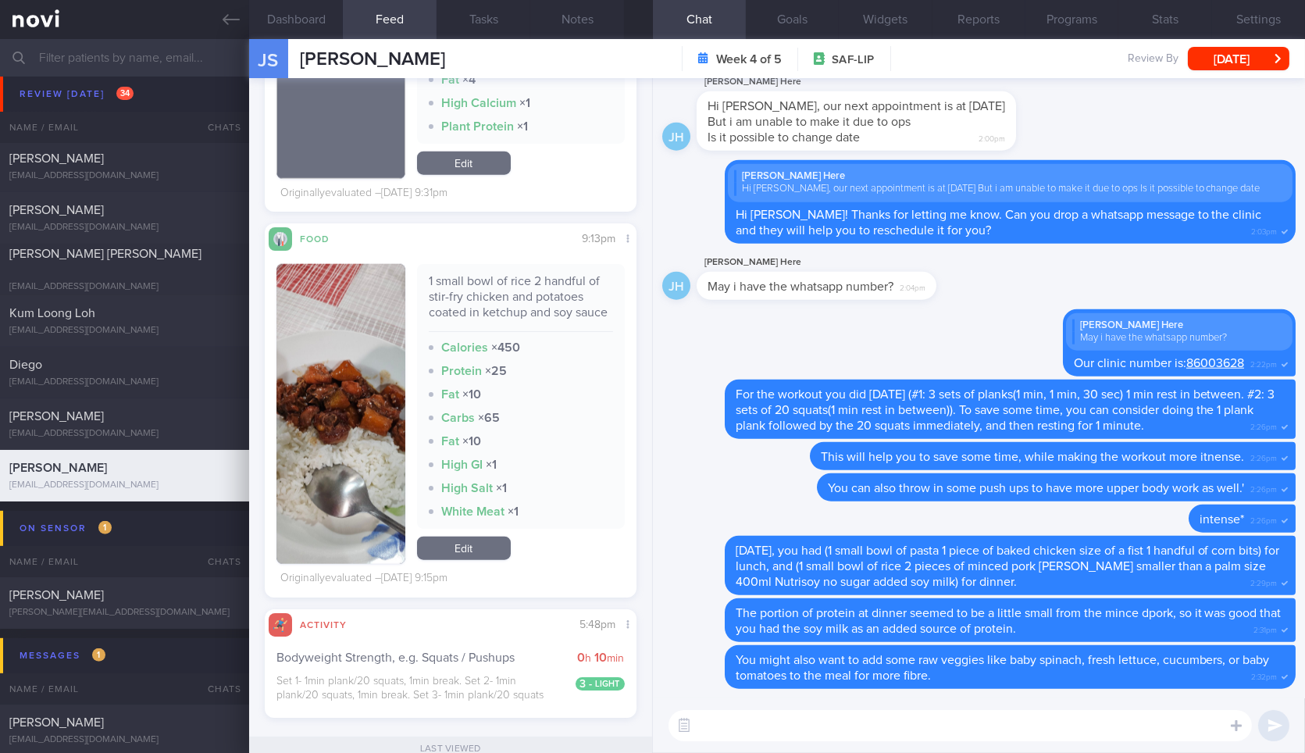
click at [314, 426] on button "button" at bounding box center [341, 414] width 128 height 300
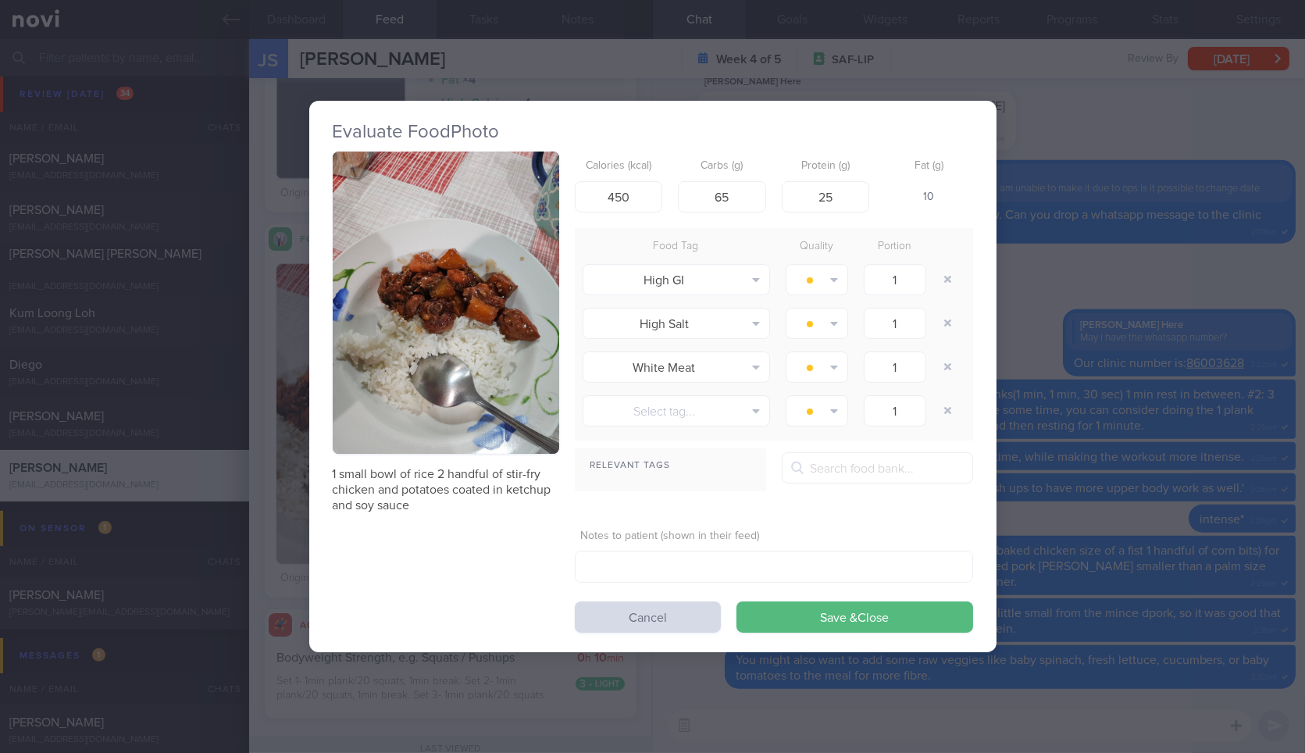
click at [1110, 266] on div "Evaluate Food Photo 1 small bowl of rice 2 handful of stir-fry chicken and pota…" at bounding box center [652, 376] width 1305 height 753
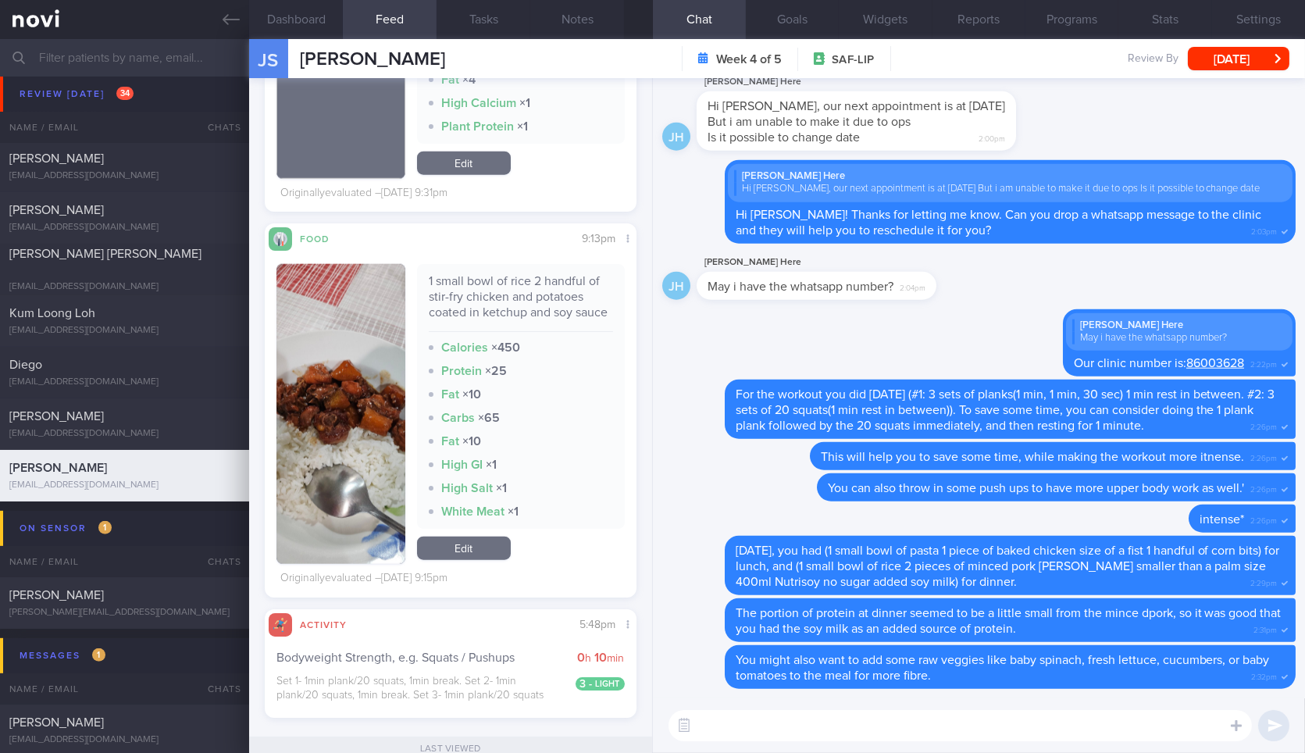
click at [916, 723] on textarea at bounding box center [961, 725] width 584 height 31
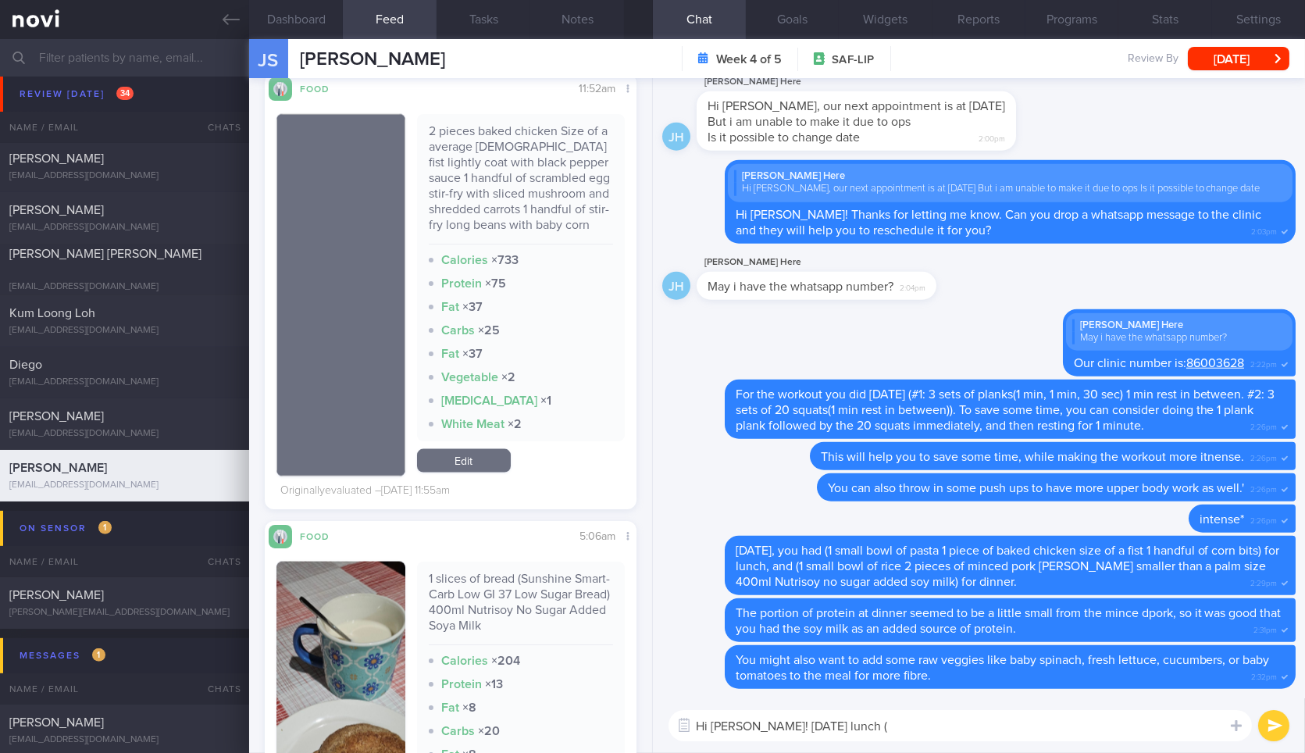
scroll to position [4512, 0]
click at [505, 244] on div "2 pieces baked chicken Size of a average female fist lightly coat with black pe…" at bounding box center [521, 183] width 184 height 121
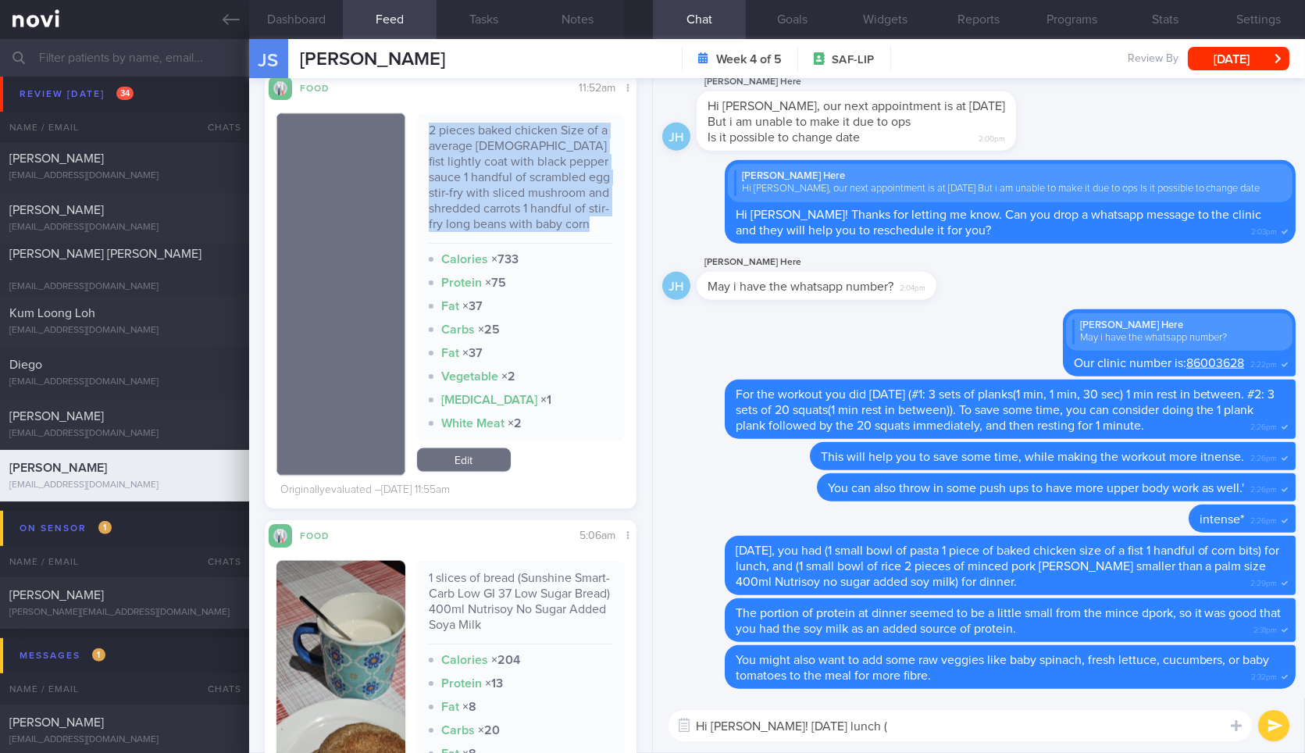
click at [505, 244] on div "2 pieces baked chicken Size of a average female fist lightly coat with black pe…" at bounding box center [521, 183] width 184 height 121
copy div "2 pieces baked chicken Size of a average female fist lightly coat with black pe…"
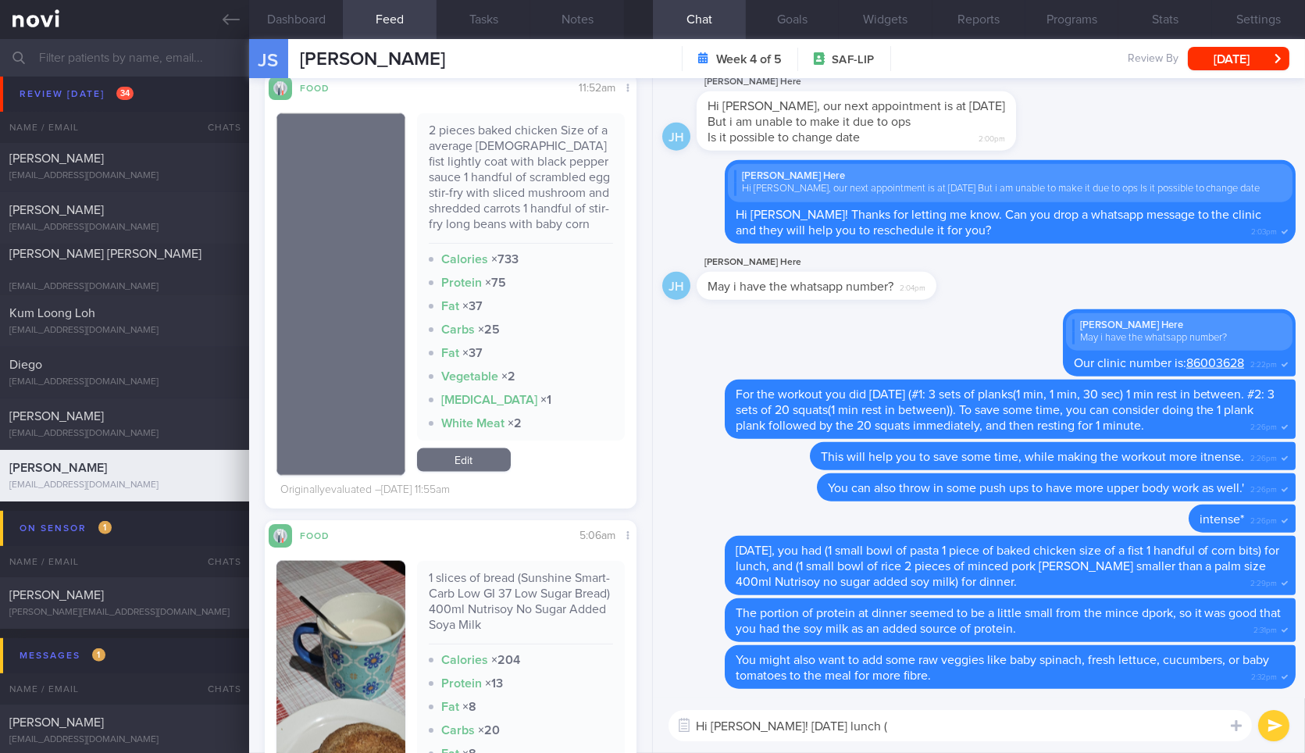
click at [995, 736] on textarea "Hi Jason! On Wednesday's lunch (" at bounding box center [961, 725] width 584 height 31
paste textarea "2 pieces baked chicken Size of a average female fist lightly coat with black pe…"
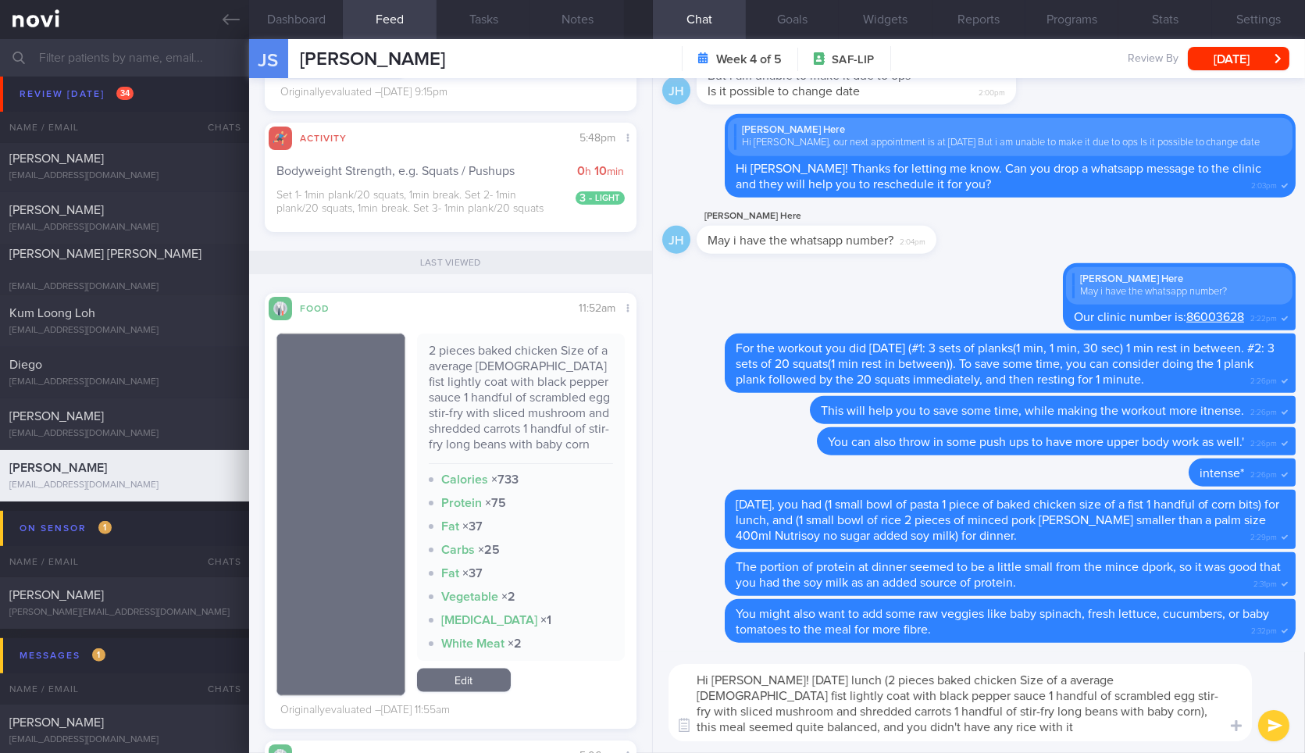
scroll to position [4422, 0]
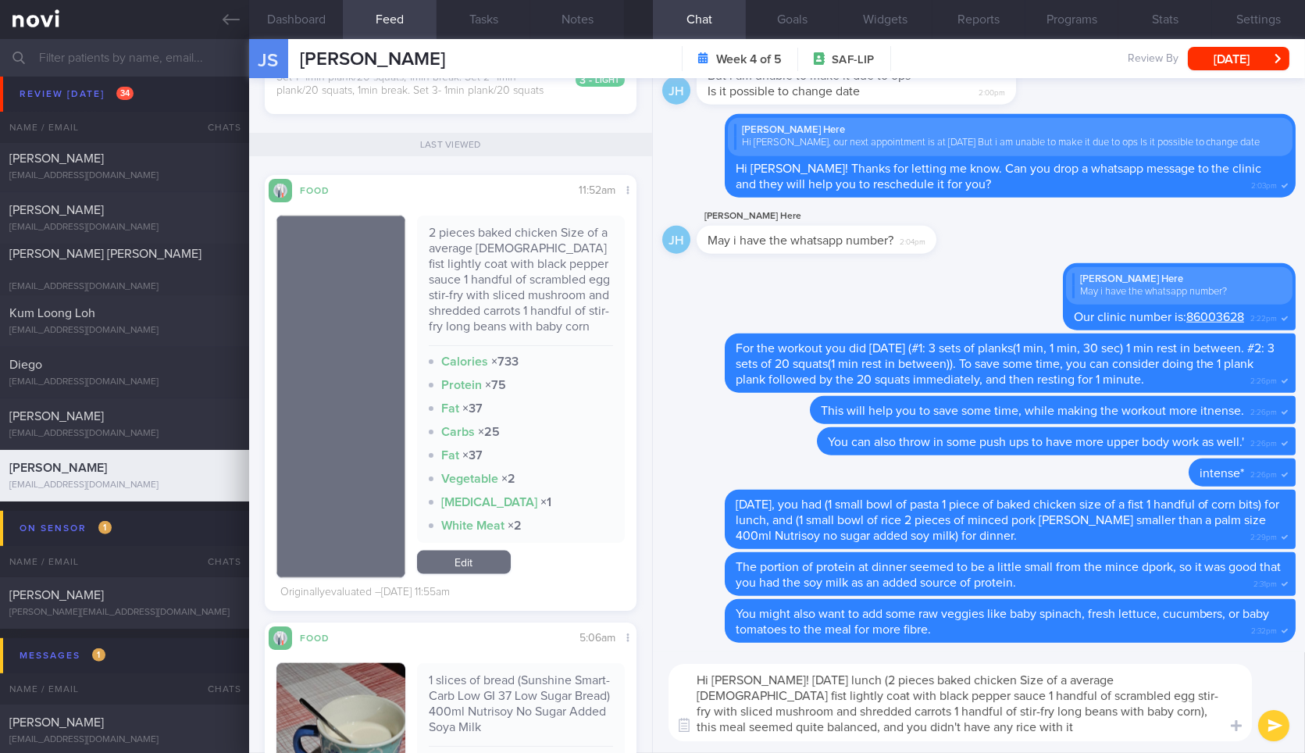
click at [1004, 731] on textarea "Hi Jason! On Wednesday's lunch (2 pieces baked chicken Size of a average female…" at bounding box center [961, 702] width 584 height 77
type textarea "Hi Jason! On Wednesday's lunch (2 pieces baked chicken Size of a average female…"
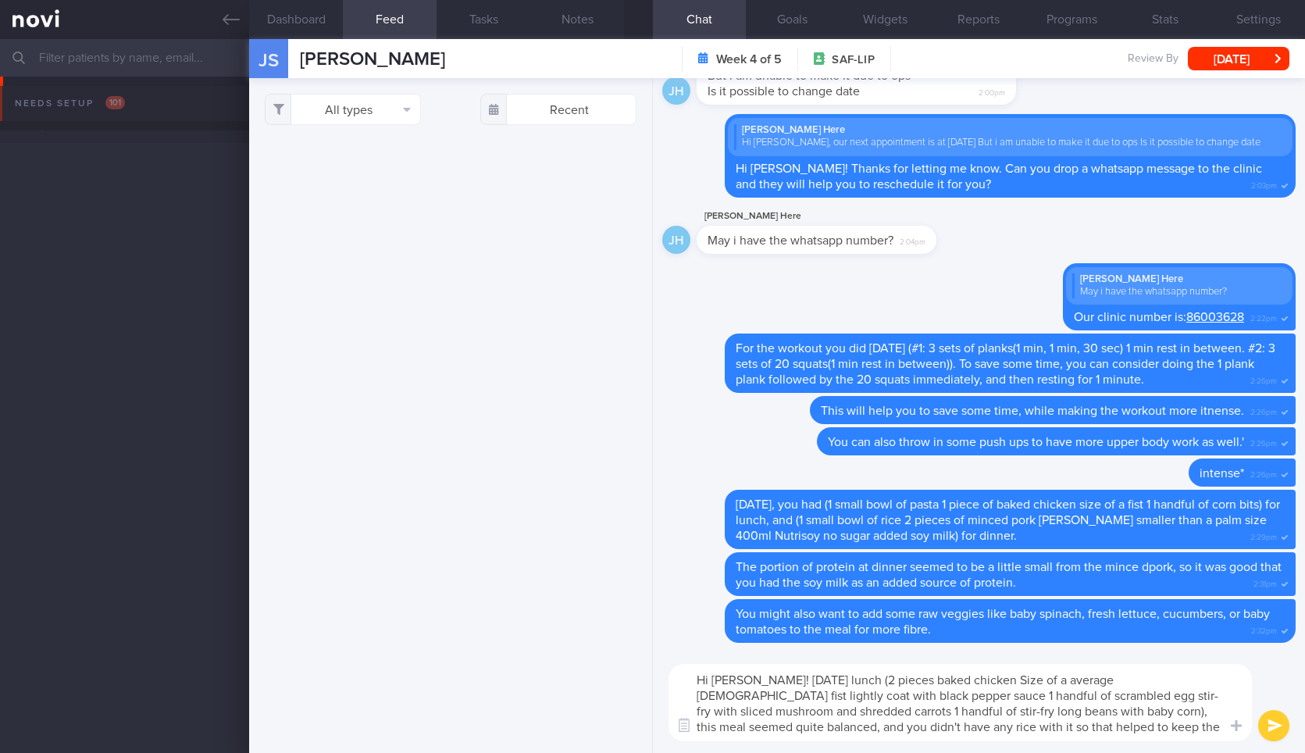
select select "9"
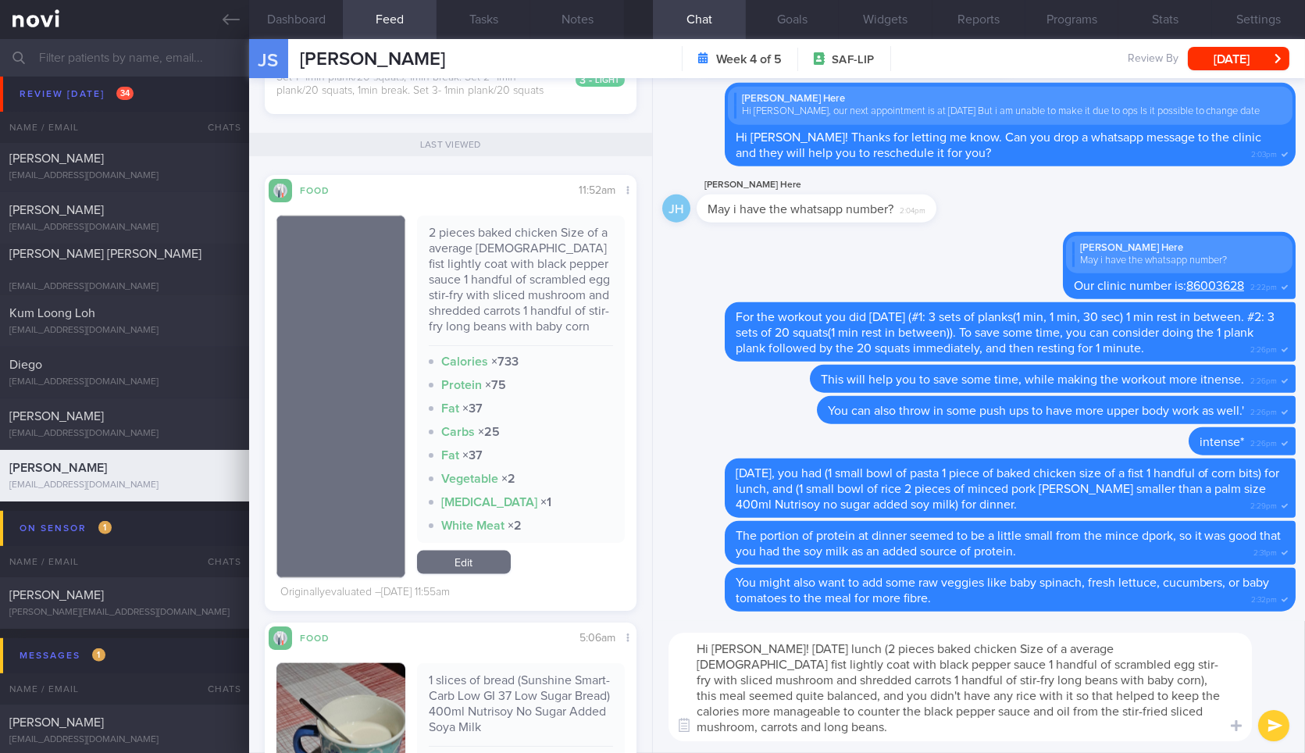
type textarea "Hi Jason! On Wednesday's lunch (2 pieces baked chicken Size of a average female…"
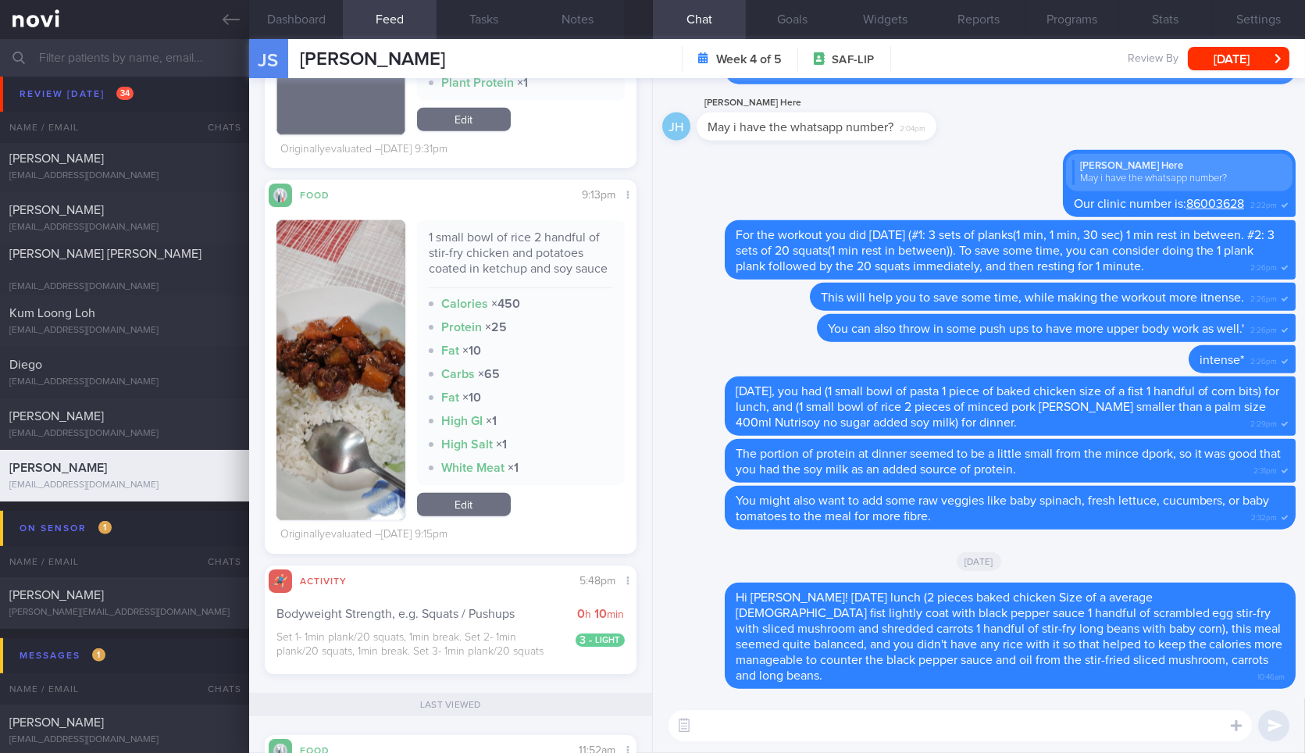
scroll to position [3821, 0]
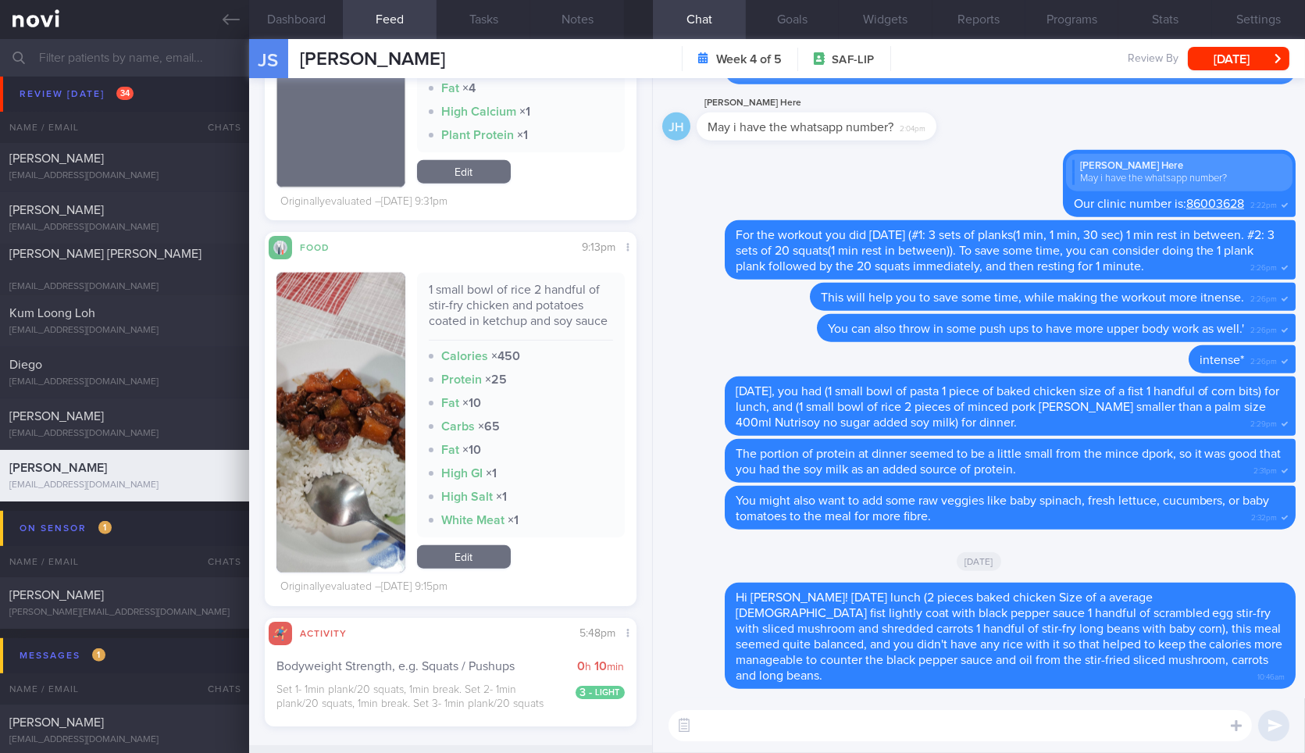
click at [490, 302] on div "1 small bowl of rice 2 handful of stir-fry chicken and potatoes coated in ketch…" at bounding box center [521, 311] width 184 height 59
copy div "1 small bowl of rice 2 handful of stir-fry chicken and potatoes coated in ketch…"
click at [338, 424] on button "button" at bounding box center [341, 423] width 128 height 300
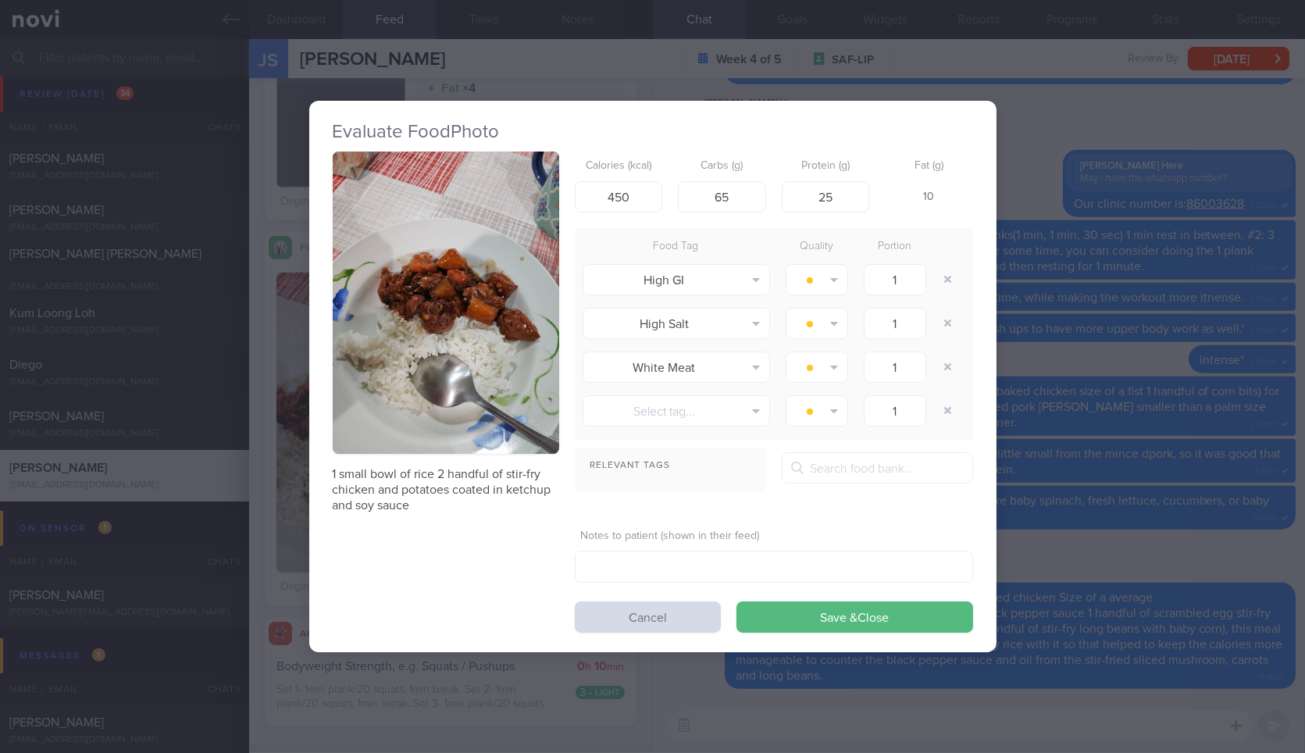
click at [500, 432] on button "button" at bounding box center [446, 303] width 227 height 302
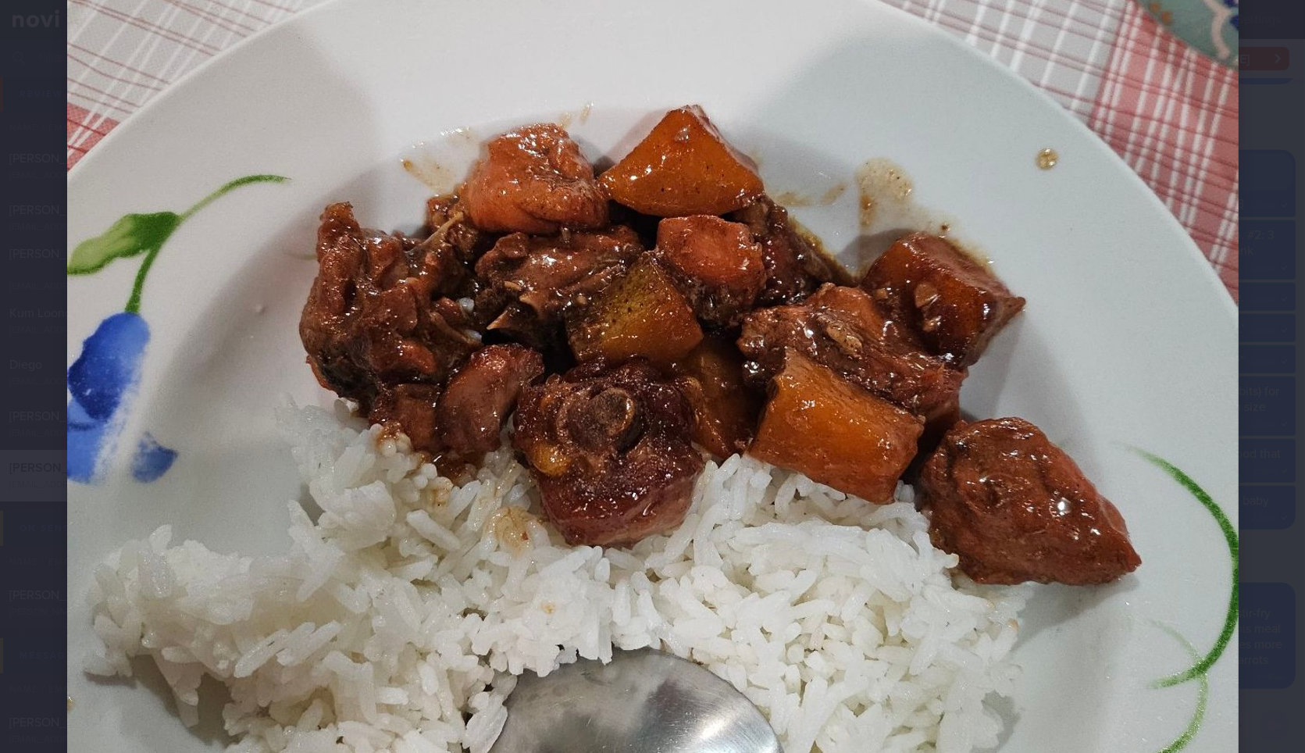
scroll to position [734, 0]
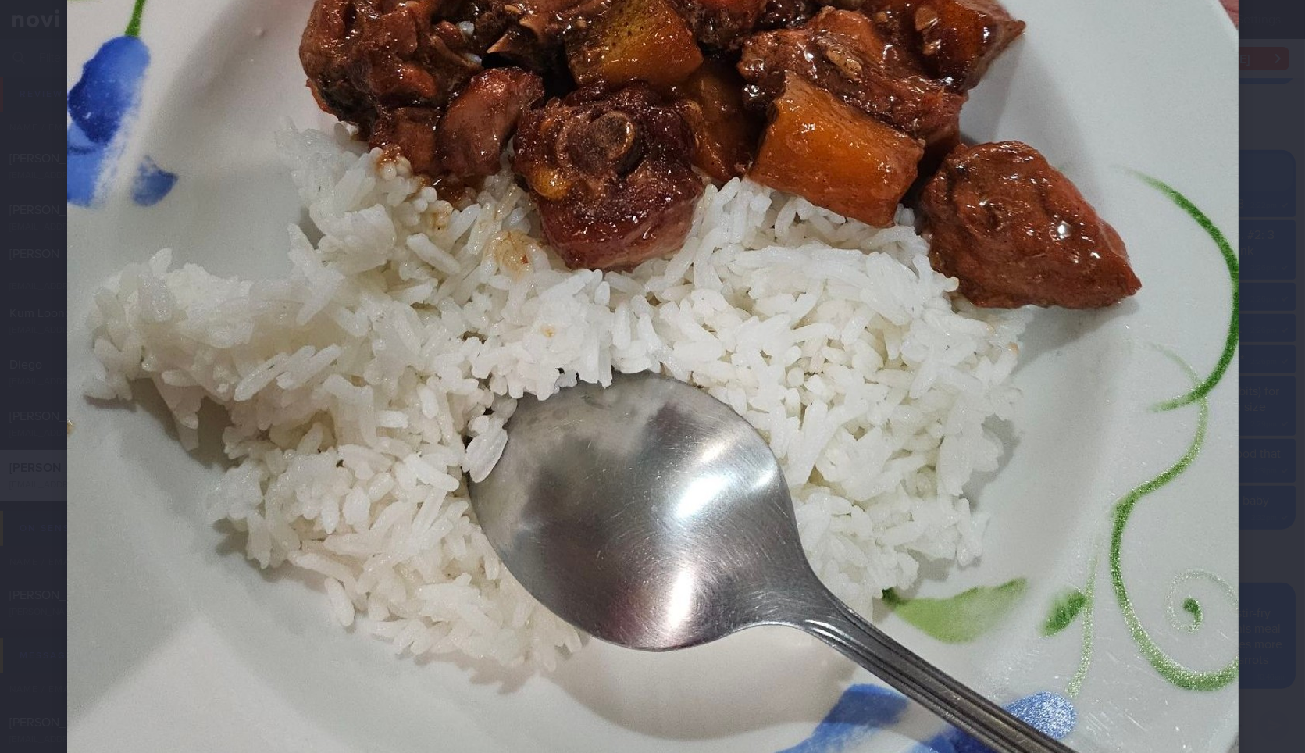
click at [1241, 352] on div at bounding box center [653, 109] width 1297 height 1687
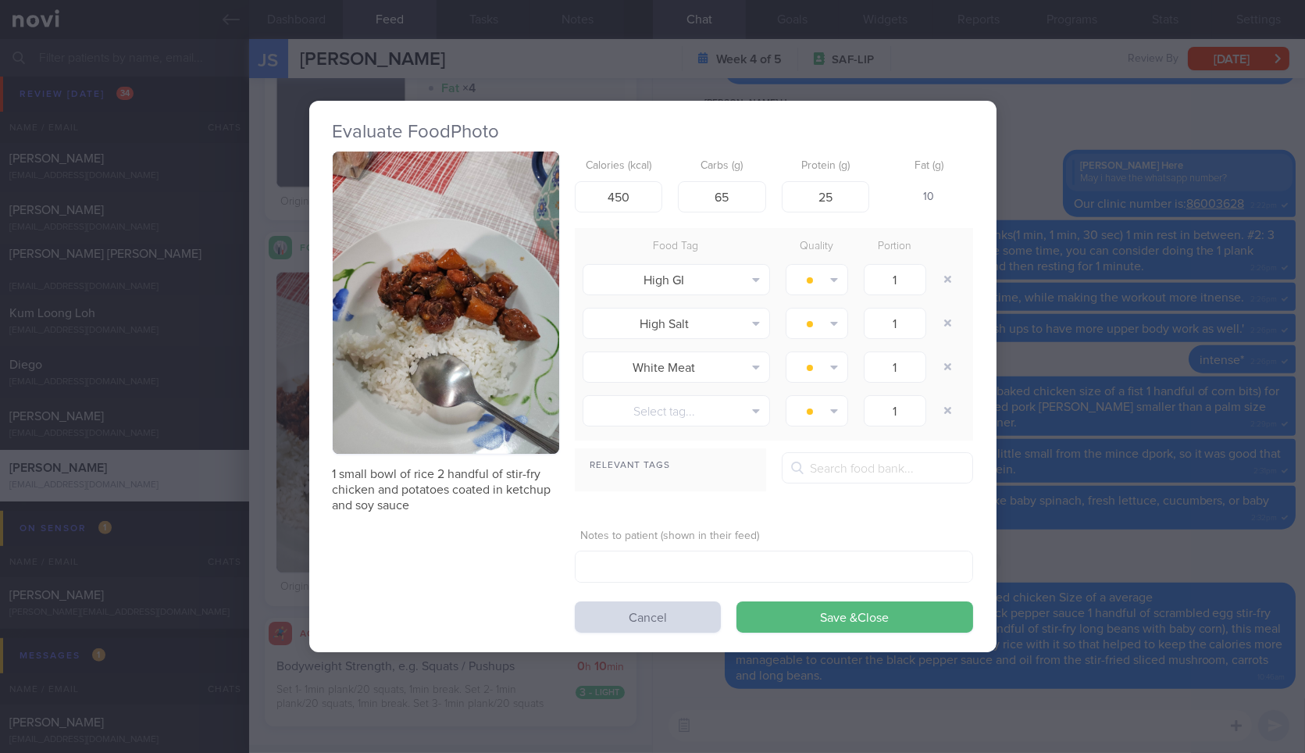
click at [1134, 465] on div "Evaluate Food Photo 1 small bowl of rice 2 handful of stir-fry chicken and pota…" at bounding box center [652, 376] width 1305 height 753
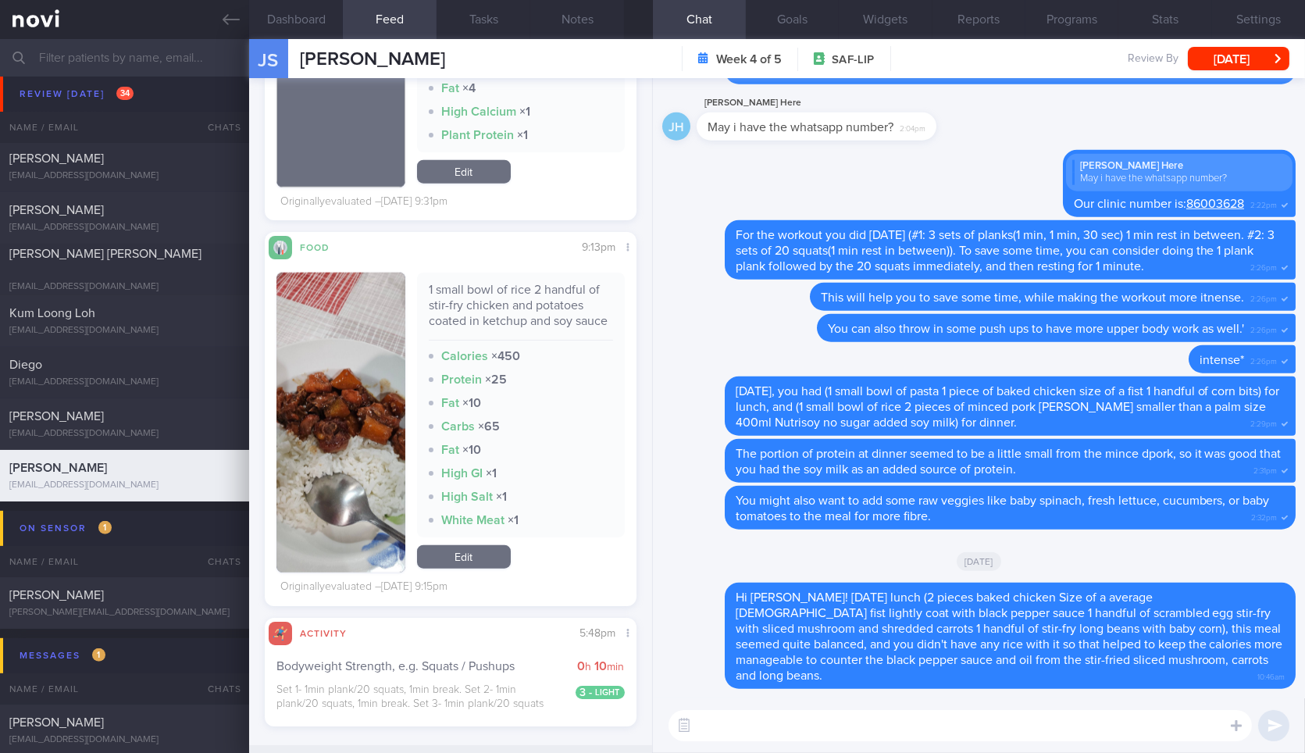
click at [959, 722] on textarea at bounding box center [961, 725] width 584 height 31
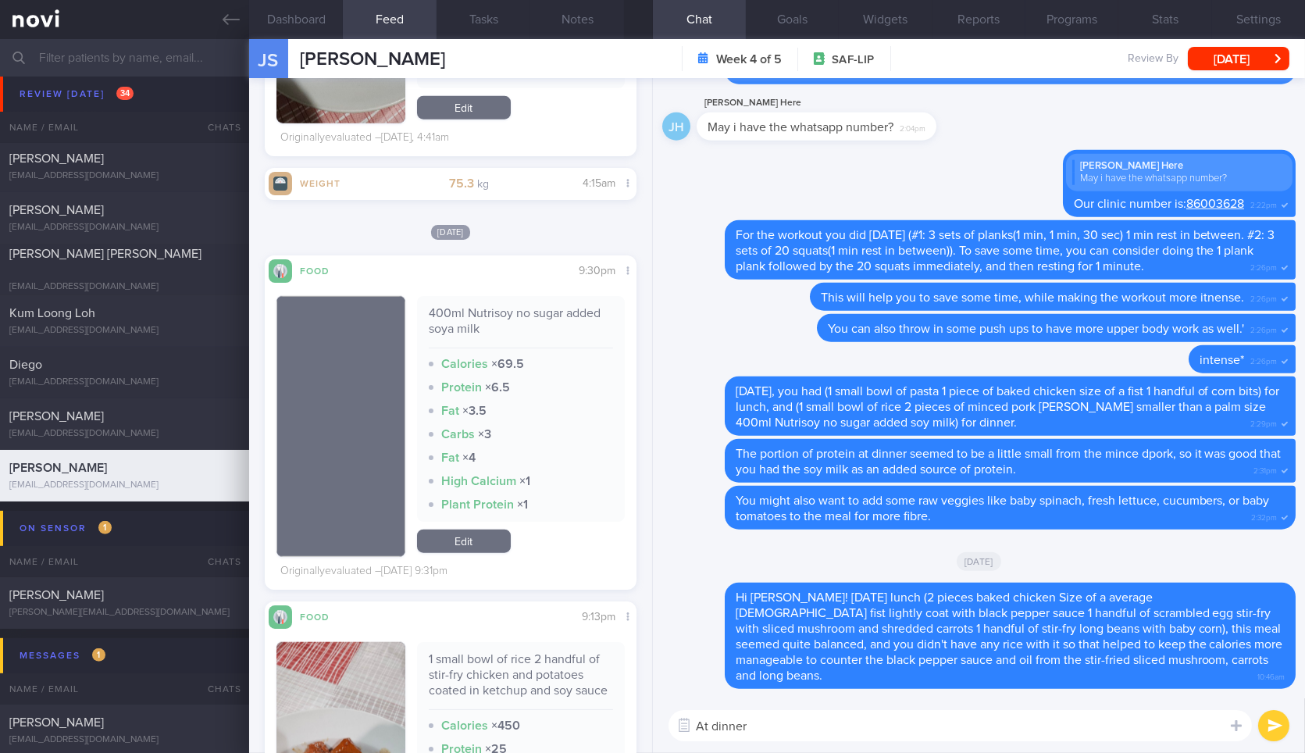
scroll to position [3629, 0]
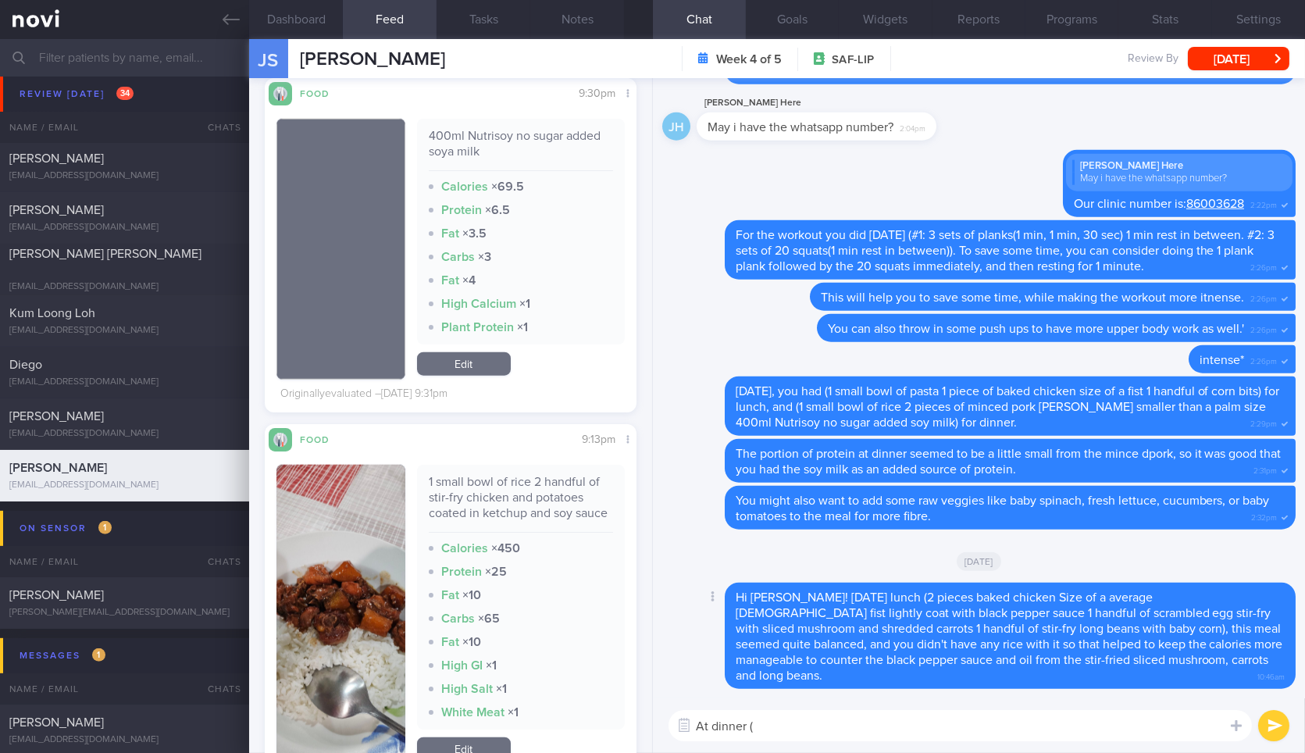
paste textarea "1 small bowl of rice 2 handful of stir-fry chicken and potatoes coated in ketch…"
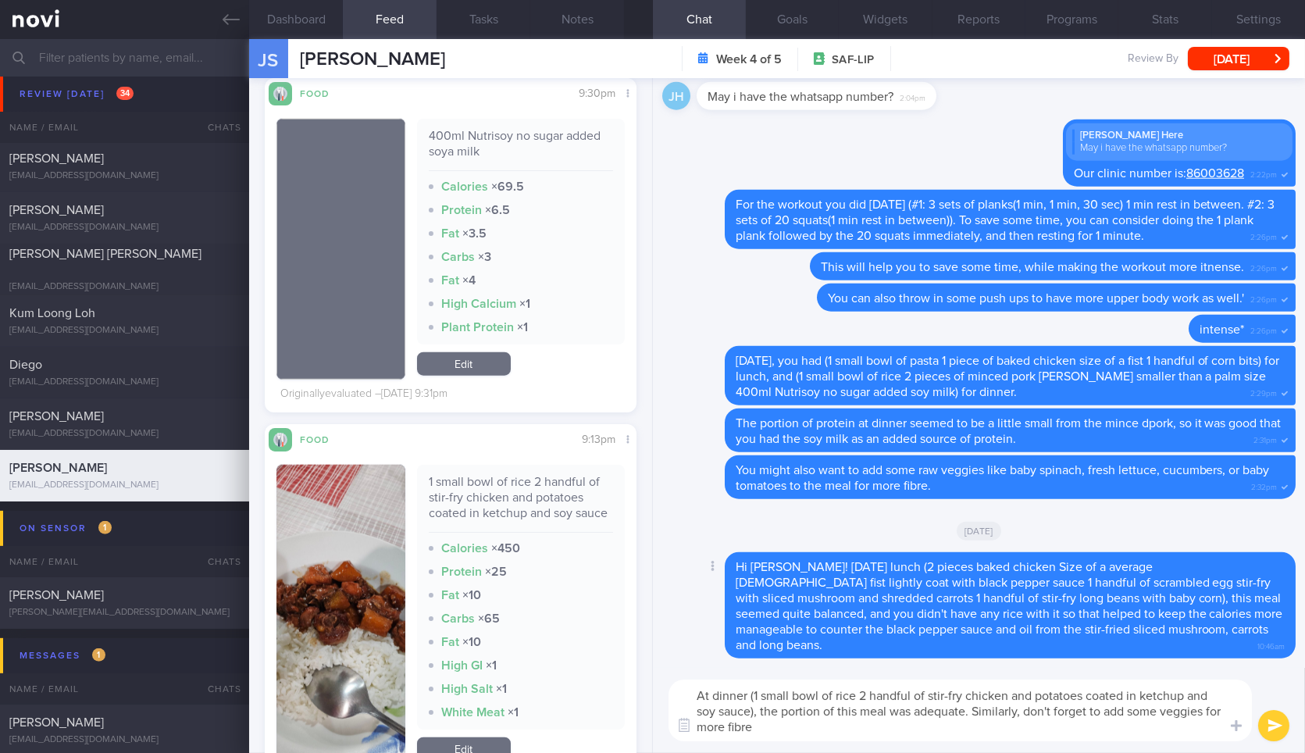
type textarea "At dinner (1 small bowl of rice 2 handful of stir-fry chicken and potatoes coat…"
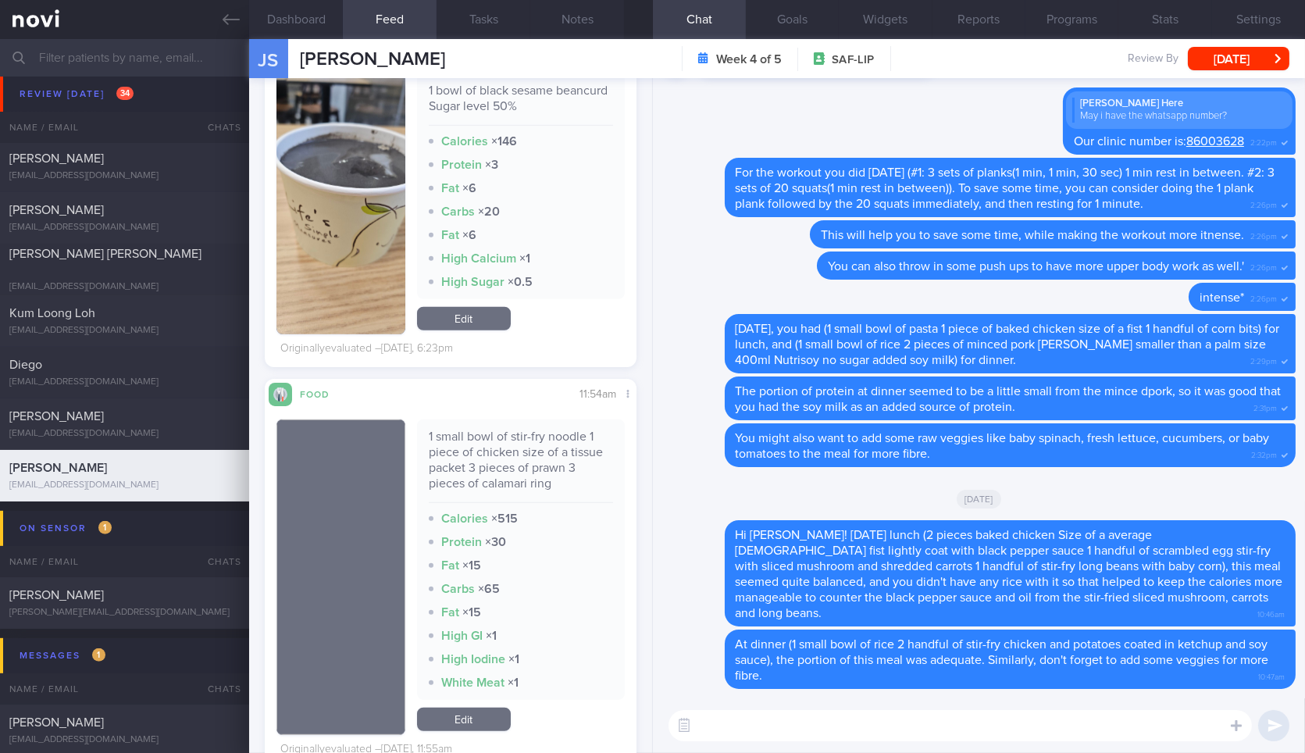
scroll to position [2388, 0]
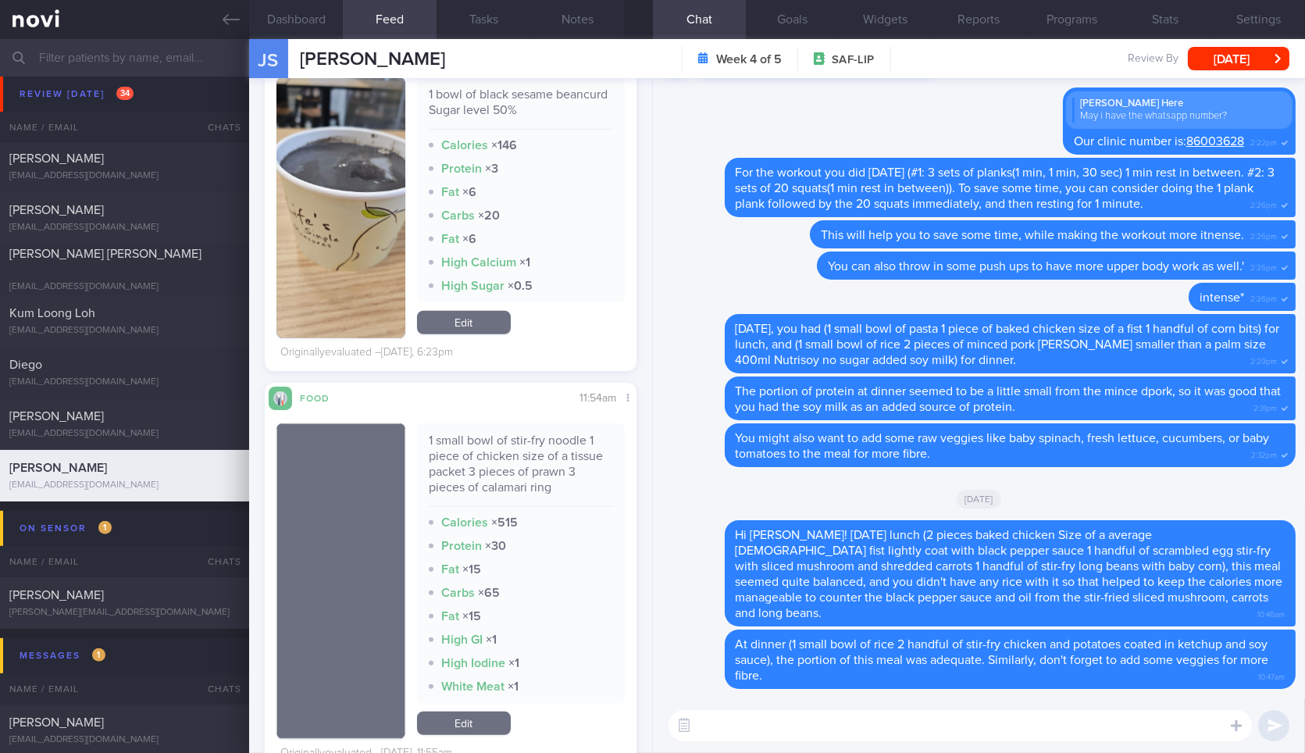
click at [522, 484] on div "1 small bowl of stir-fry noodle 1 piece of chicken size of a tissue packet 3 pi…" at bounding box center [521, 470] width 184 height 74
copy div "1 small bowl of stir-fry noodle 1 piece of chicken size of a tissue packet 3 pi…"
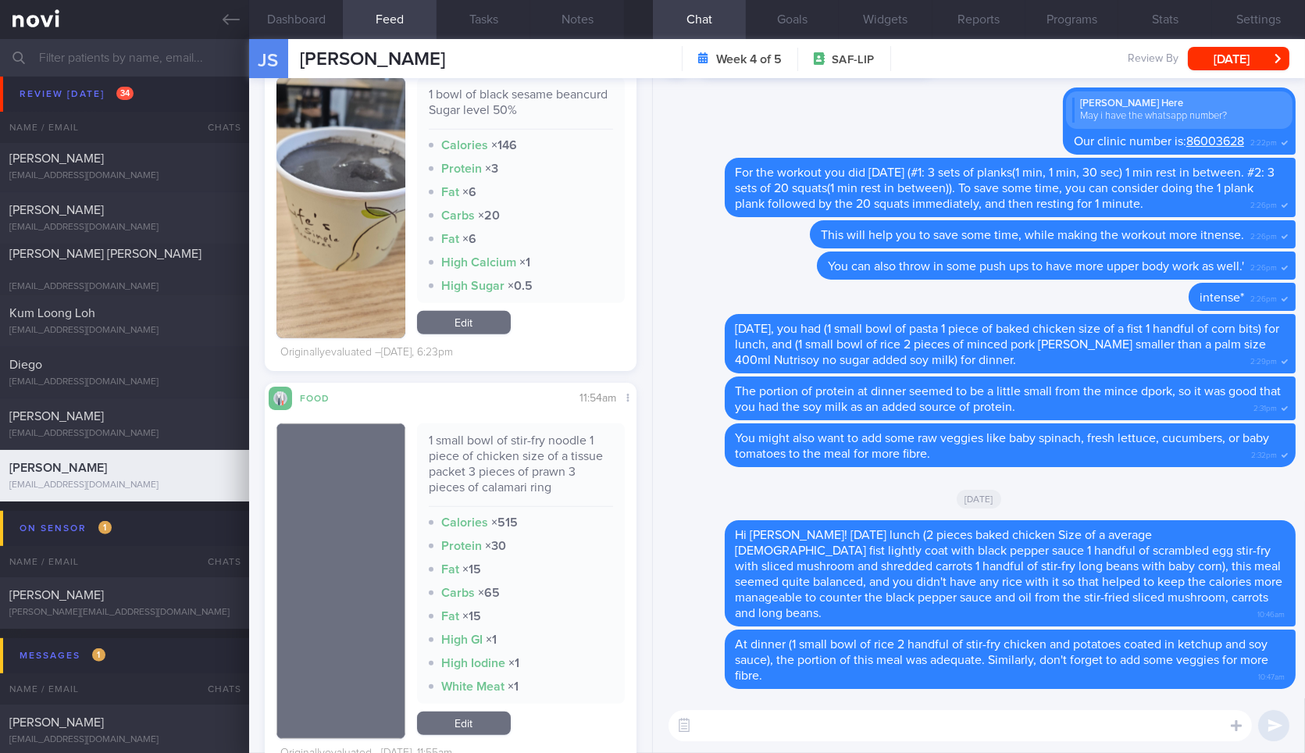
click at [772, 727] on textarea at bounding box center [961, 725] width 584 height 31
paste textarea "1 small bowl of stir-fry noodle 1 piece of chicken size of a tissue packet 3 pi…"
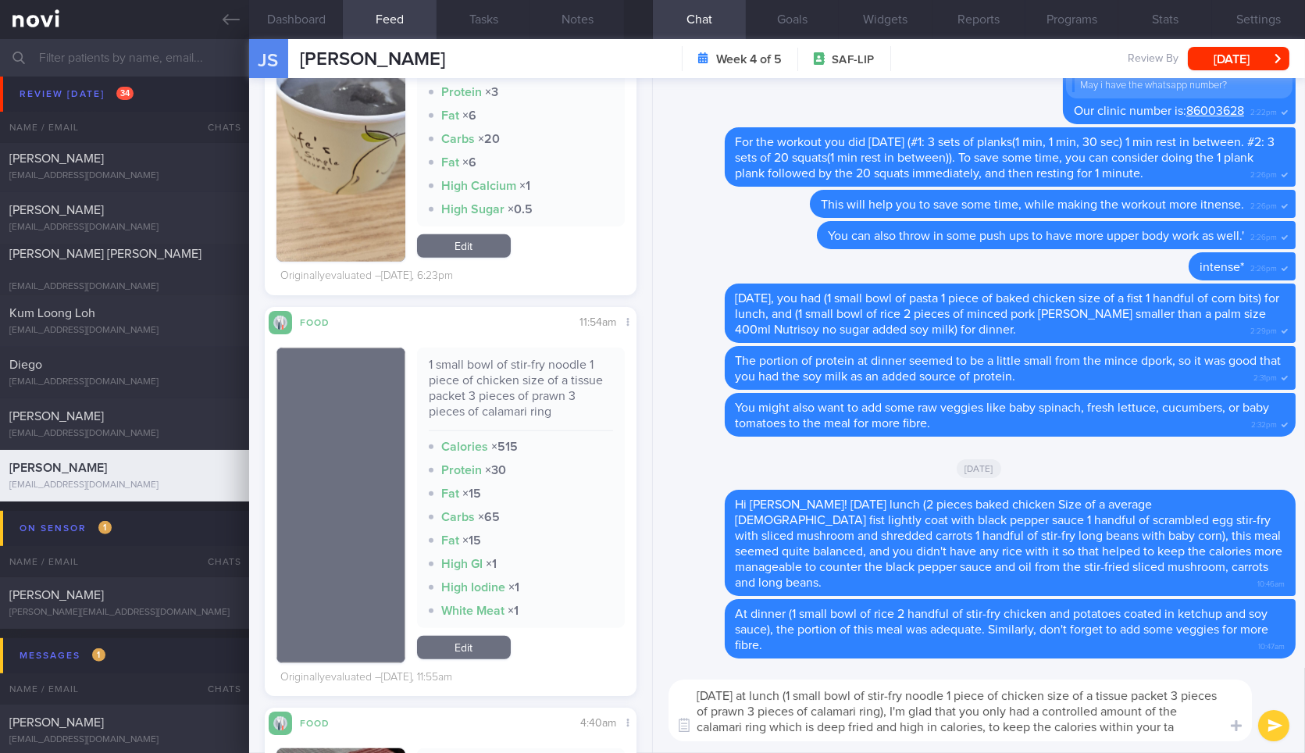
scroll to position [2239, 0]
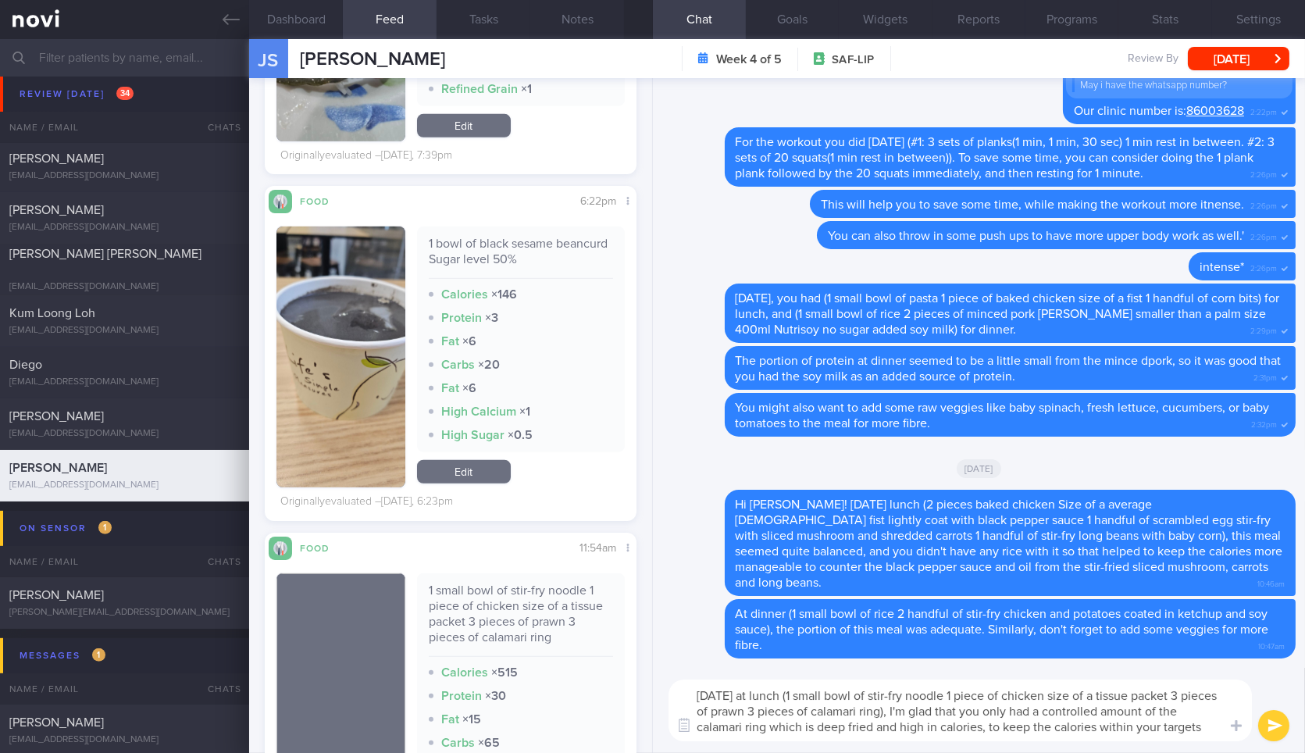
type textarea "Yesterday at lunch (1 small bowl of stir-fry noodle 1 piece of chicken size of …"
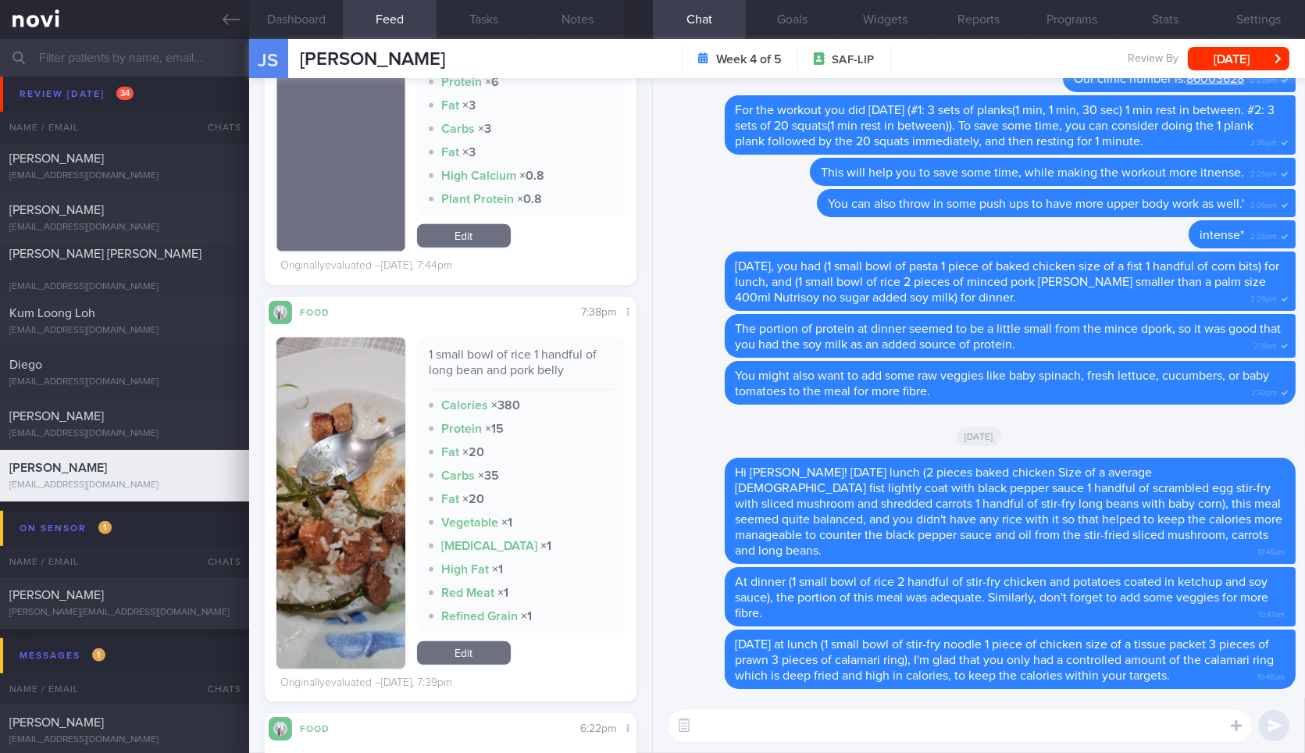
scroll to position [1969, 0]
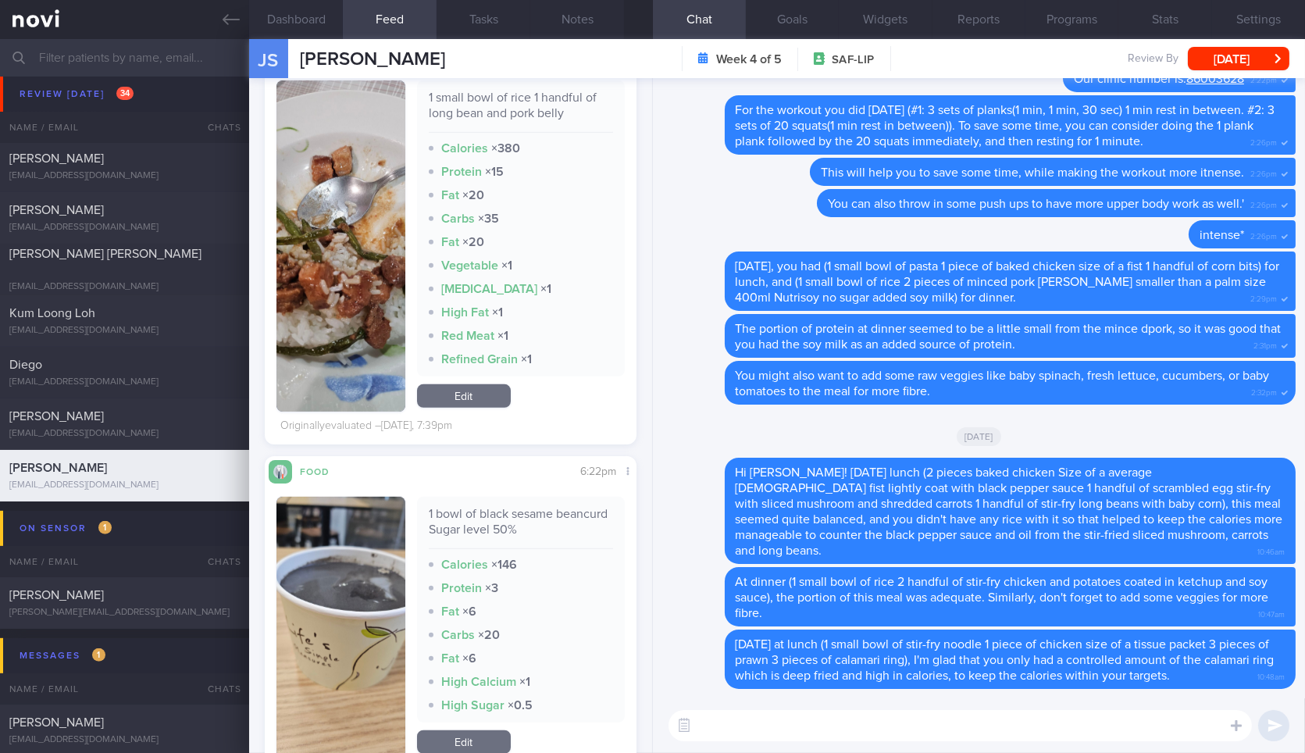
click at [527, 530] on div "1 bowl of black sesame beancurd Sugar level 50%" at bounding box center [521, 527] width 184 height 43
copy div "1 bowl of black sesame beancurd Sugar level 50%"
click at [819, 727] on textarea at bounding box center [961, 725] width 584 height 31
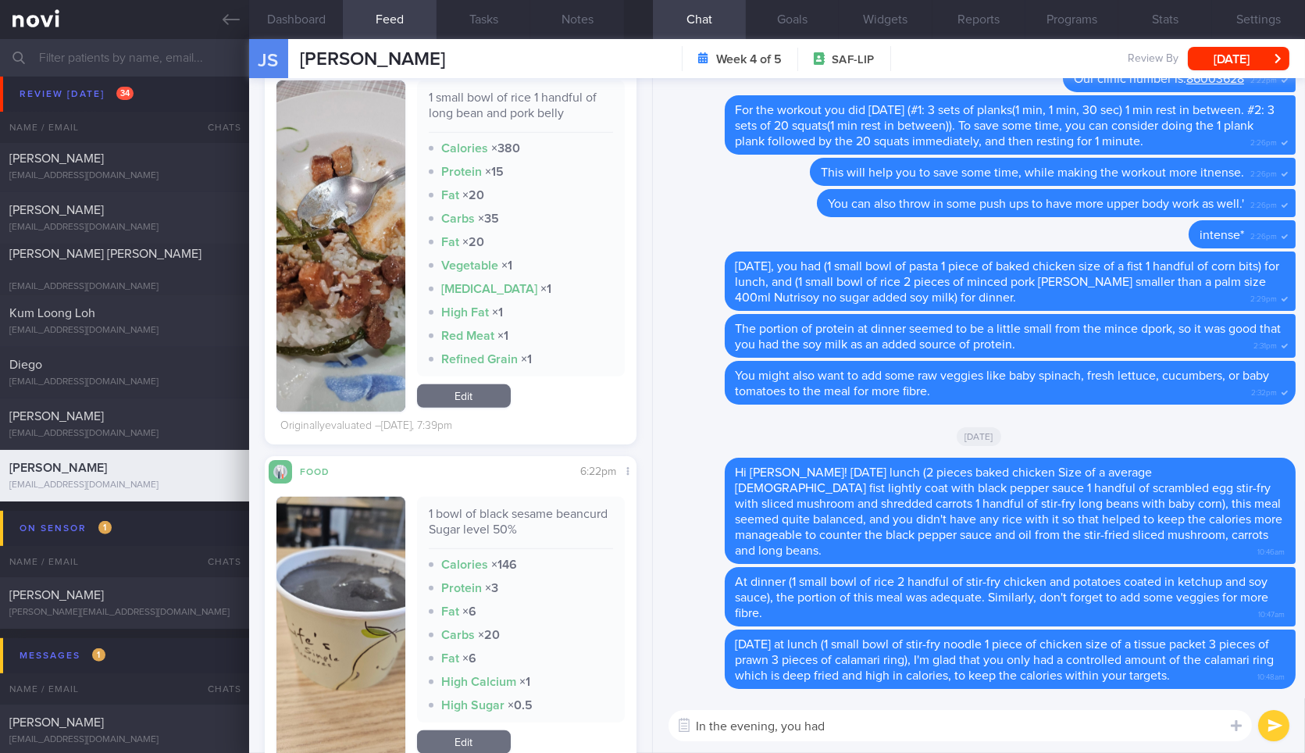
paste textarea "1 bowl of black sesame beancurd Sugar level 50%"
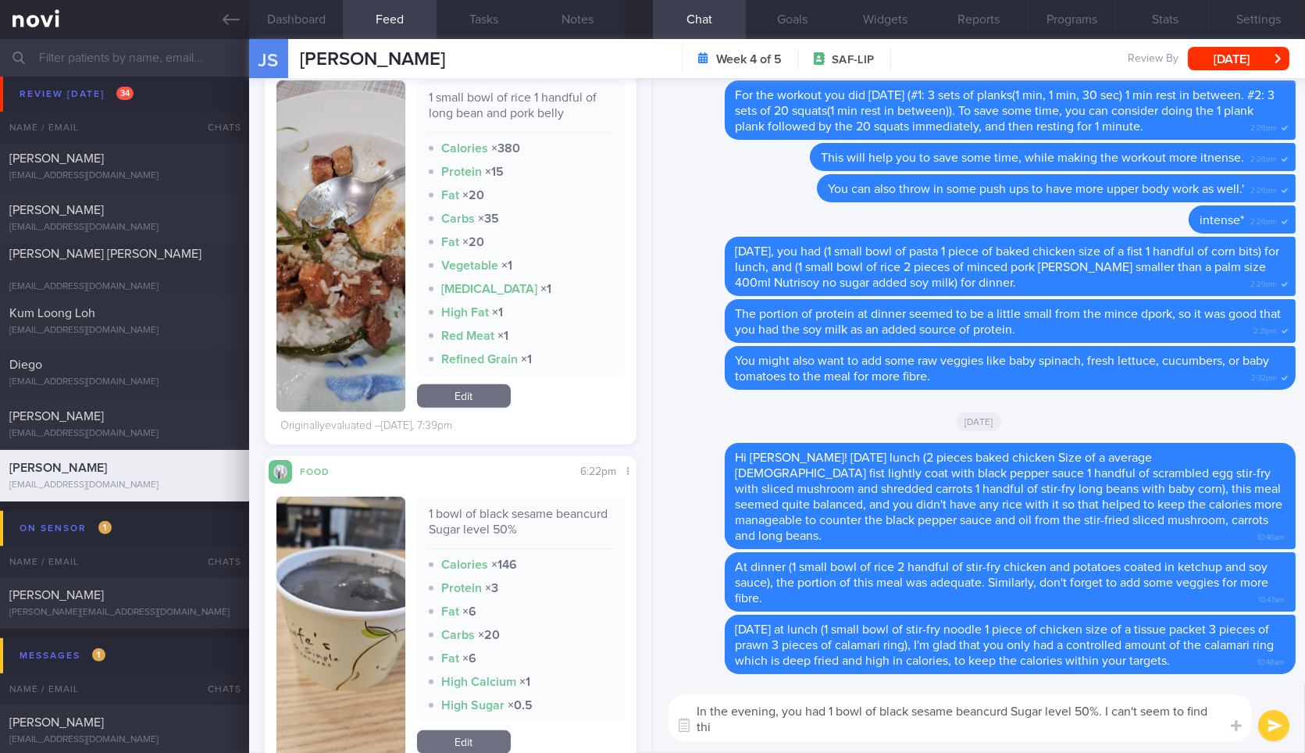
scroll to position [0, 0]
type textarea "In the evening, you had 1 bowl of black sesame beancurd Sugar level 50%. I can'…"
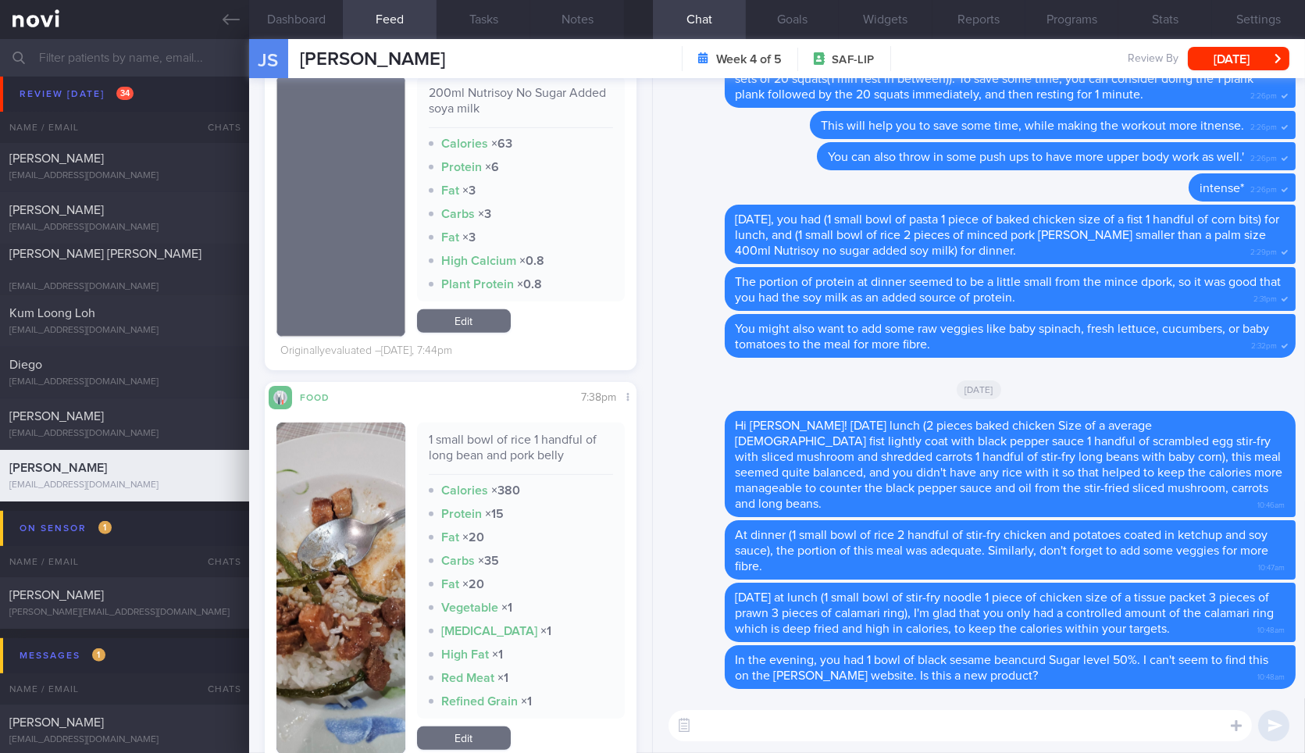
scroll to position [1609, 0]
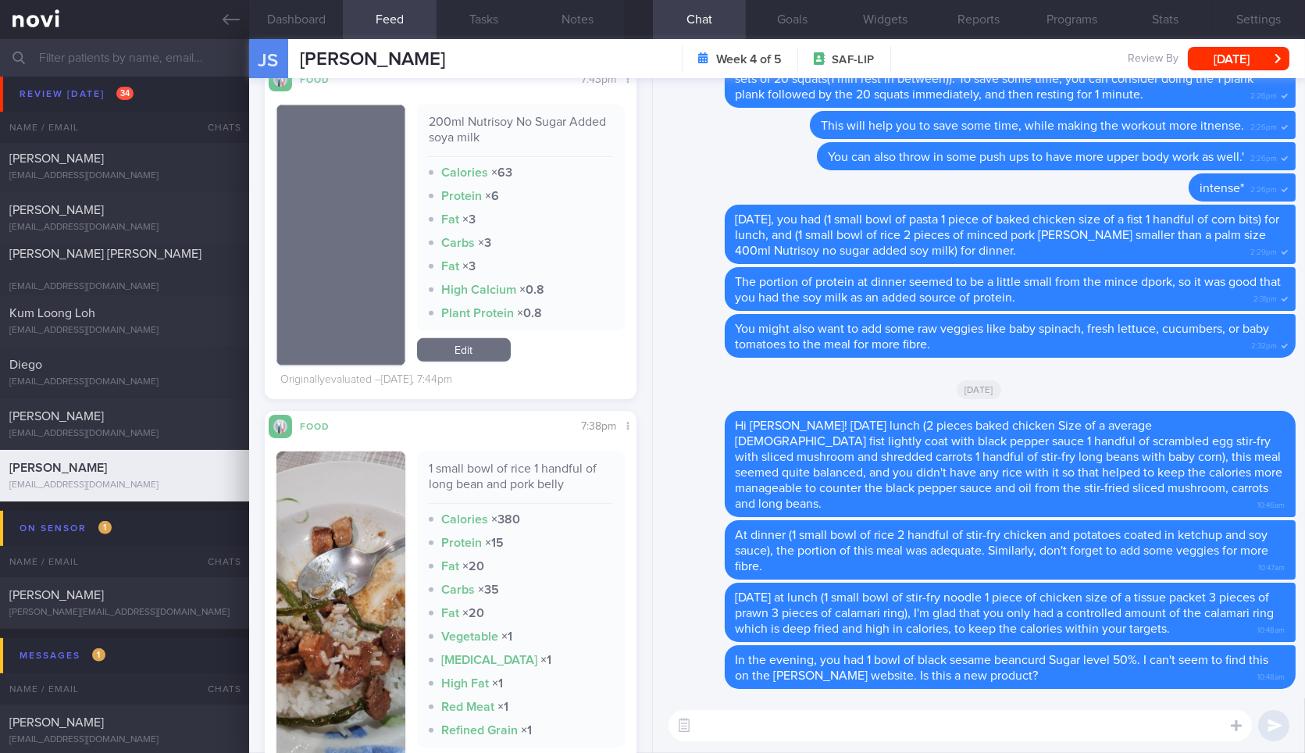
click at [368, 570] on button "button" at bounding box center [341, 617] width 128 height 331
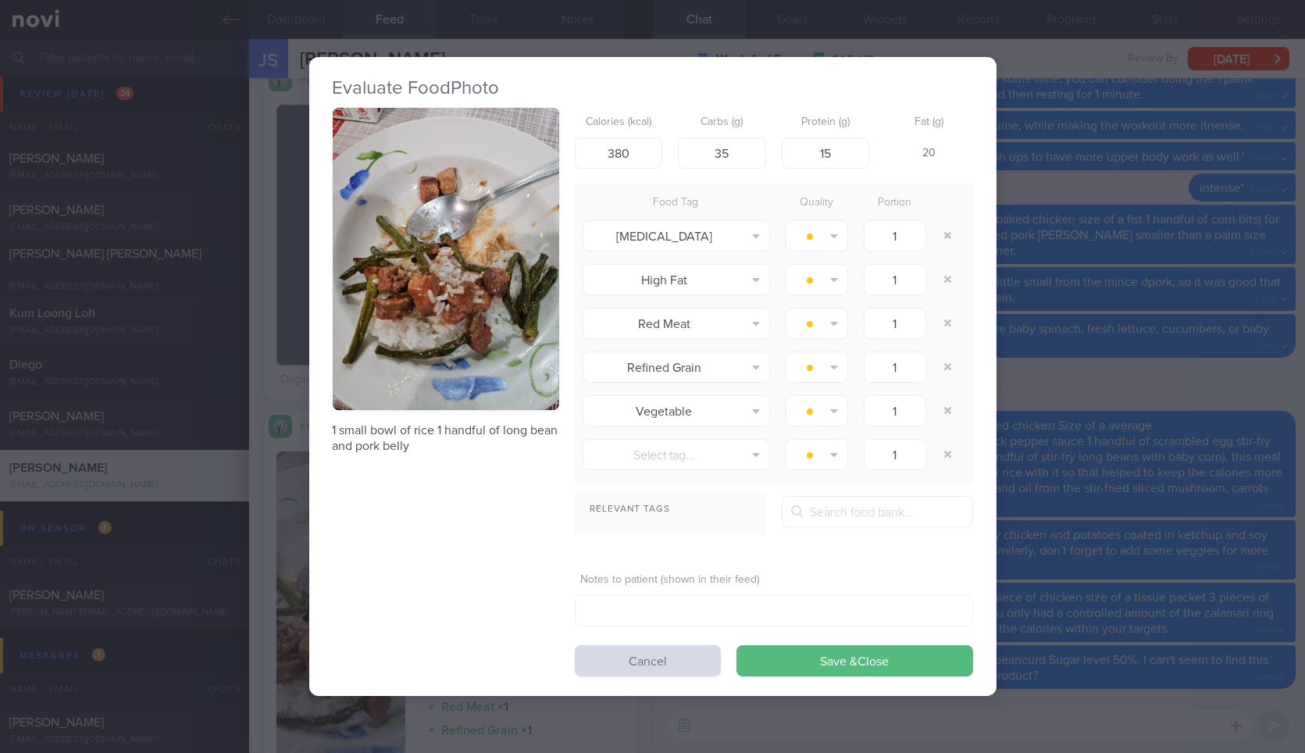
click at [441, 396] on button "button" at bounding box center [446, 259] width 227 height 302
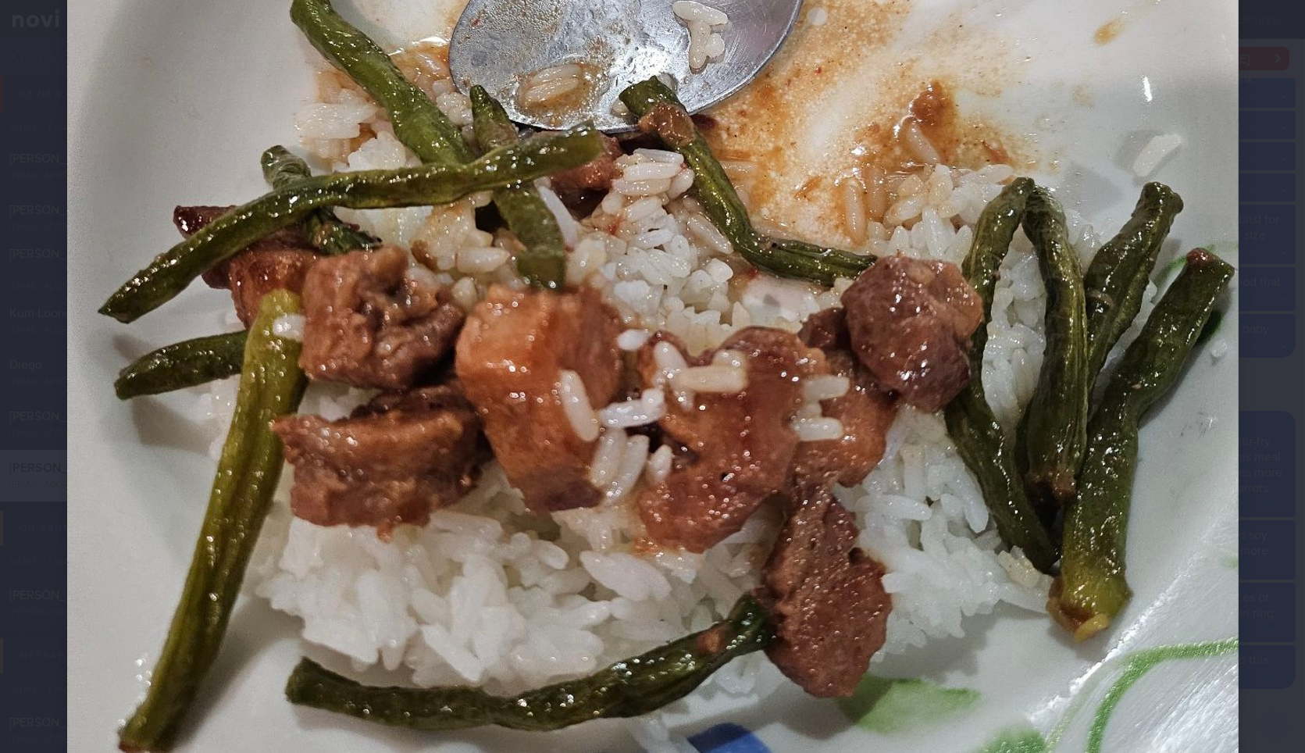
scroll to position [637, 0]
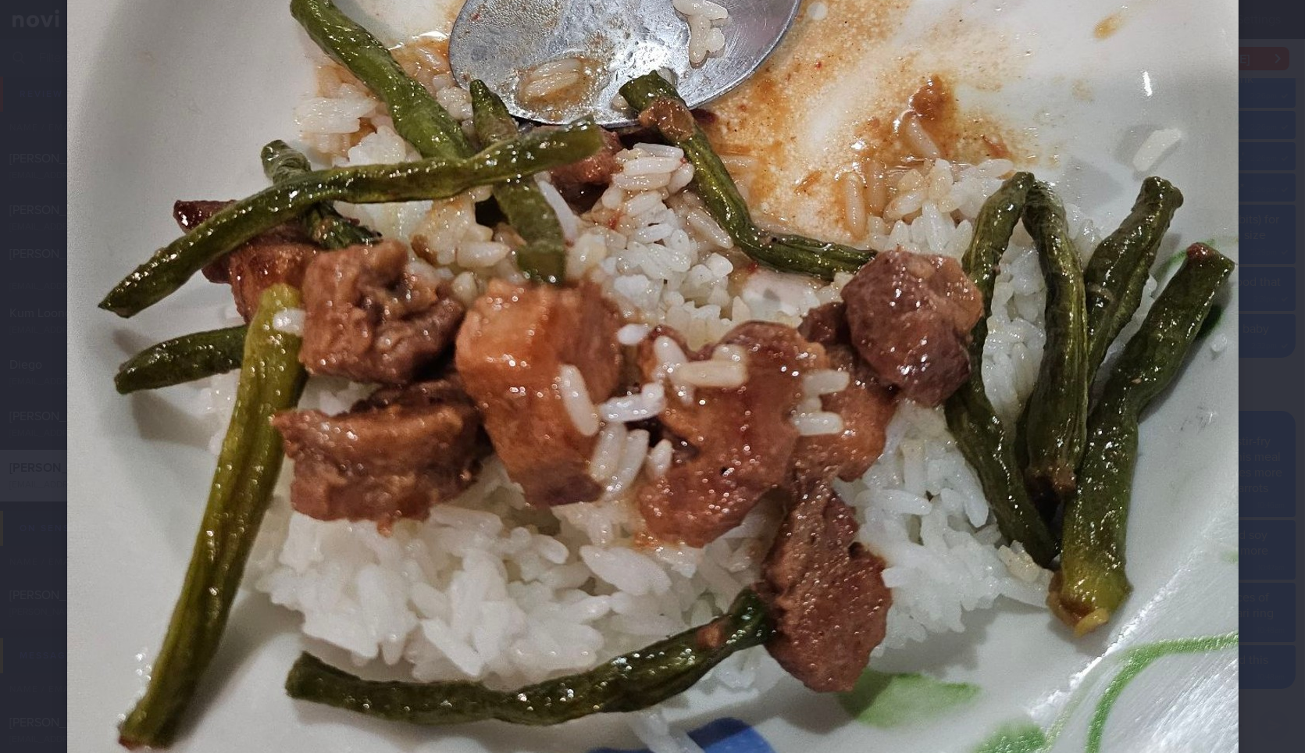
click at [1263, 275] on div at bounding box center [653, 206] width 1297 height 1687
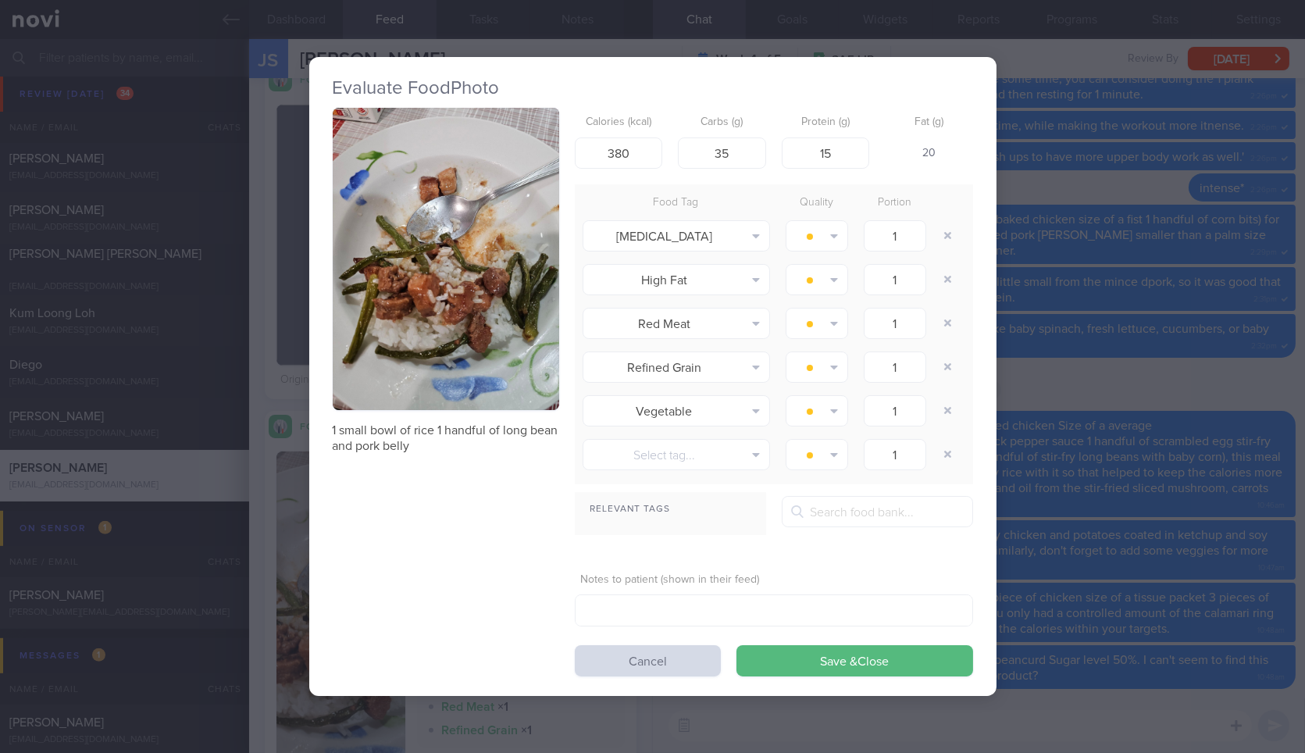
click at [1062, 374] on div "Evaluate Food Photo 1 small bowl of rice 1 handful of long bean and pork belly …" at bounding box center [652, 376] width 1305 height 753
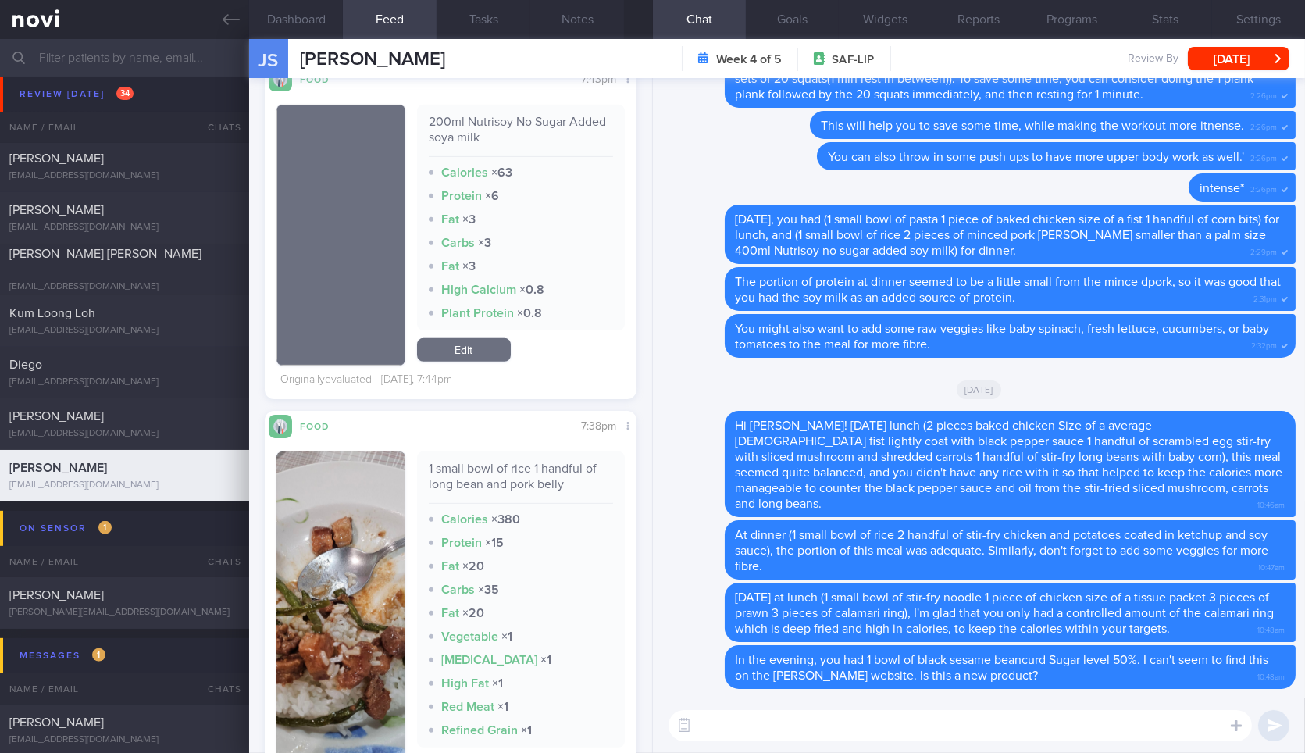
click at [520, 483] on div "1 small bowl of rice 1 handful of long bean and pork belly" at bounding box center [521, 482] width 184 height 43
copy div "1 small bowl of rice 1 handful of long bean and pork belly"
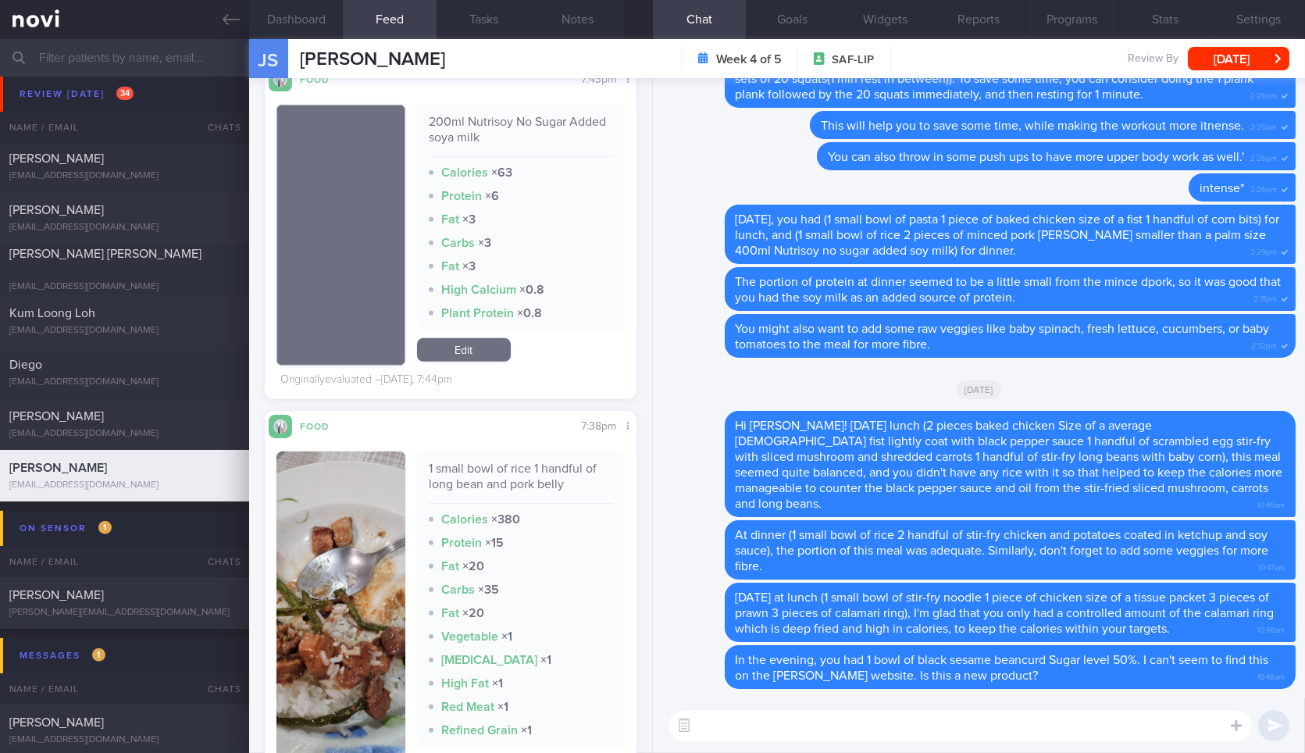
click at [834, 712] on textarea at bounding box center [961, 725] width 584 height 31
paste textarea "1 small bowl of rice 1 handful of long bean and pork belly"
click at [397, 585] on button "button" at bounding box center [341, 617] width 128 height 331
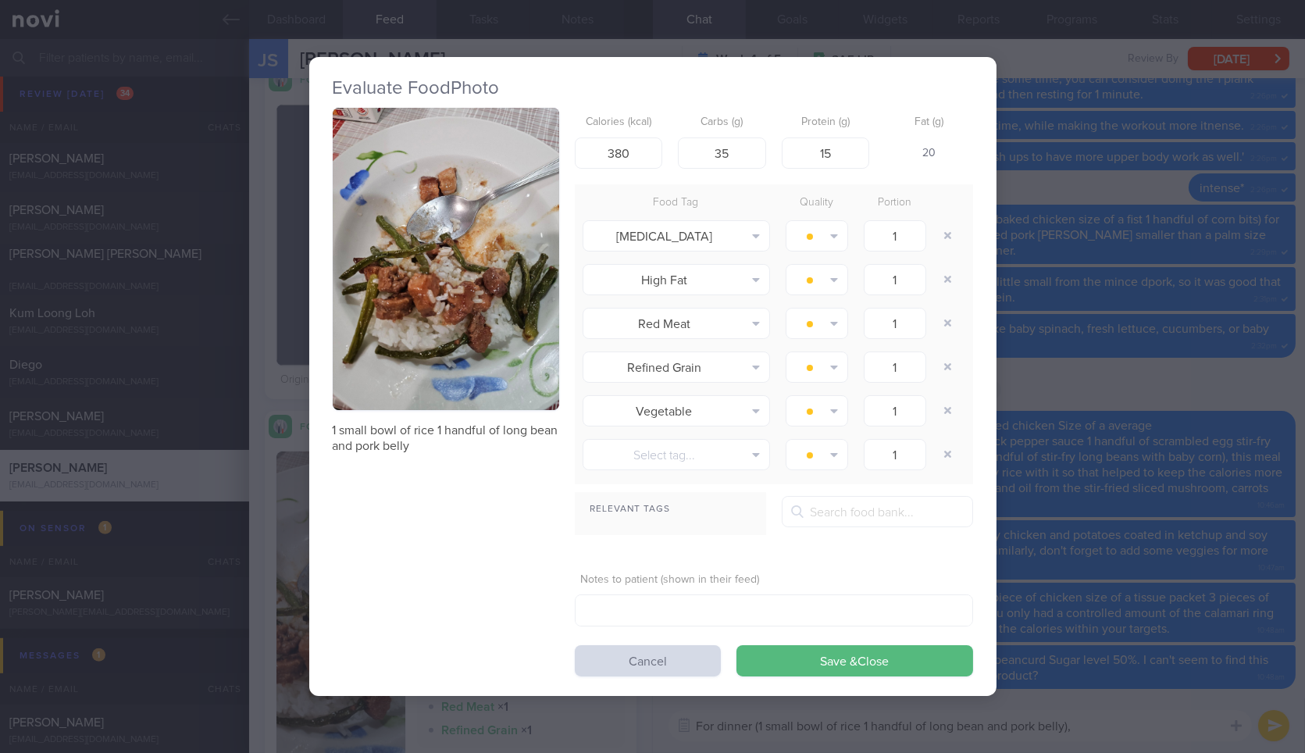
click at [397, 585] on body "Evaluate Food Photo 1 small bowl of rice 1 handful of long bean and pork belly …" at bounding box center [652, 376] width 1305 height 753
click at [478, 241] on button "button" at bounding box center [446, 259] width 227 height 302
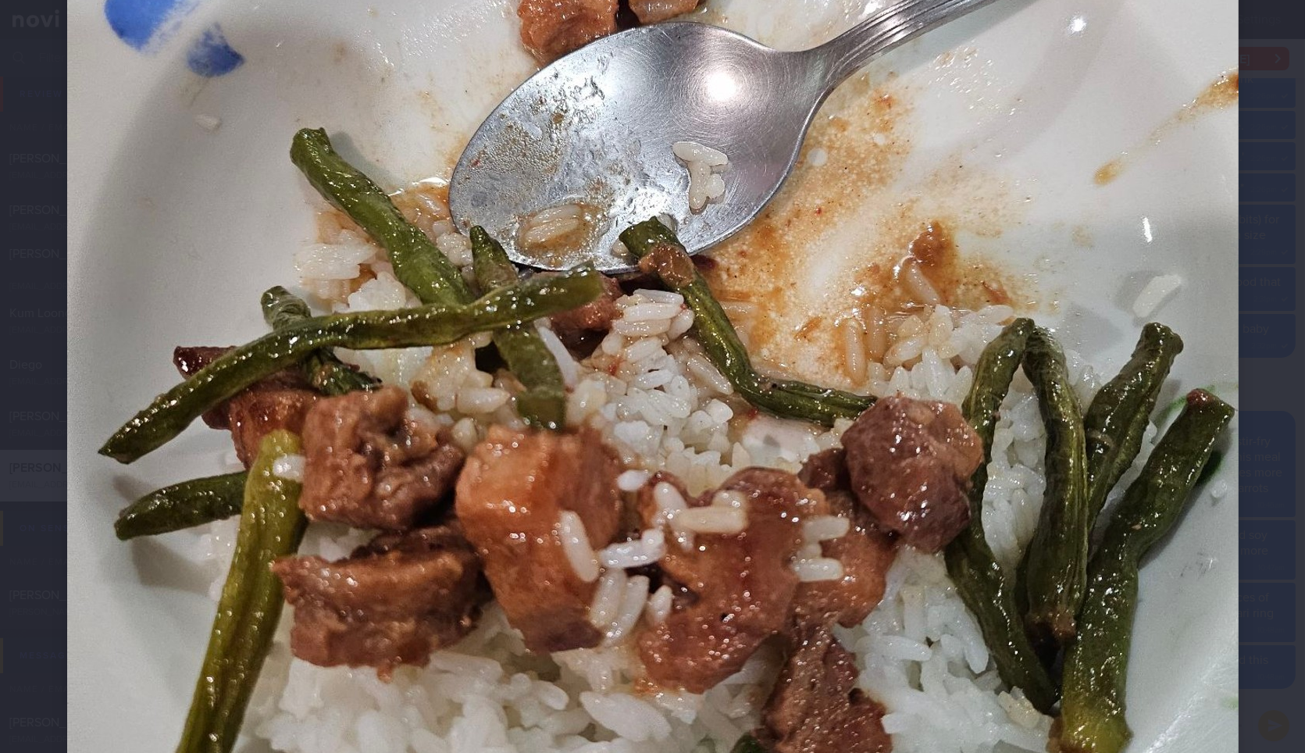
scroll to position [494, 0]
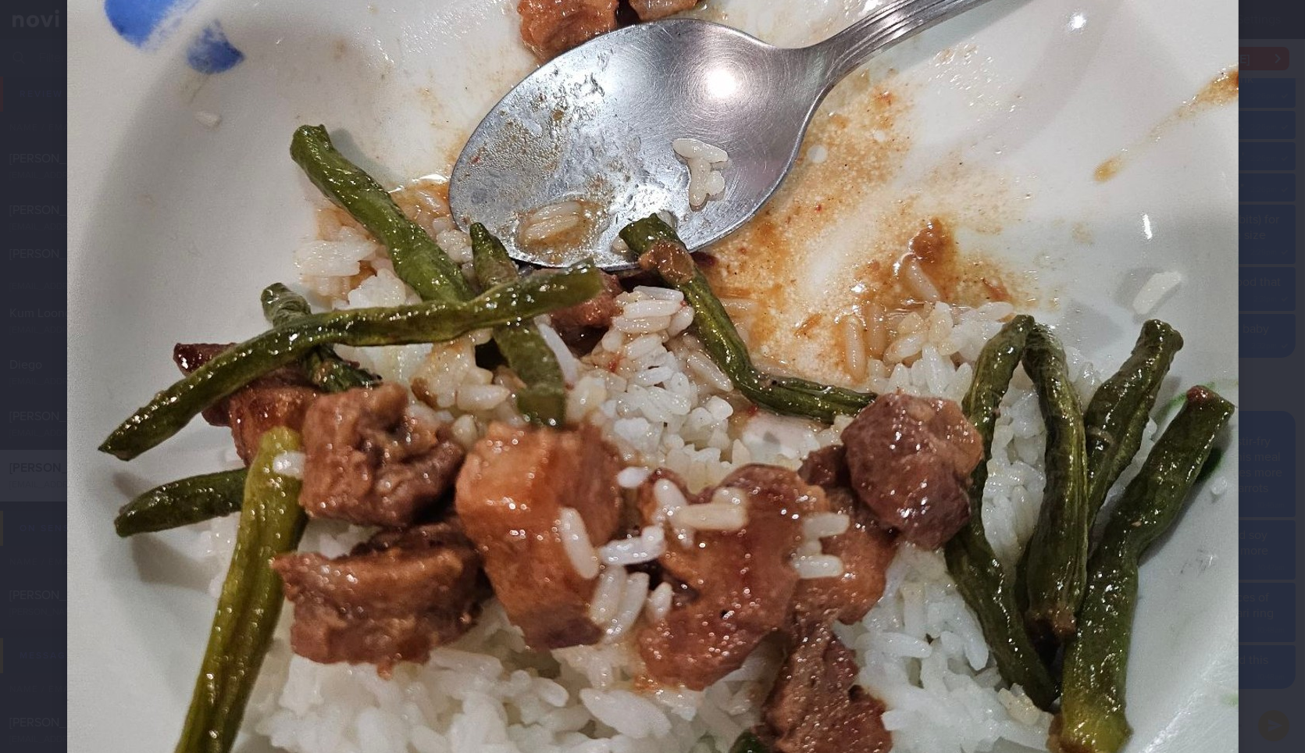
click at [1241, 224] on div at bounding box center [653, 349] width 1297 height 1687
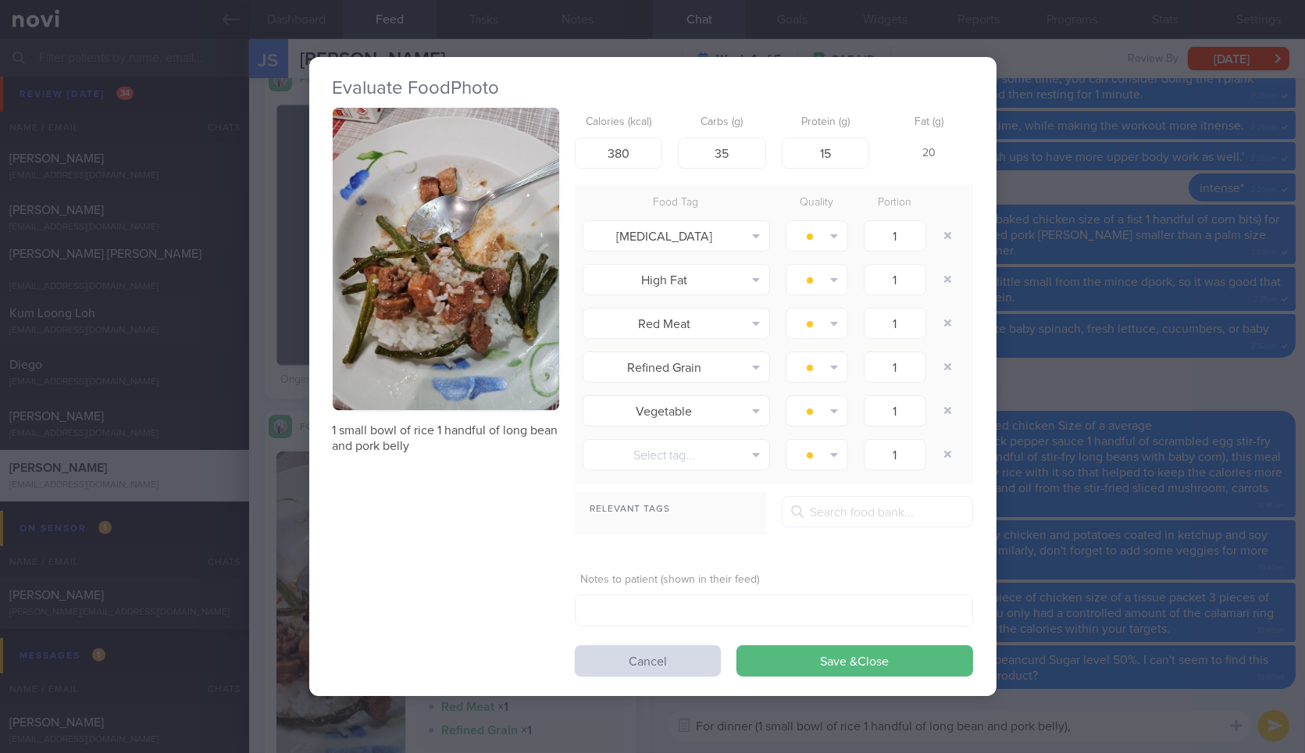
click at [1241, 224] on div "Evaluate Food Photo 1 small bowl of rice 1 handful of long bean and pork belly …" at bounding box center [652, 376] width 1305 height 753
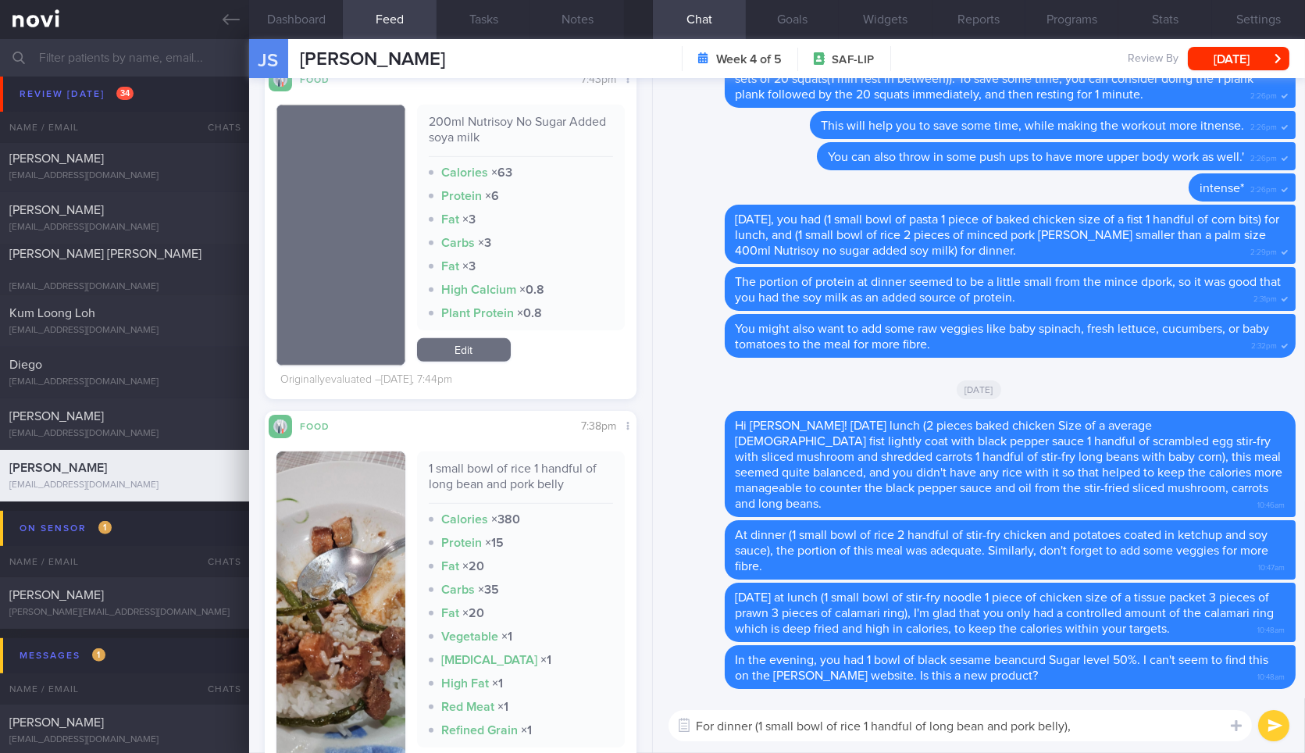
click at [1095, 727] on textarea "For dinner (1 small bowl of rice 1 handful of long bean and pork belly)," at bounding box center [961, 725] width 584 height 31
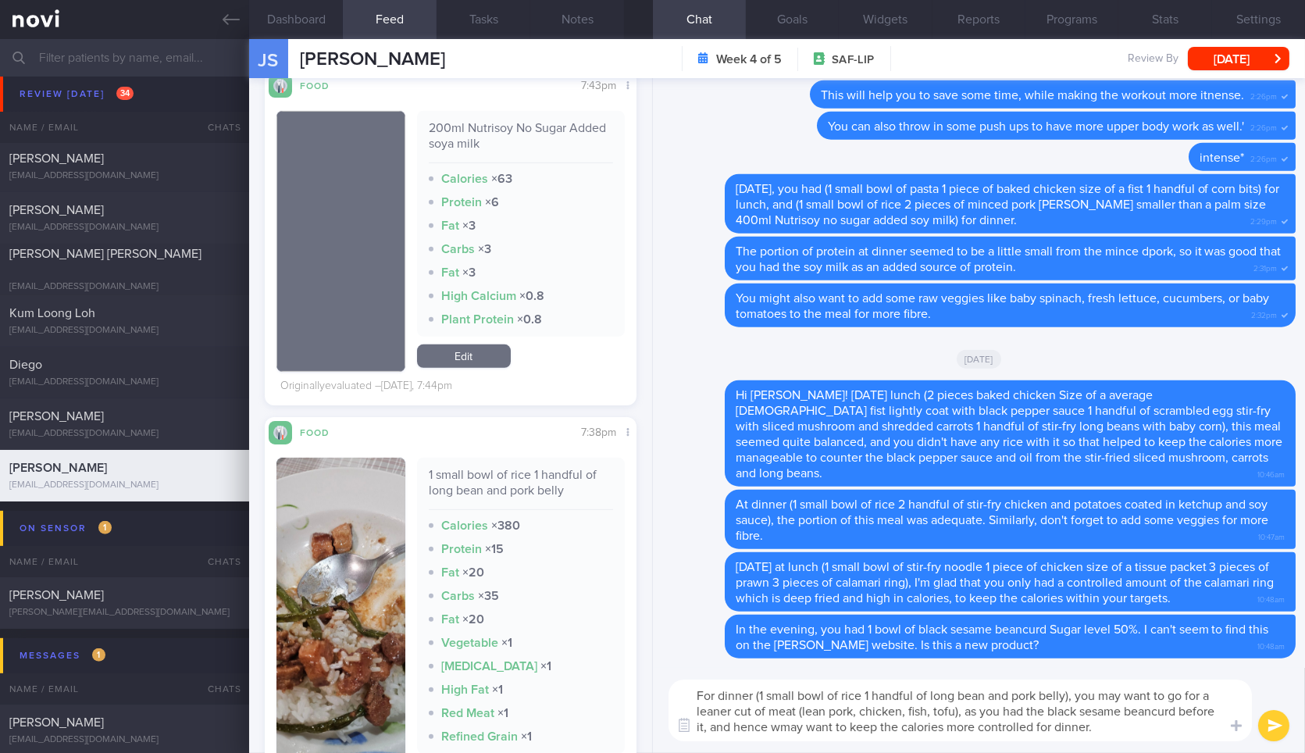
type textarea "For dinner (1 small bowl of rice 1 handful of long bean and pork belly), you ma…"
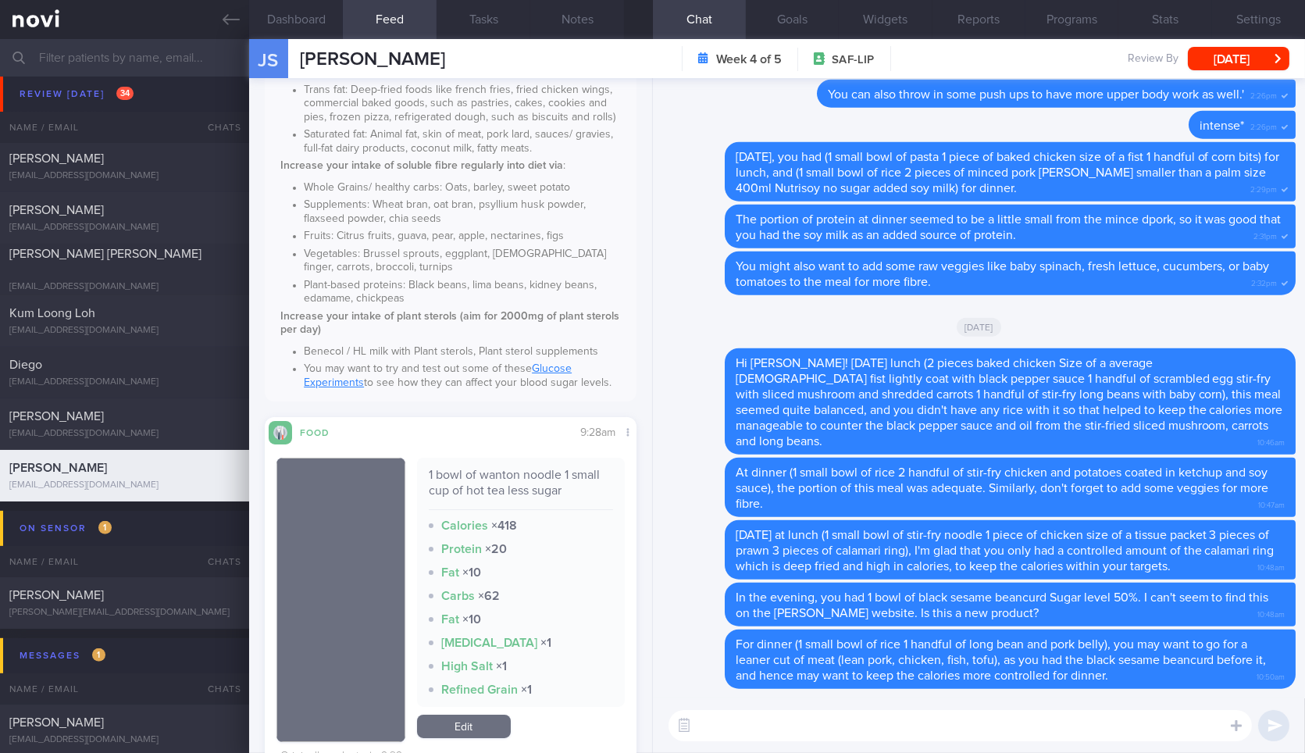
scroll to position [192, 0]
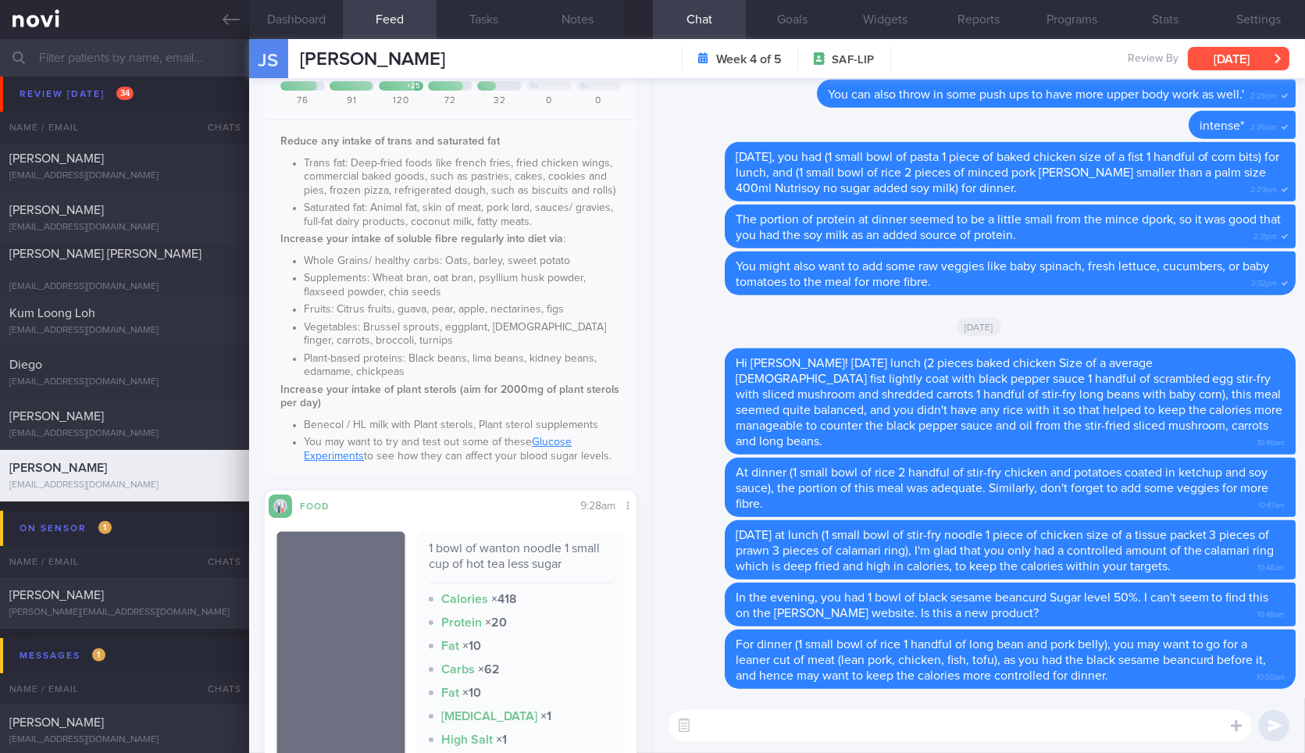
click at [1222, 54] on button "[DATE]" at bounding box center [1239, 58] width 102 height 23
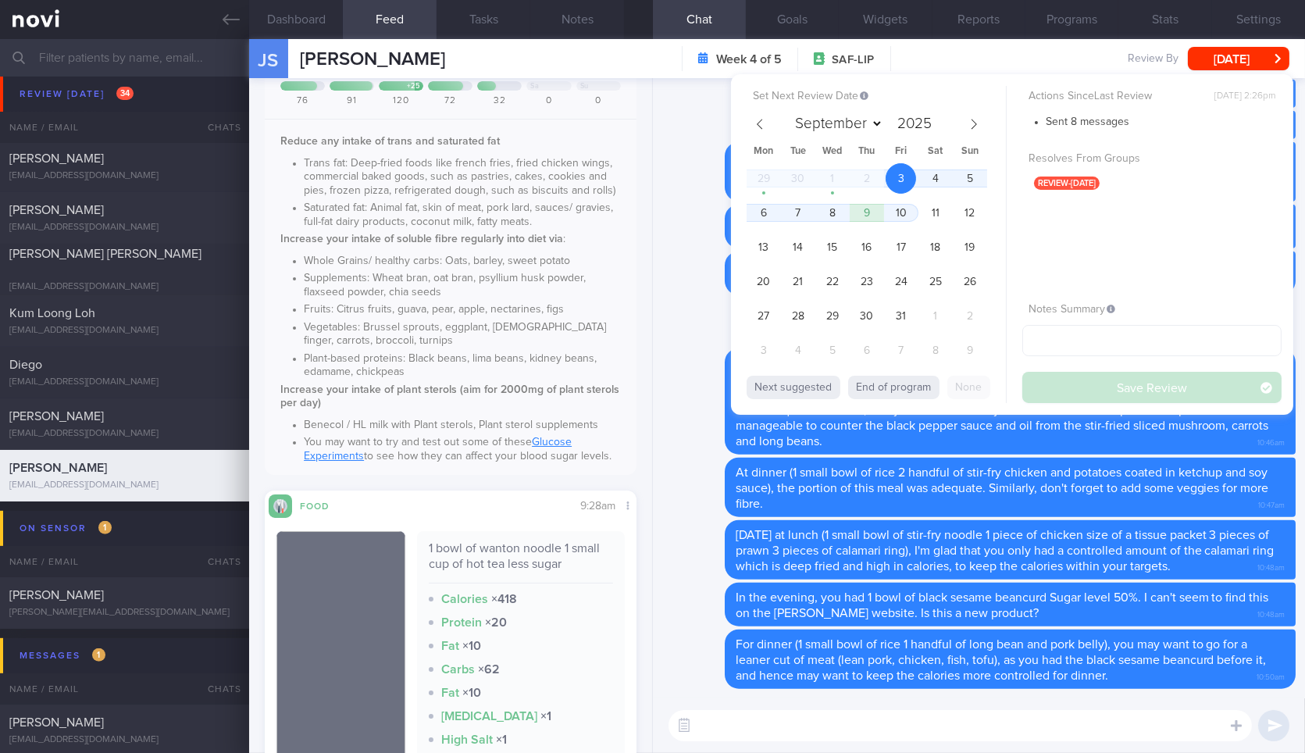
click at [741, 215] on div "Set Next Review Date 3 Oct 2025 September October November December 2025 Mon Tu…" at bounding box center [1012, 244] width 562 height 341
click at [762, 211] on span "6" at bounding box center [763, 213] width 30 height 30
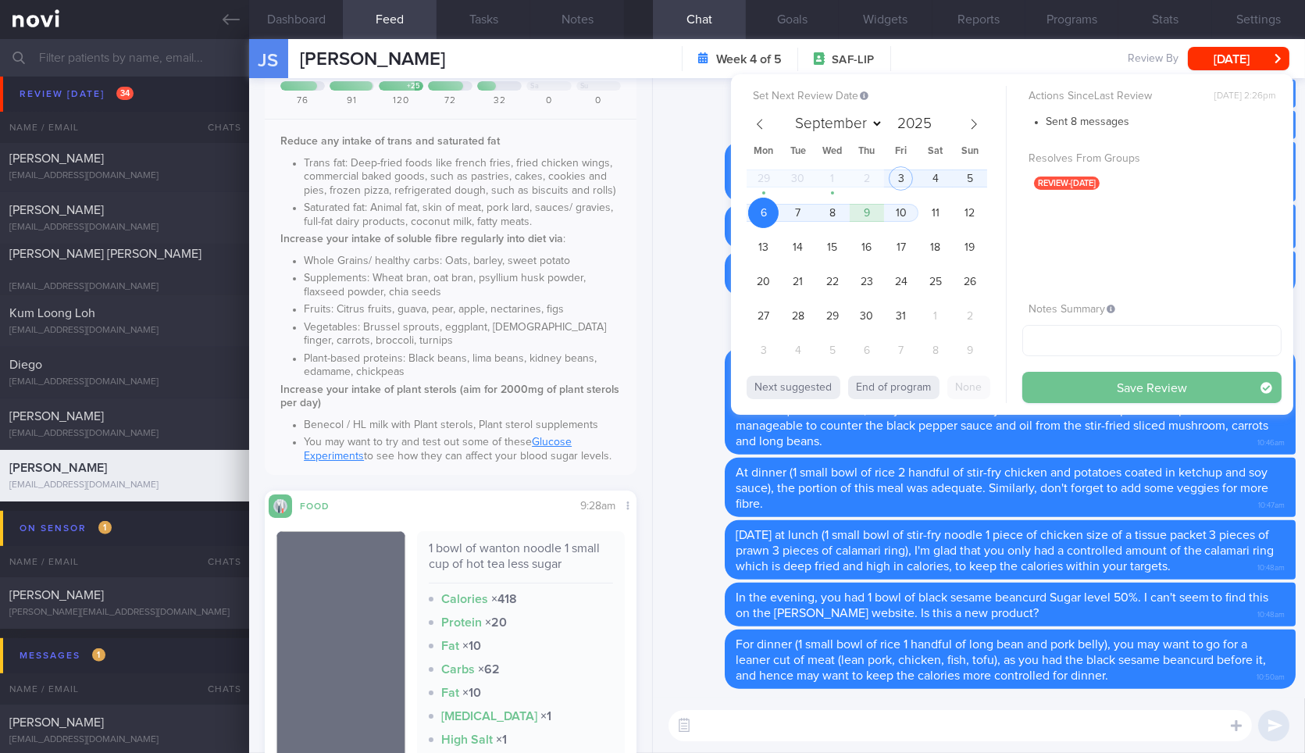
click at [1059, 384] on button "Save Review" at bounding box center [1152, 387] width 259 height 31
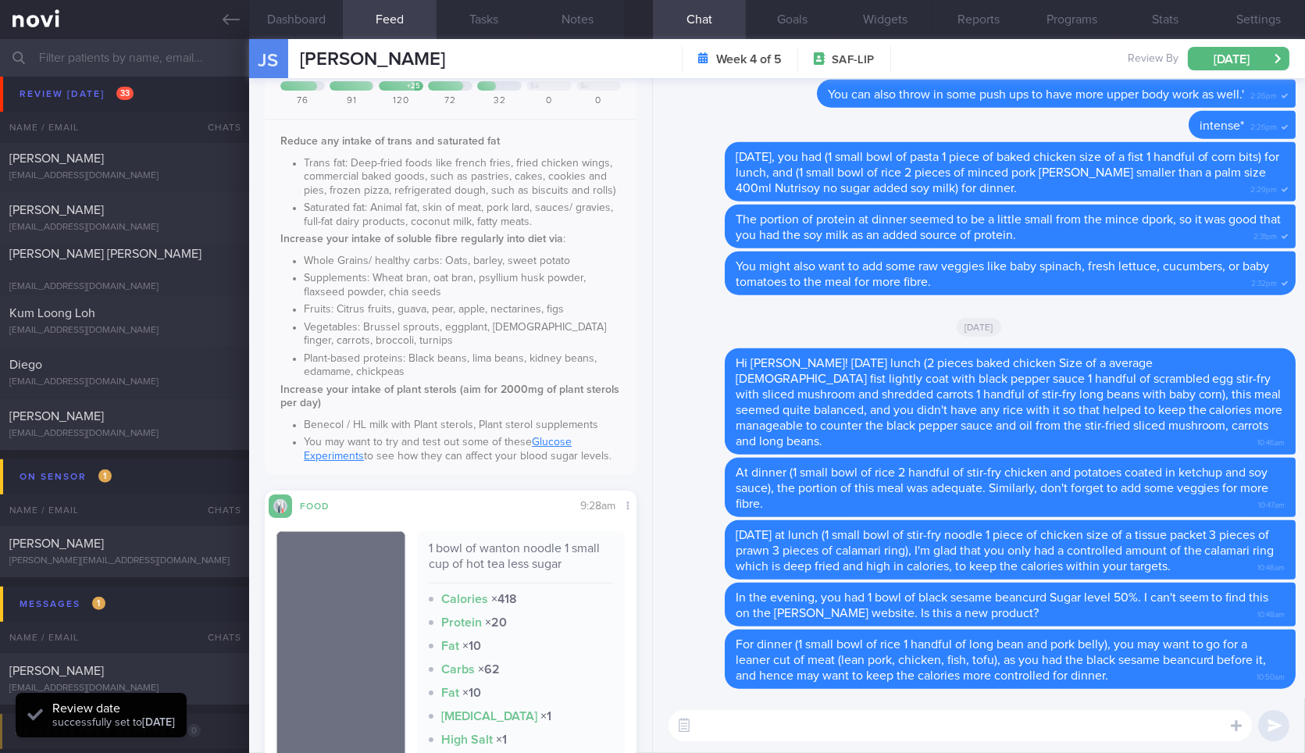
click at [500, 568] on div "1 bowl of wanton noodle 1 small cup of hot tea less sugar" at bounding box center [521, 562] width 184 height 43
copy div "wanton"
click at [500, 568] on div "1 bowl of wanton noodle 1 small cup of hot tea less sugar" at bounding box center [521, 562] width 184 height 43
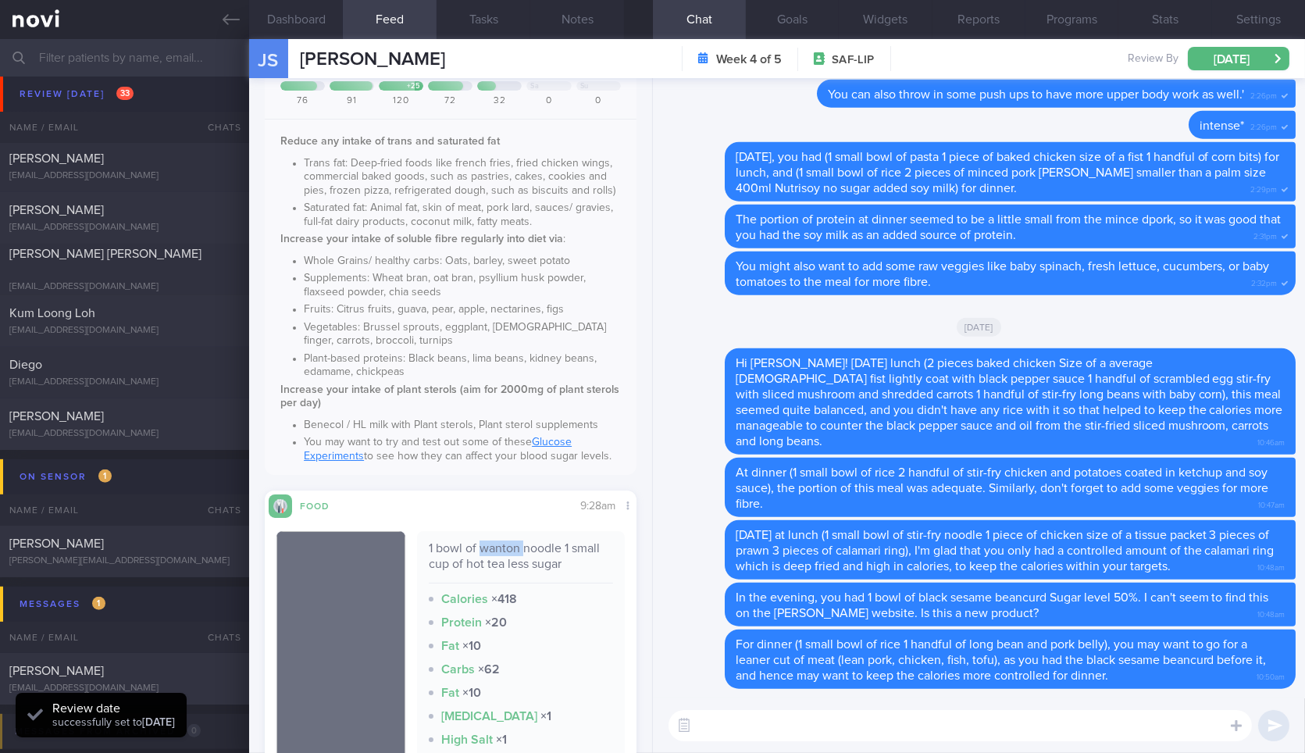
click at [500, 568] on div "1 bowl of wanton noodle 1 small cup of hot tea less sugar" at bounding box center [521, 562] width 184 height 43
click at [779, 714] on textarea at bounding box center [961, 725] width 584 height 31
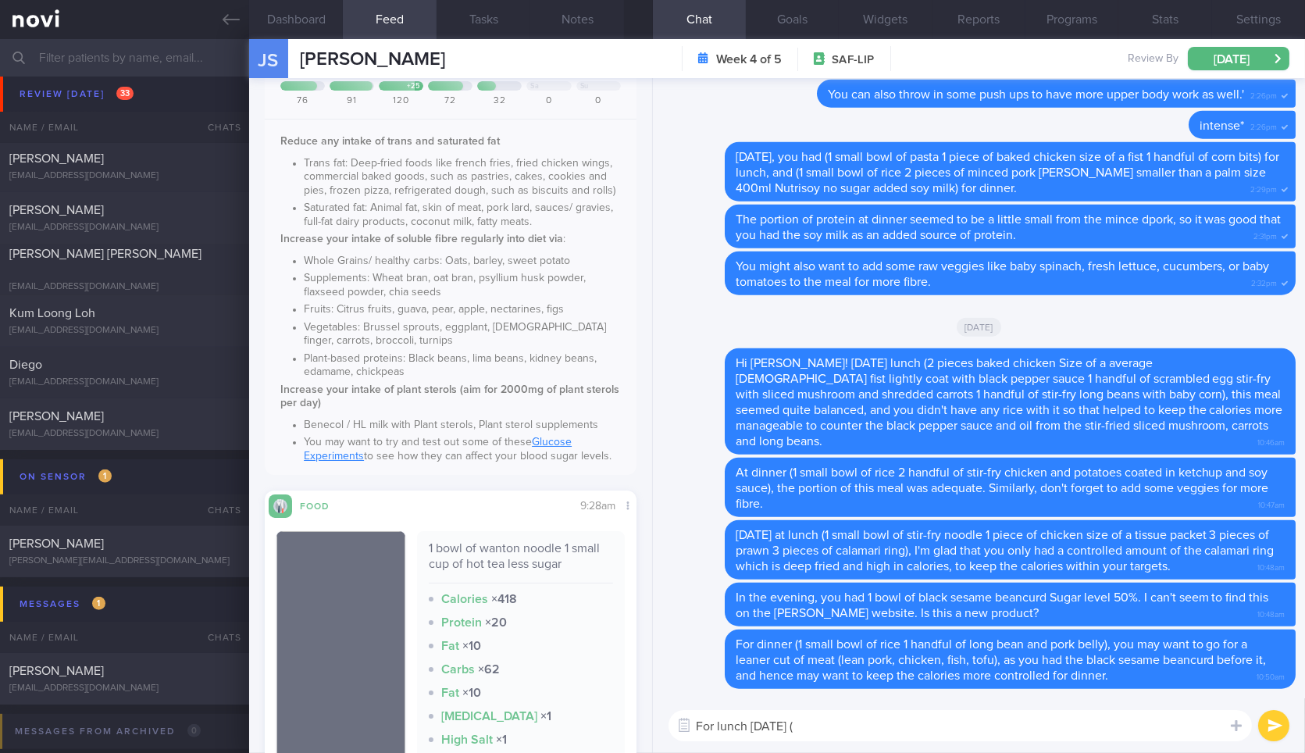
paste textarea "1 bowl of wanton noodle 1 small cup of hot tea less sugar"
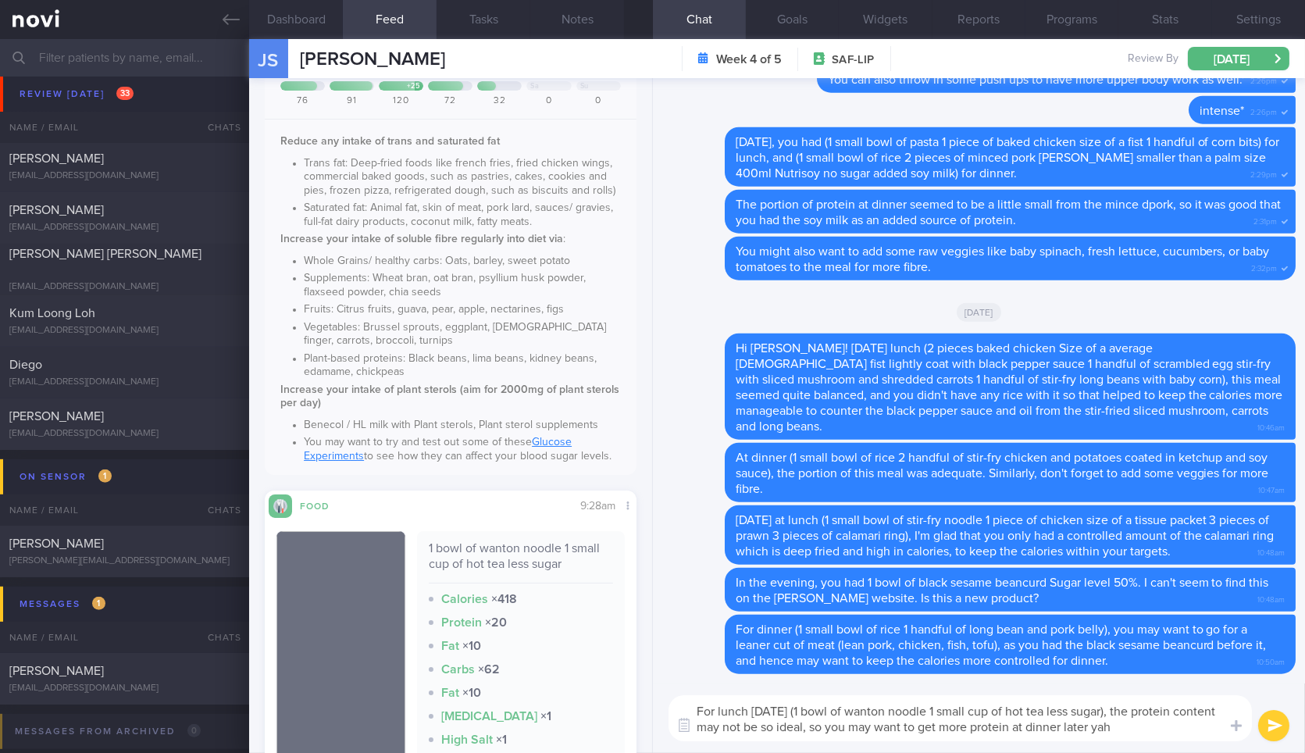
type textarea "For lunch today (1 bowl of wanton noodle 1 small cup of hot tea less sugar), th…"
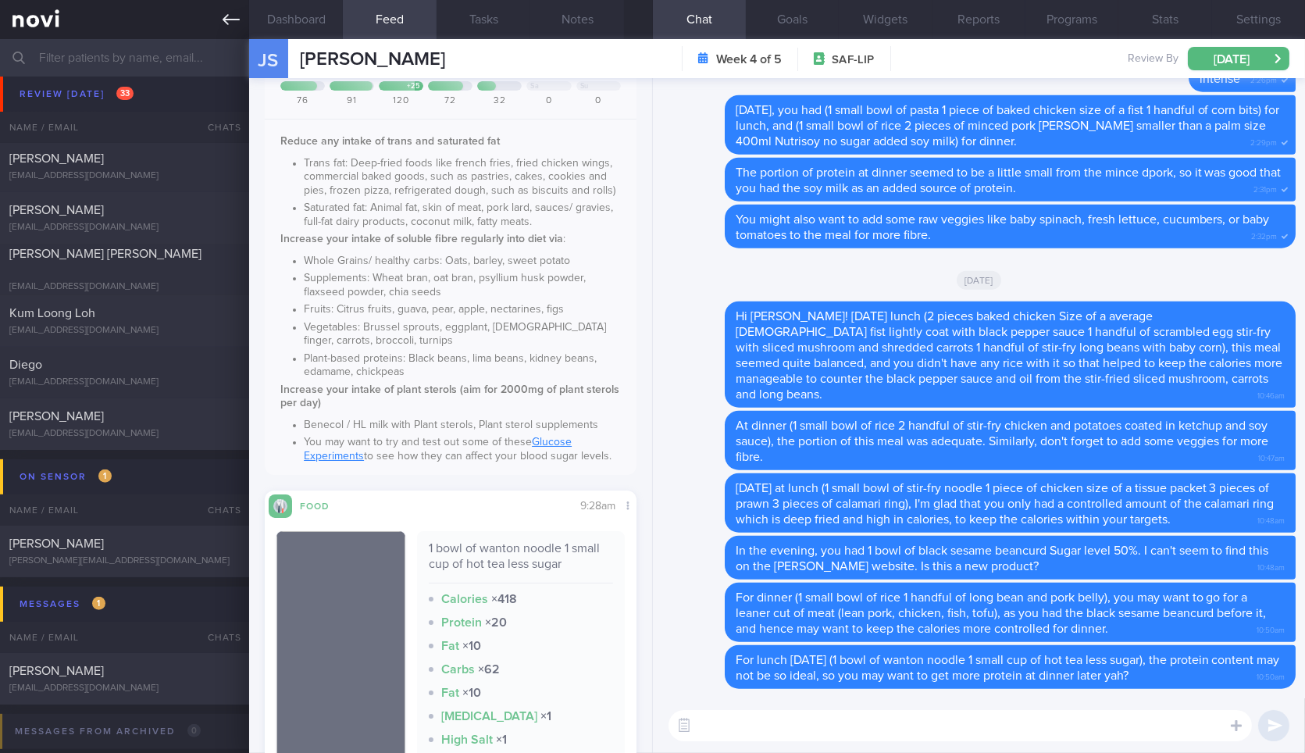
click at [238, 27] on icon at bounding box center [231, 19] width 17 height 17
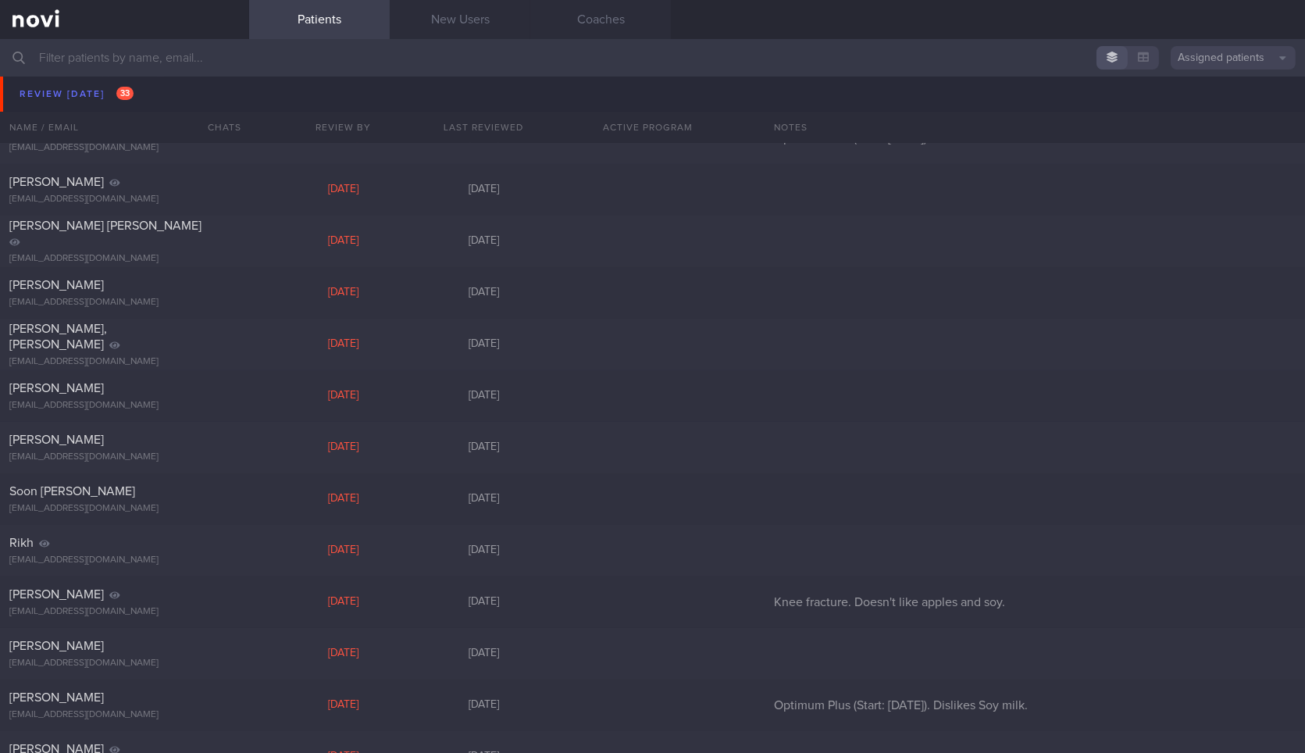
scroll to position [180, 0]
